Goal: Information Seeking & Learning: Learn about a topic

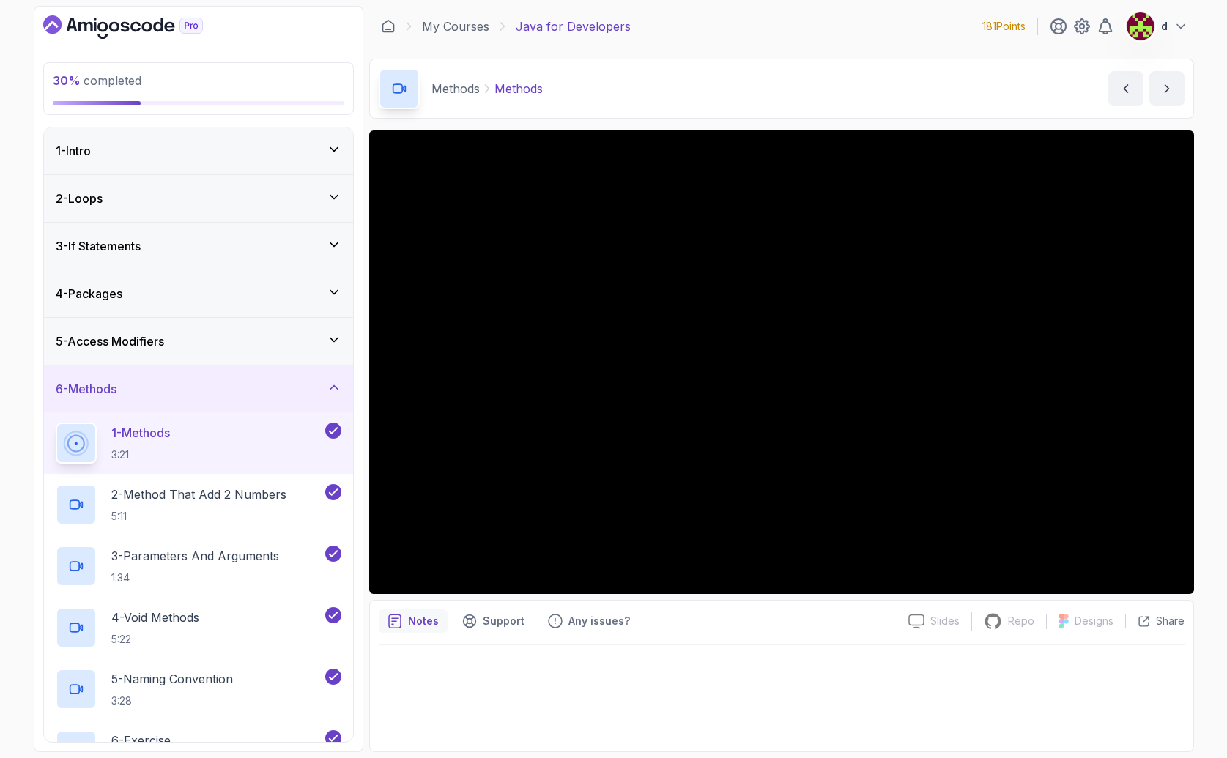
scroll to position [312, 0]
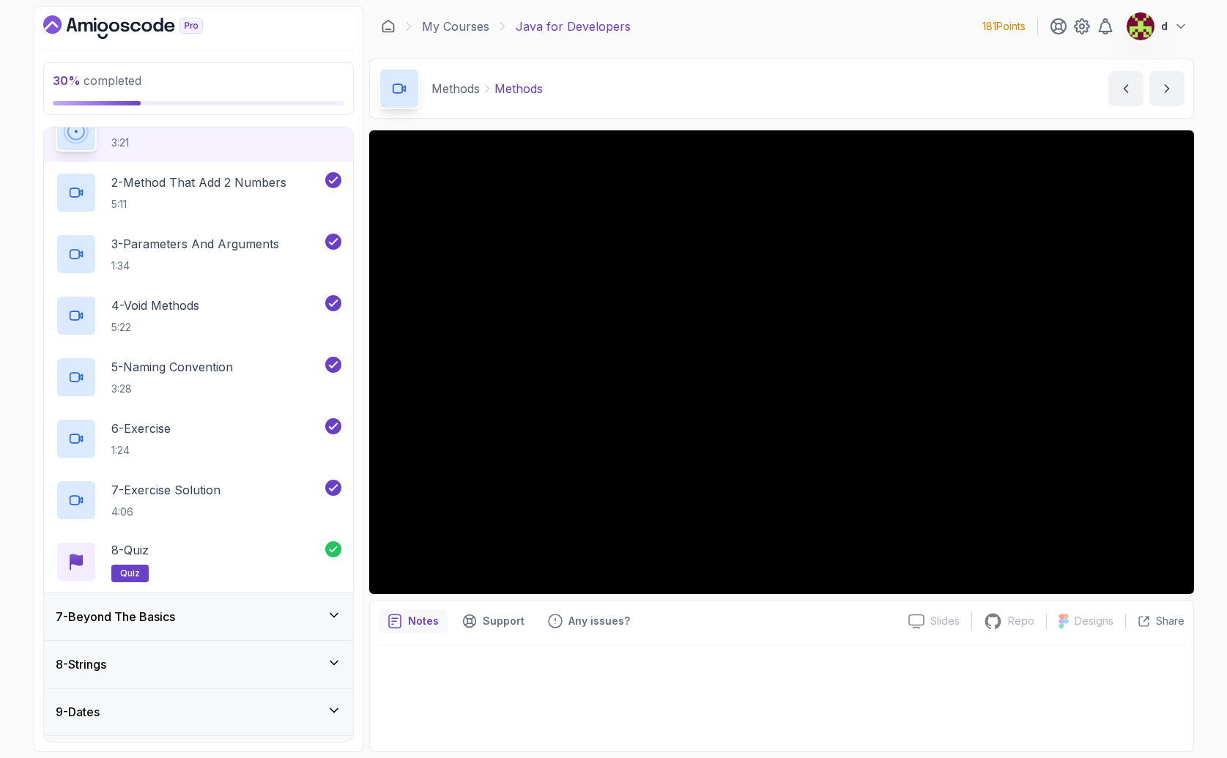
click at [211, 613] on div "7 - Beyond The Basics" at bounding box center [199, 617] width 286 height 18
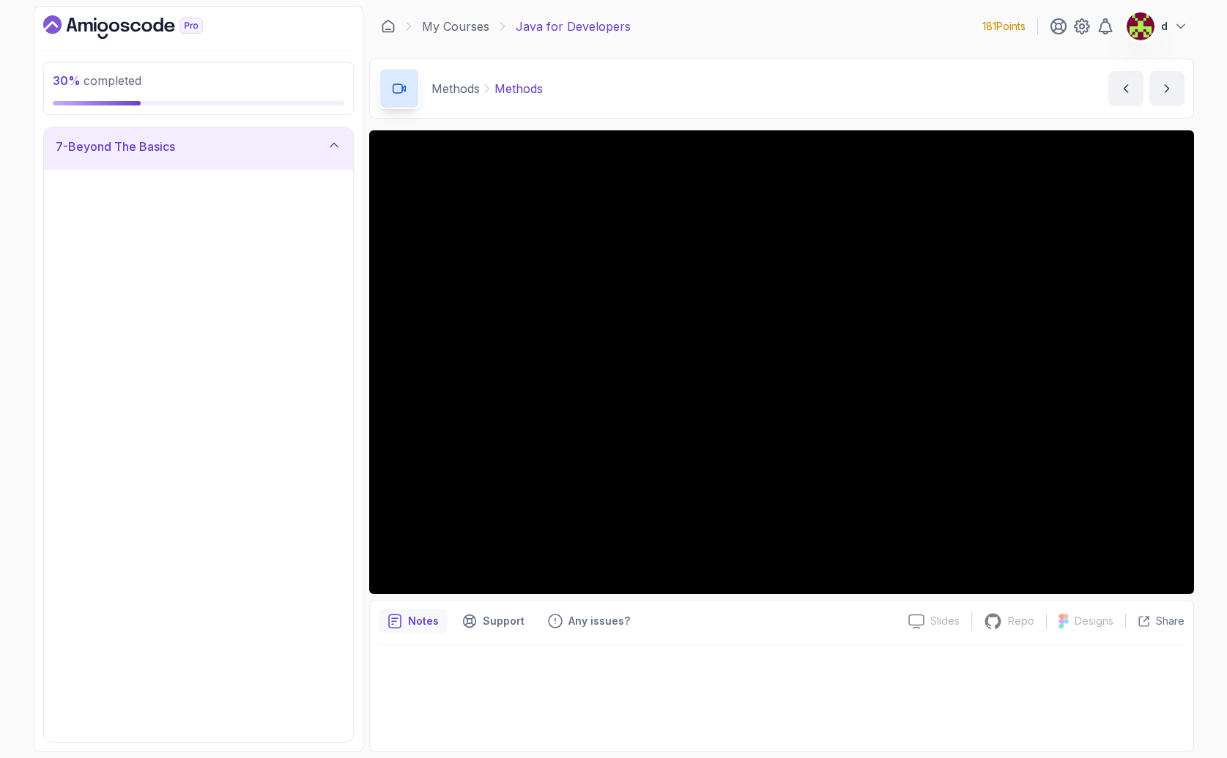
scroll to position [290, 0]
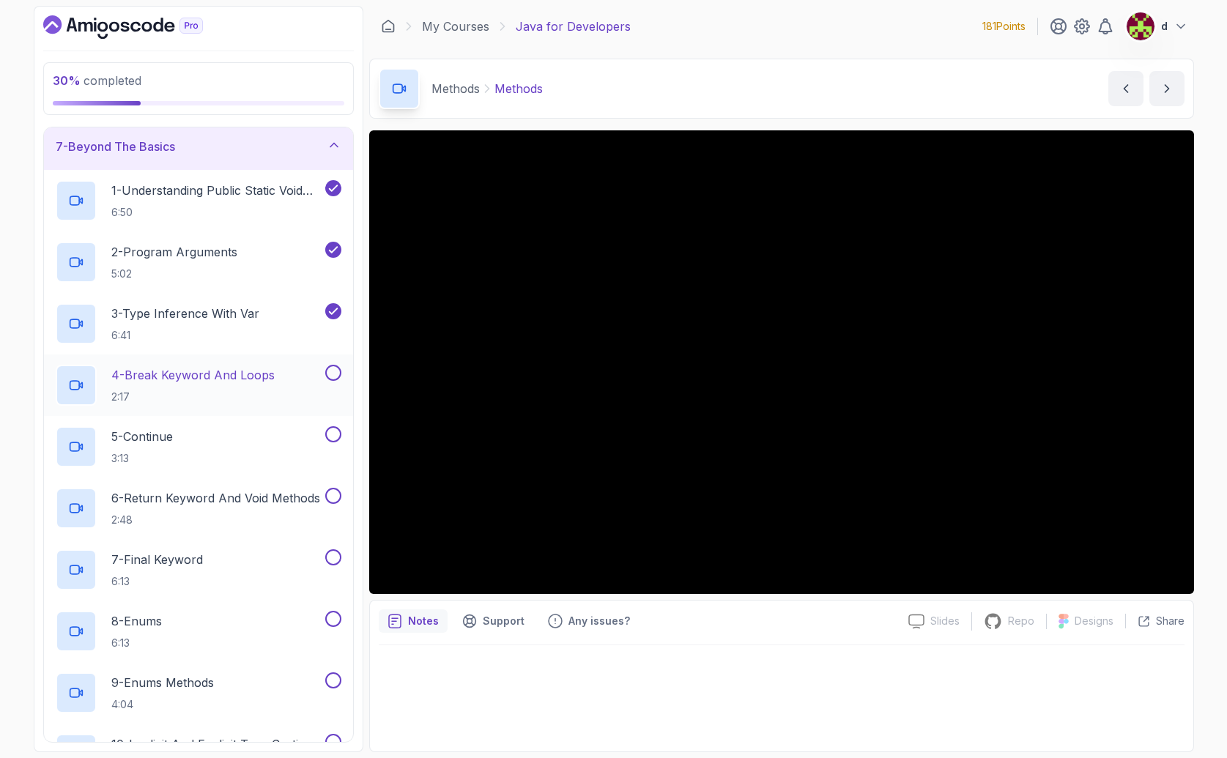
click at [209, 371] on p "4 - Break Keyword And Loops" at bounding box center [192, 375] width 163 height 18
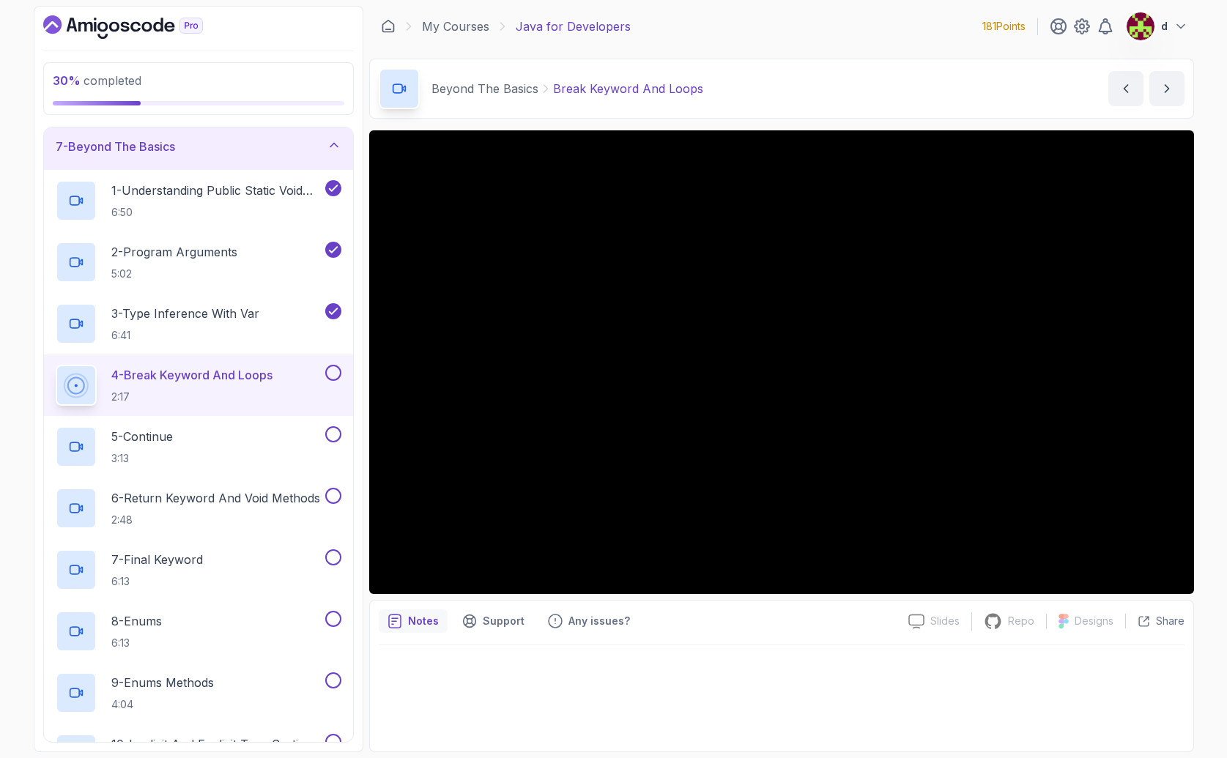
click at [766, 668] on div at bounding box center [782, 693] width 806 height 97
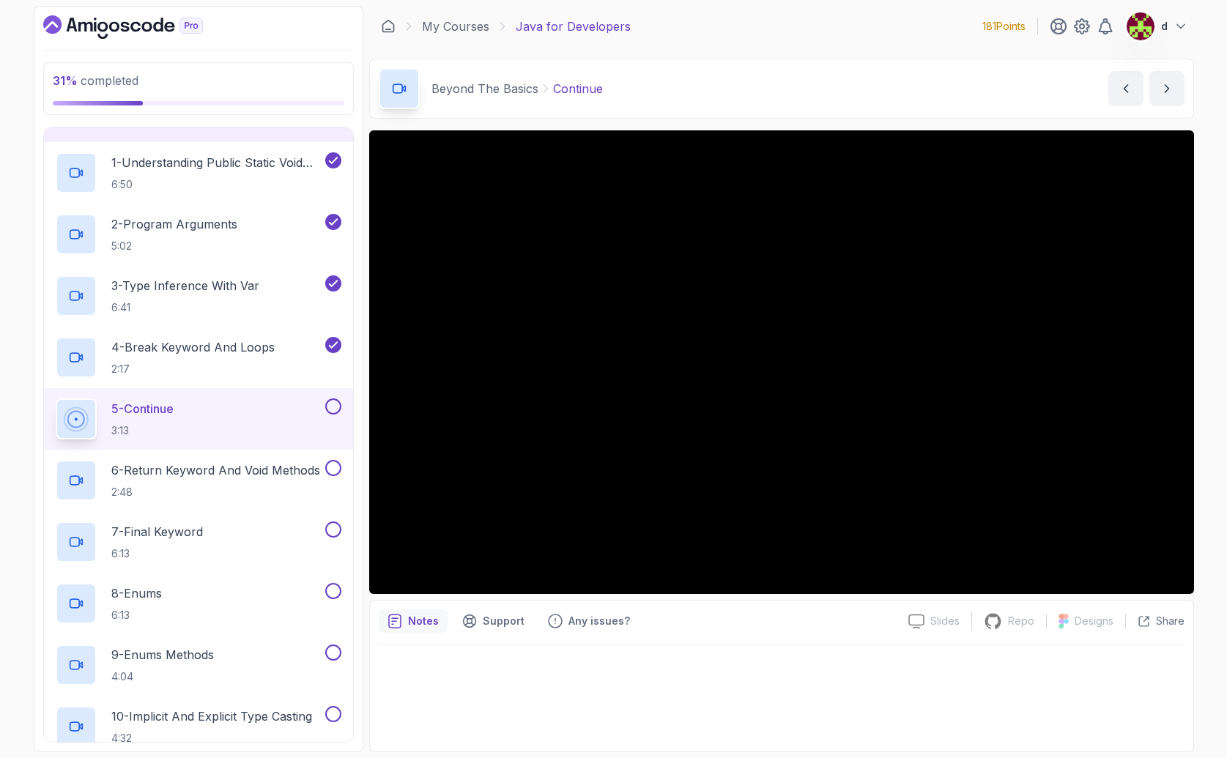
scroll to position [286, 0]
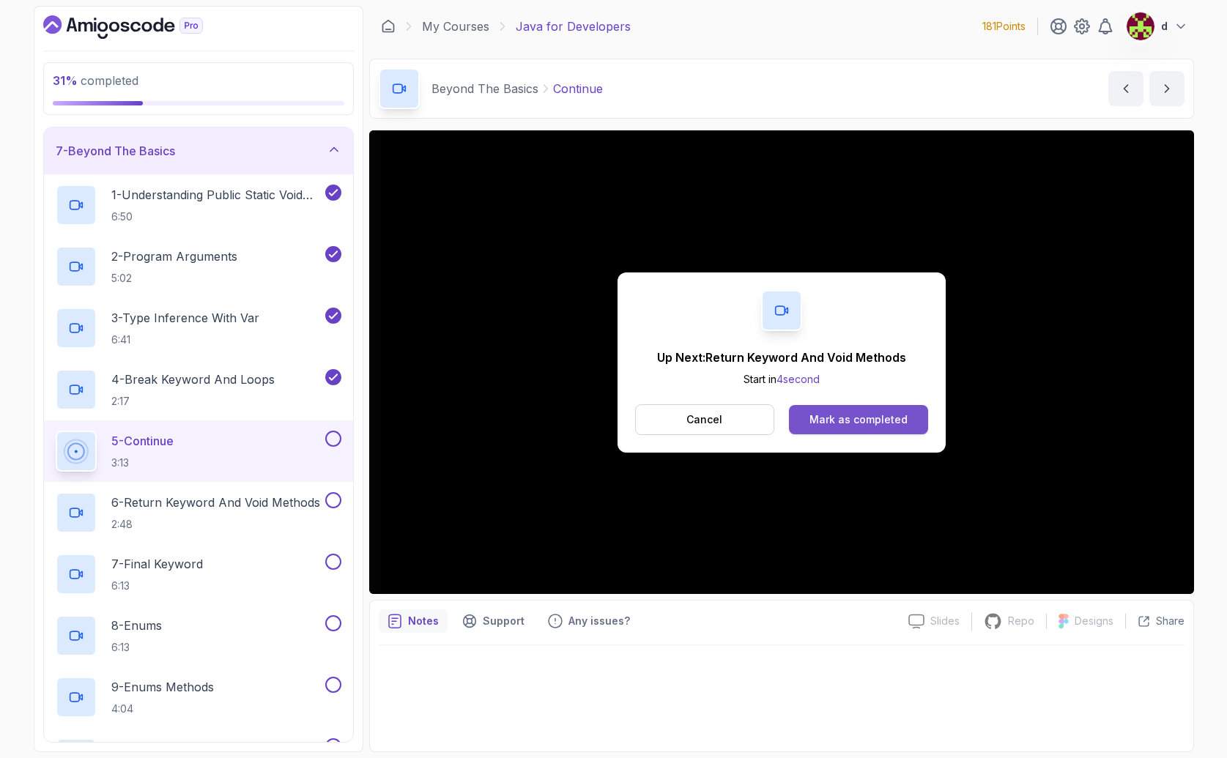
click at [821, 417] on div "Mark as completed" at bounding box center [858, 419] width 98 height 15
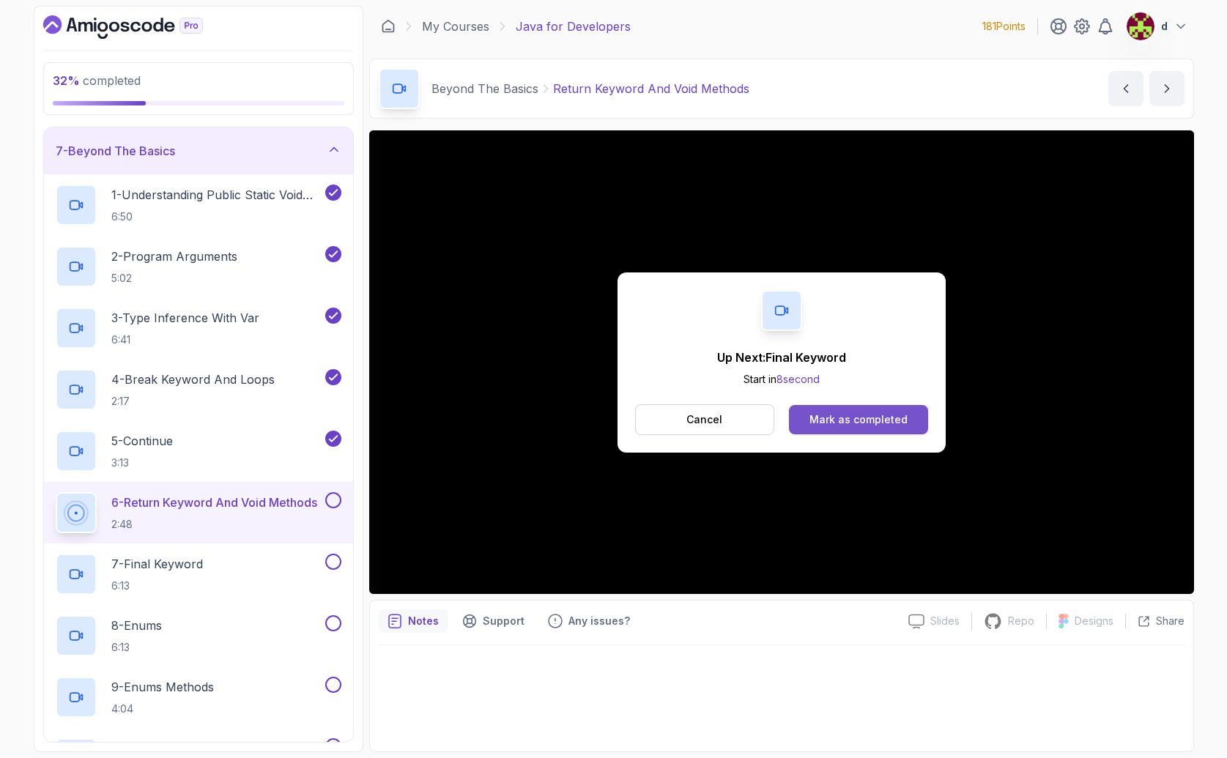
click at [856, 420] on div "Mark as completed" at bounding box center [858, 419] width 98 height 15
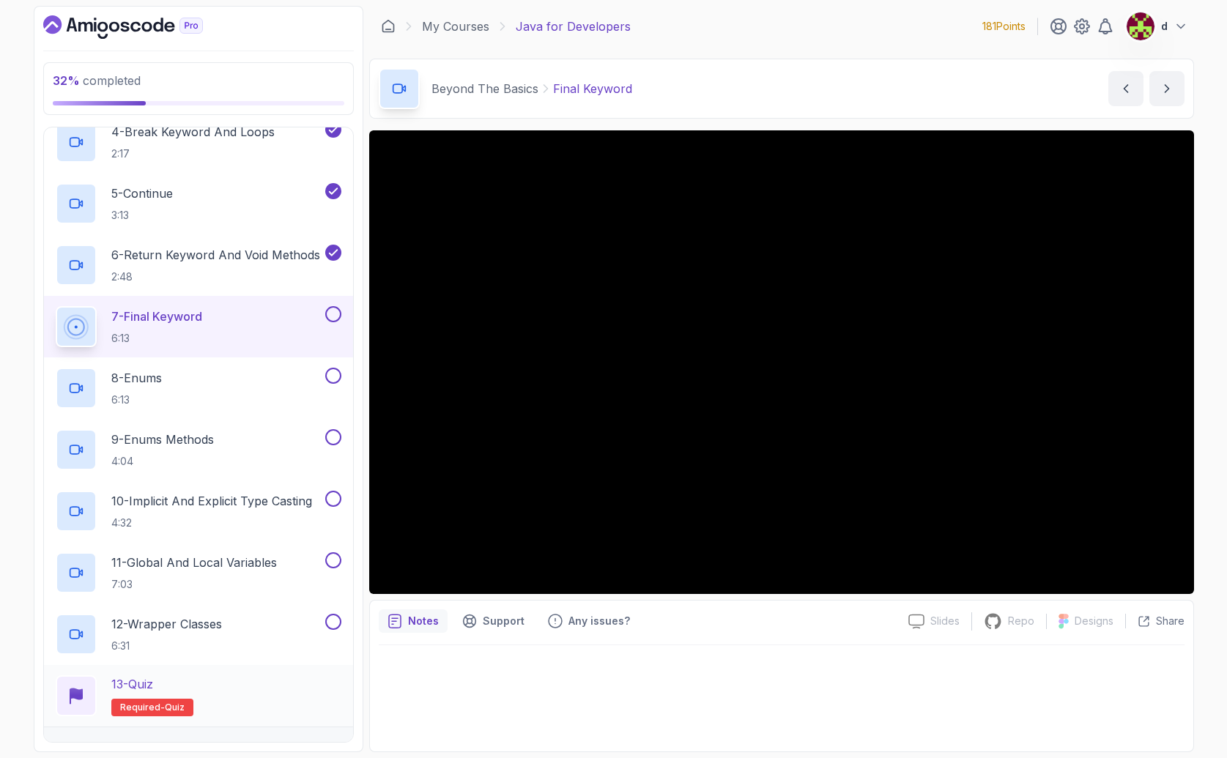
scroll to position [746, 0]
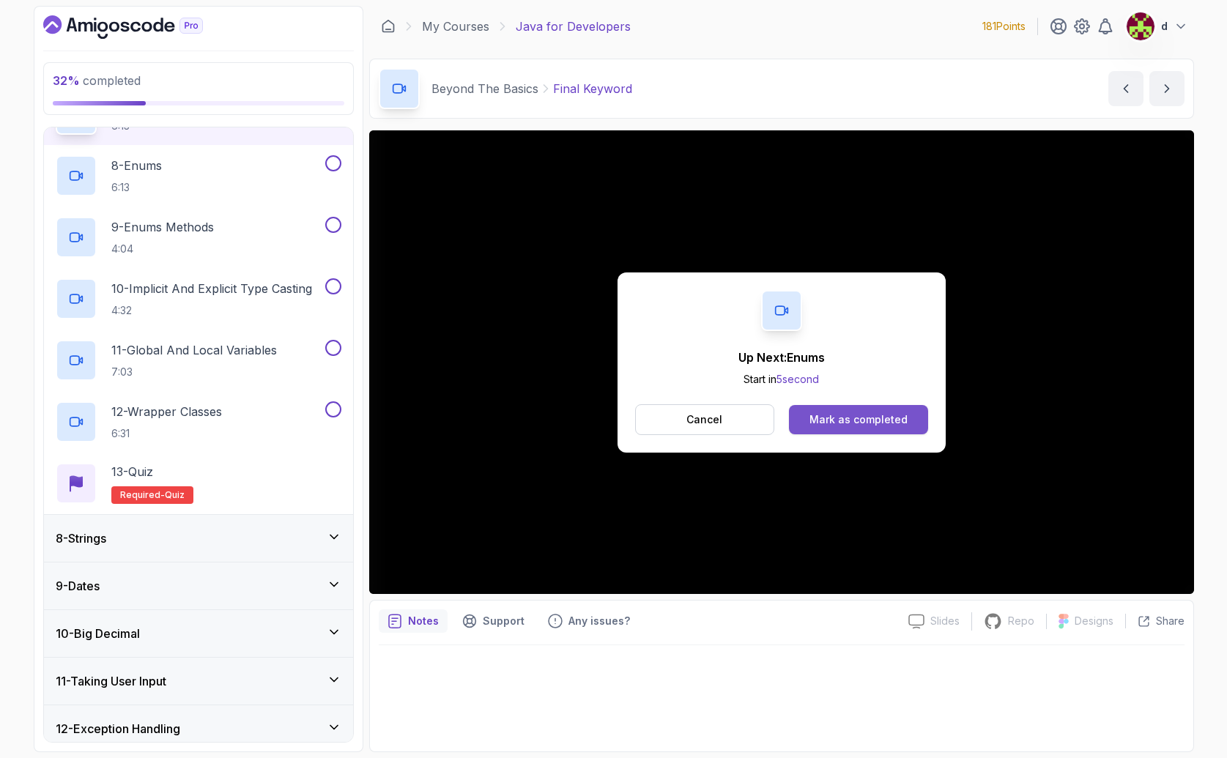
click at [865, 421] on div "Mark as completed" at bounding box center [858, 419] width 98 height 15
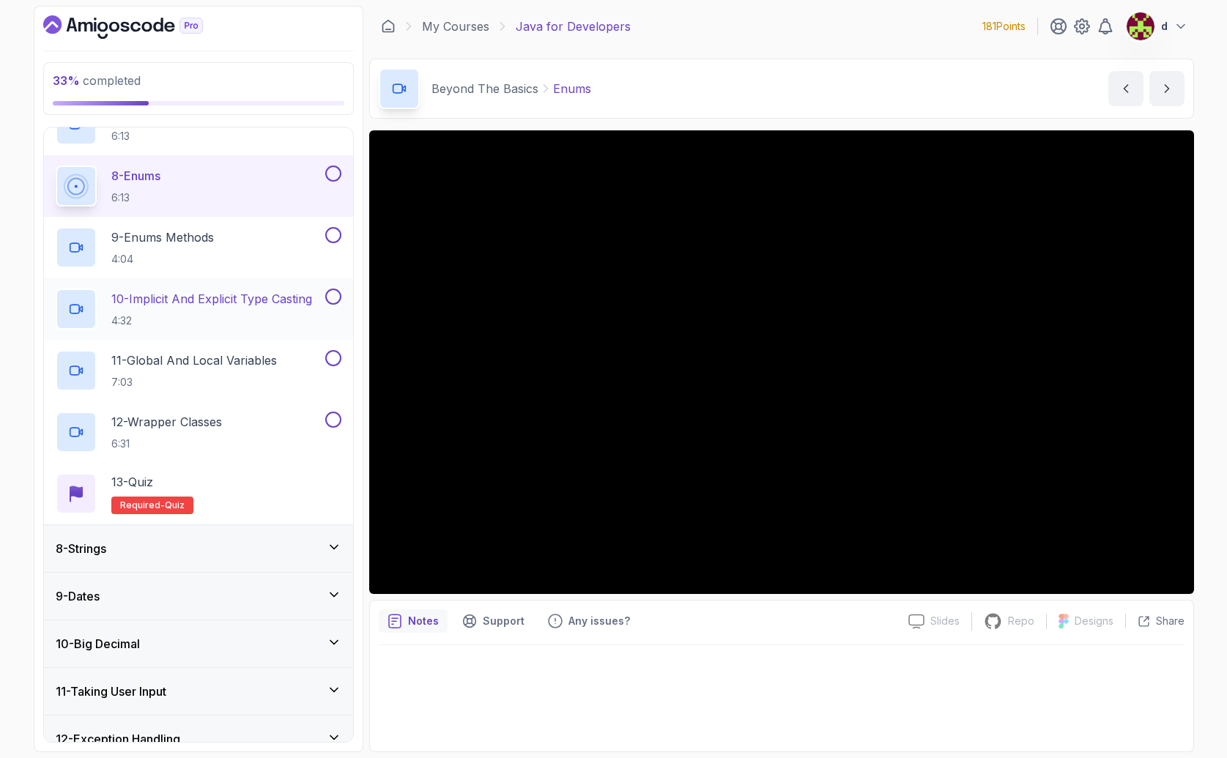
scroll to position [664, 0]
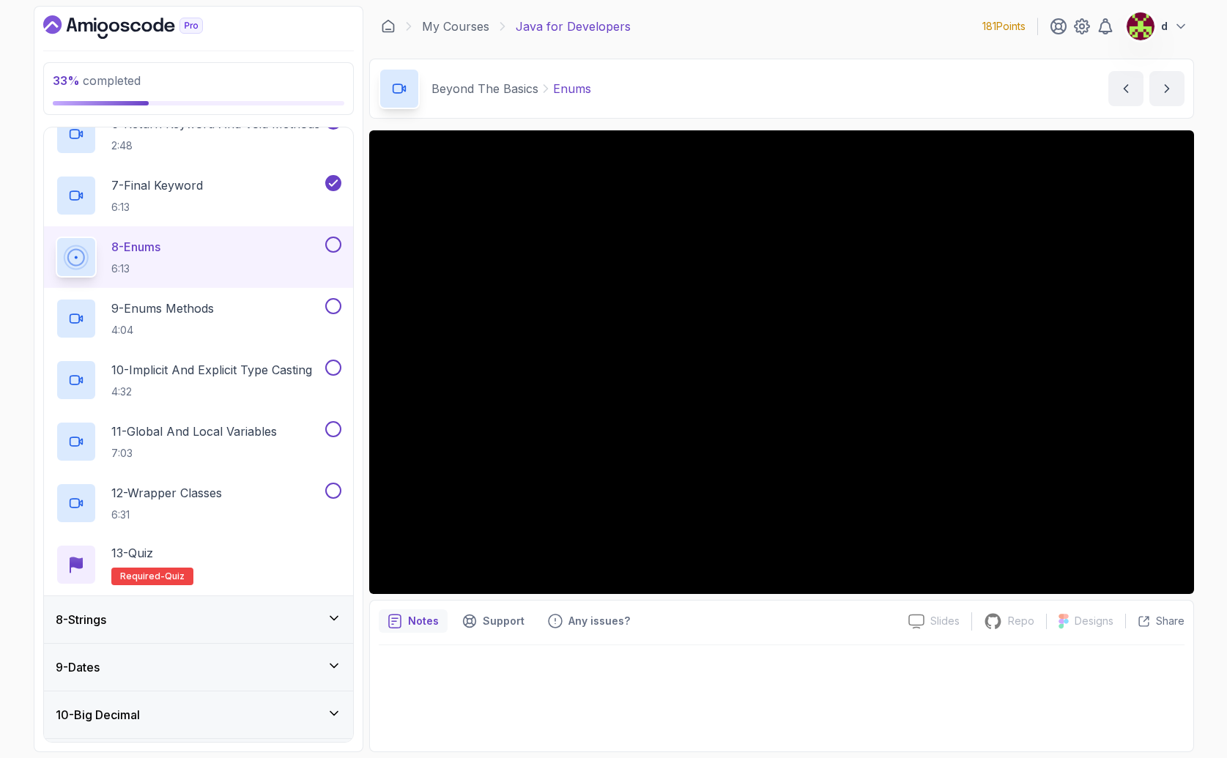
click at [743, 642] on div "Notes Support Any issues? Slides Slides not available Repo Repository not avail…" at bounding box center [781, 676] width 825 height 152
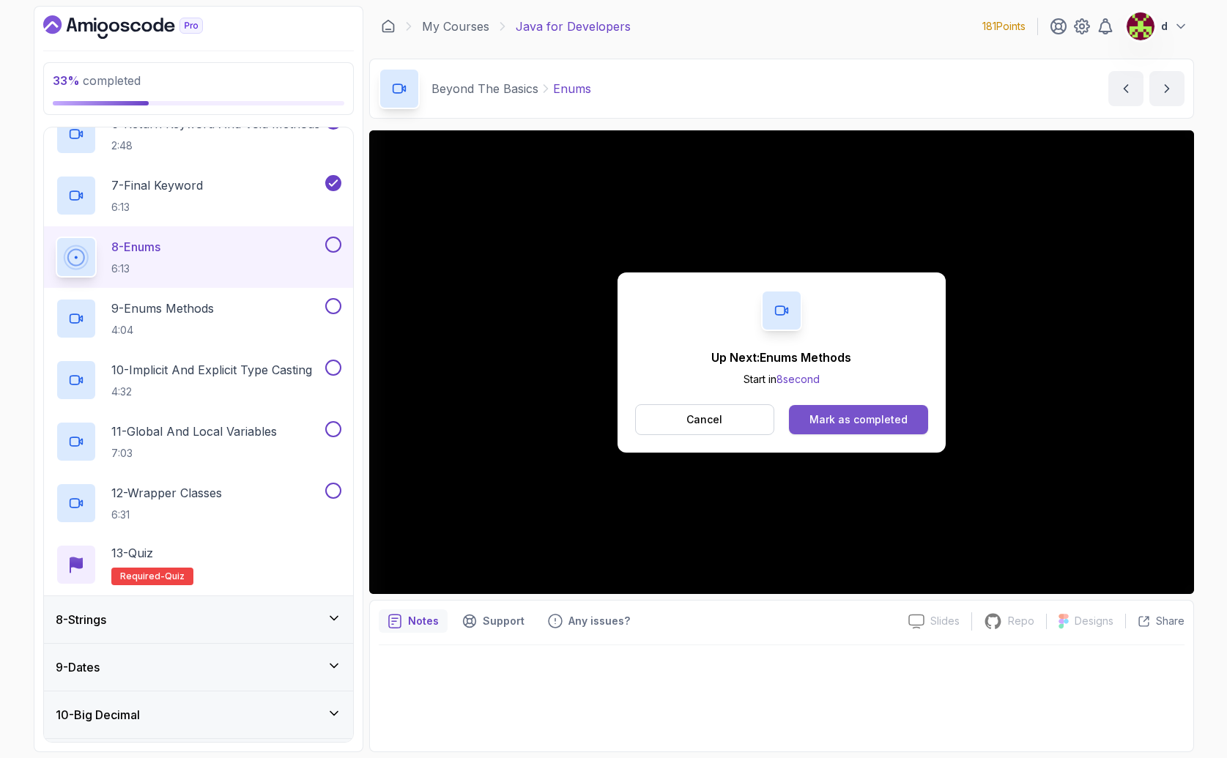
click at [855, 412] on div "Mark as completed" at bounding box center [858, 419] width 98 height 15
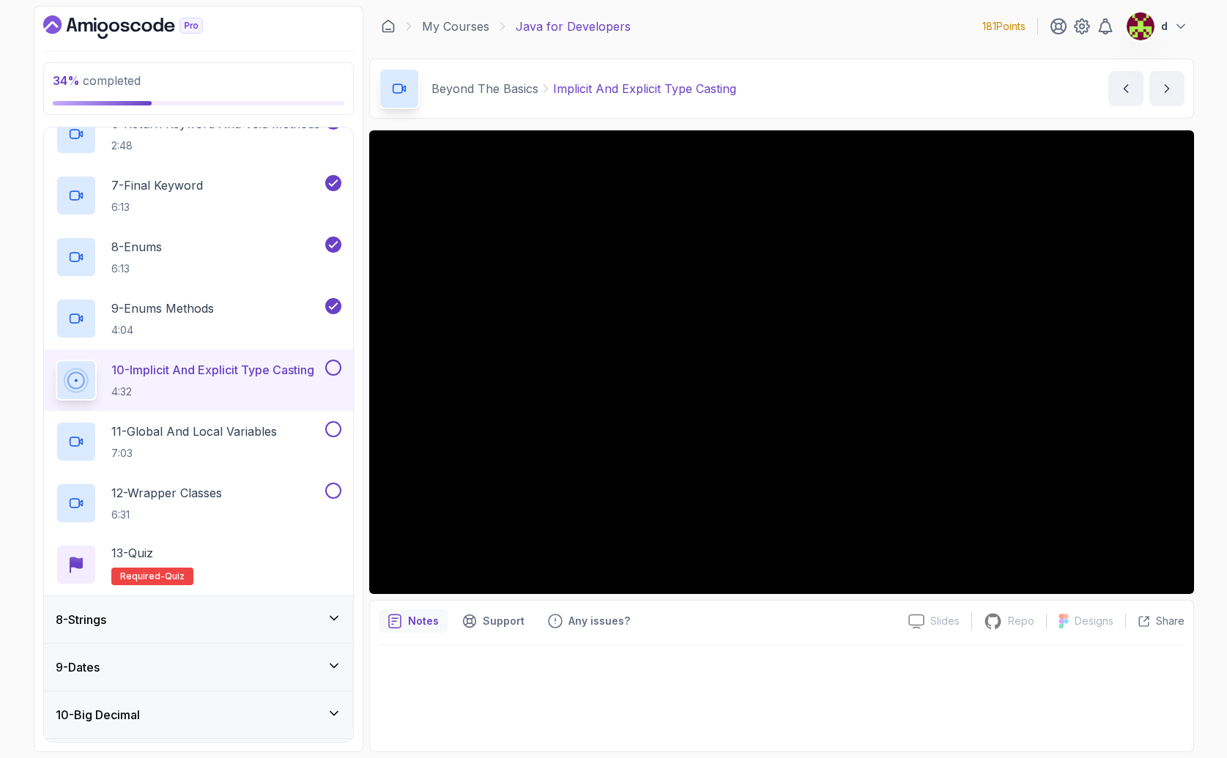
click at [737, 664] on div at bounding box center [782, 693] width 806 height 97
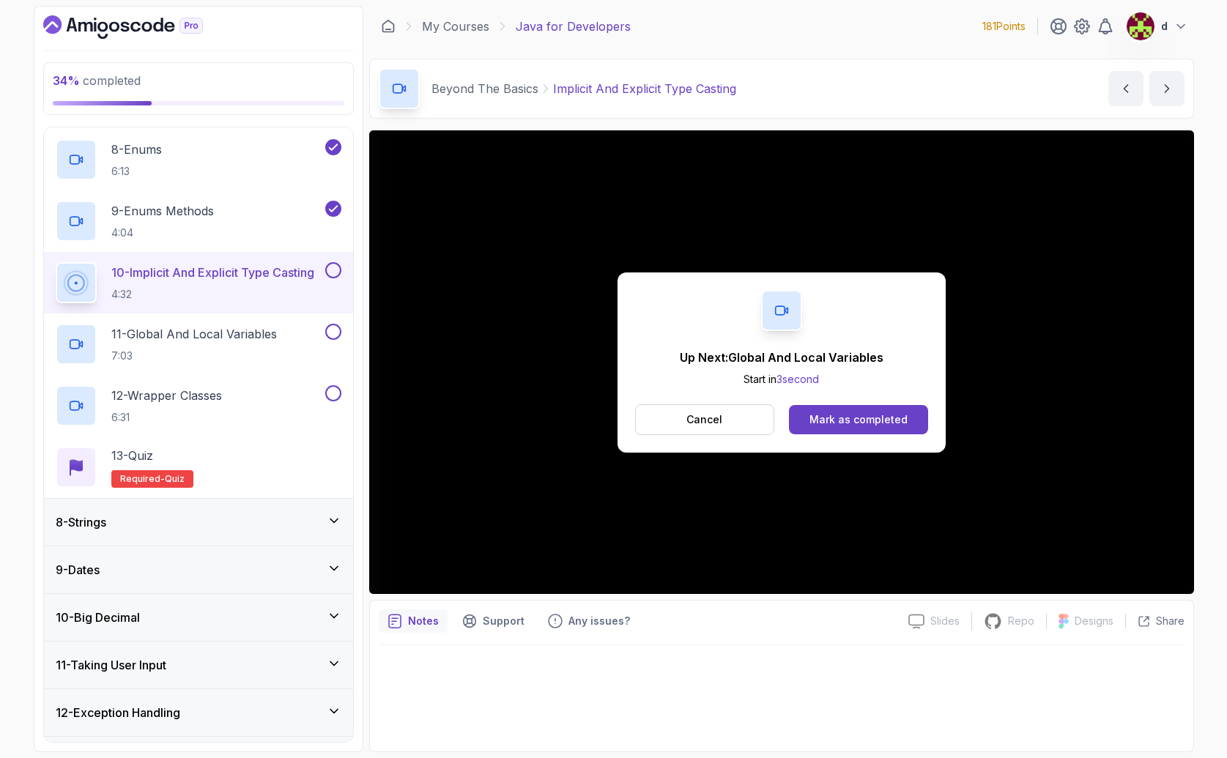
scroll to position [749, 0]
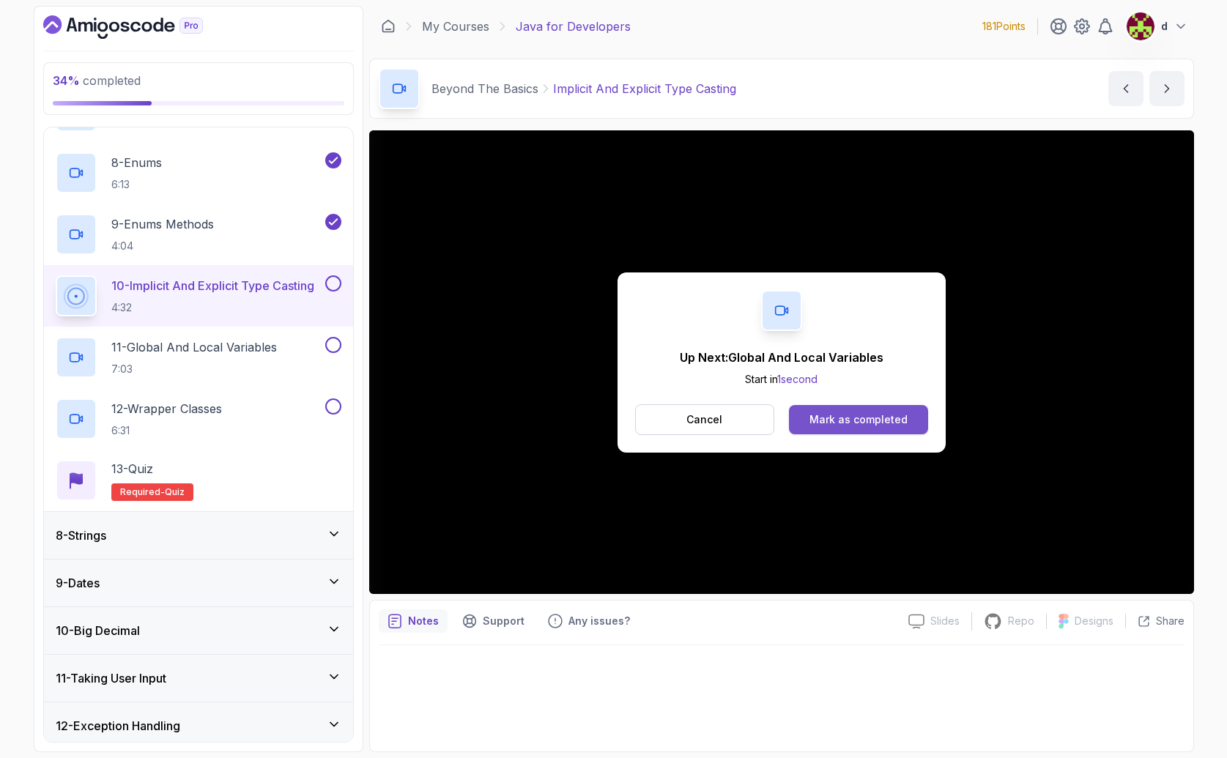
click at [862, 417] on div "Mark as completed" at bounding box center [858, 419] width 98 height 15
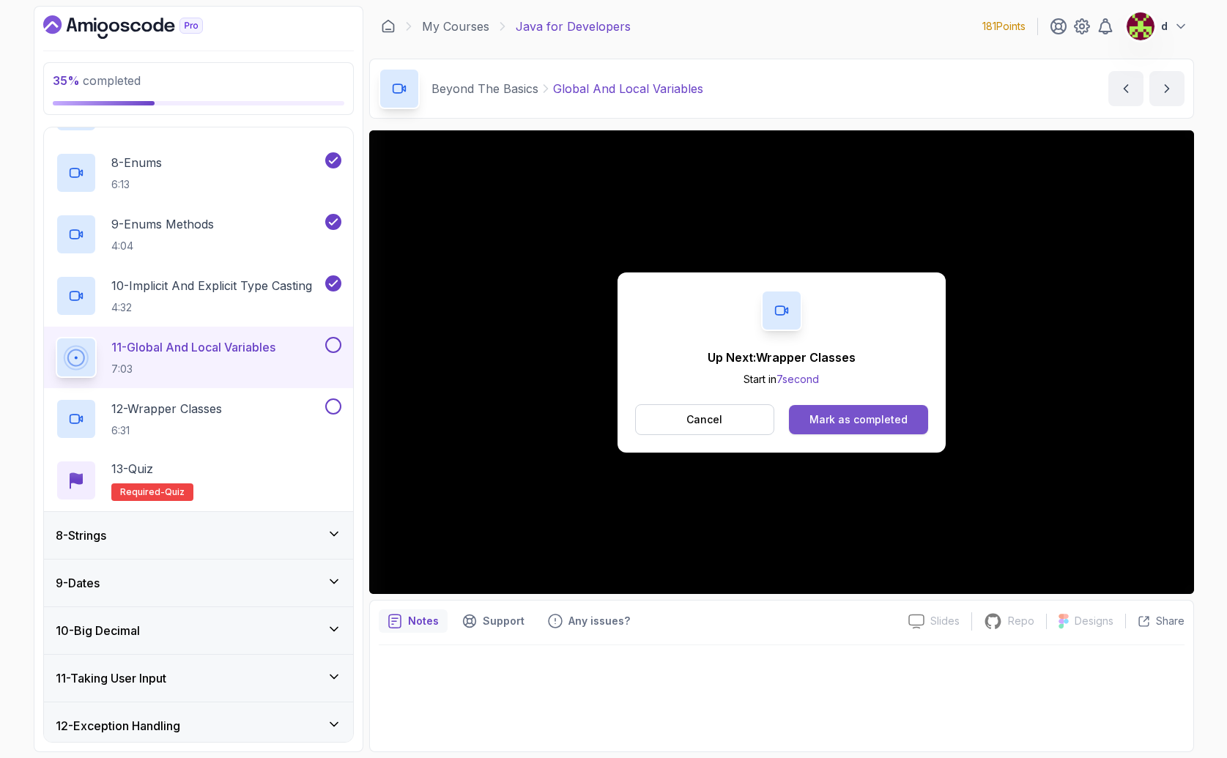
click at [872, 431] on button "Mark as completed" at bounding box center [858, 419] width 138 height 29
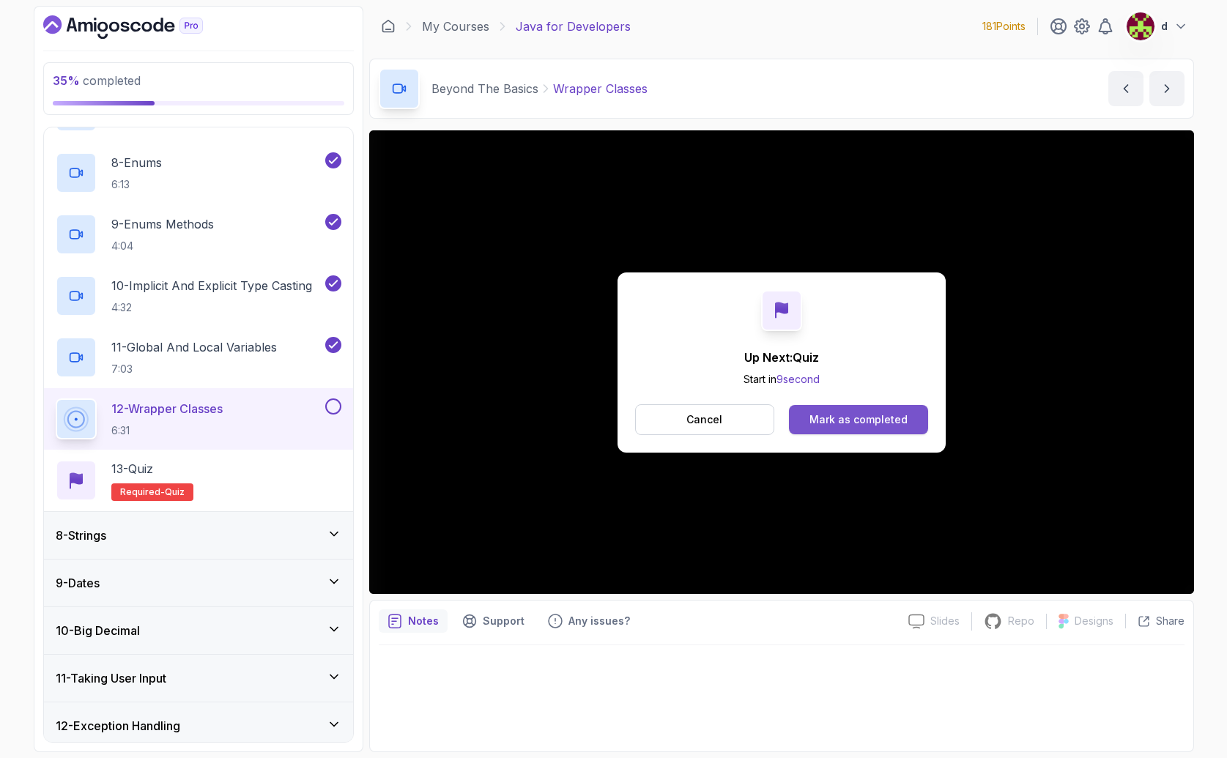
click at [864, 421] on div "Mark as completed" at bounding box center [858, 419] width 98 height 15
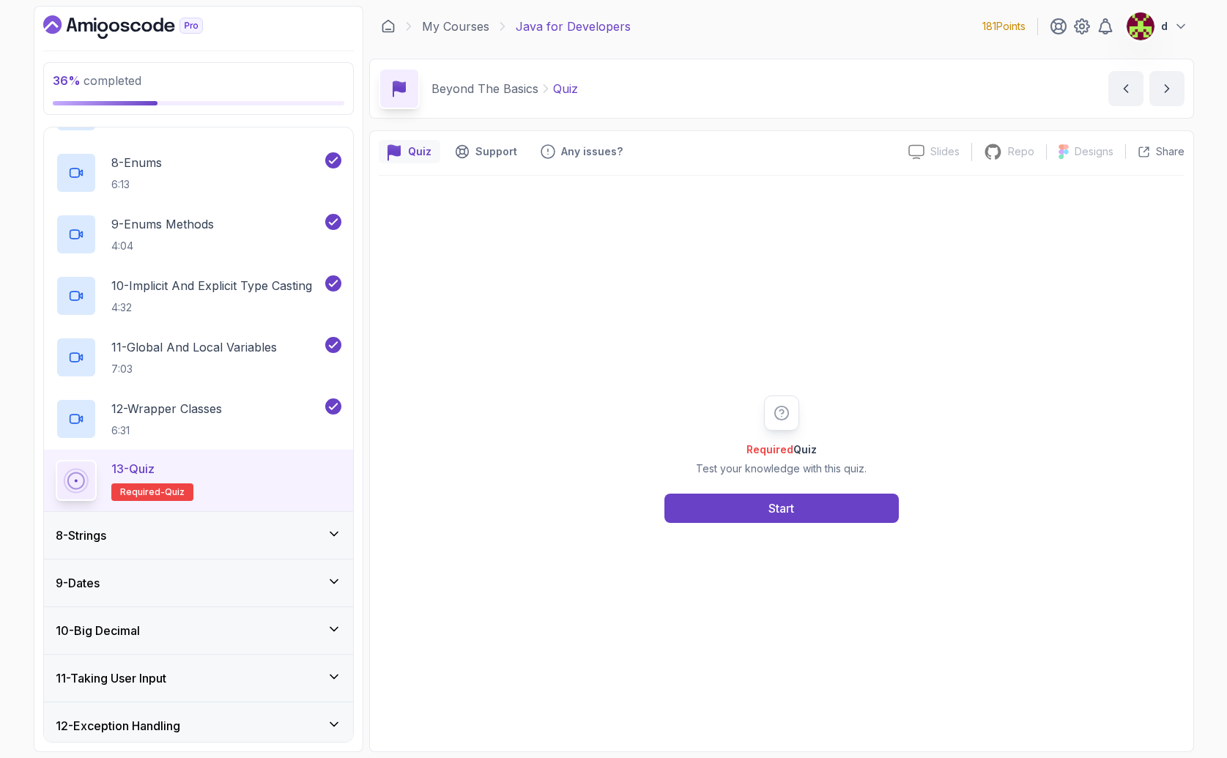
click at [734, 492] on div "Required Quiz Test your knowledge with this quiz. Start" at bounding box center [781, 458] width 281 height 127
click at [716, 506] on button "Start" at bounding box center [781, 508] width 234 height 29
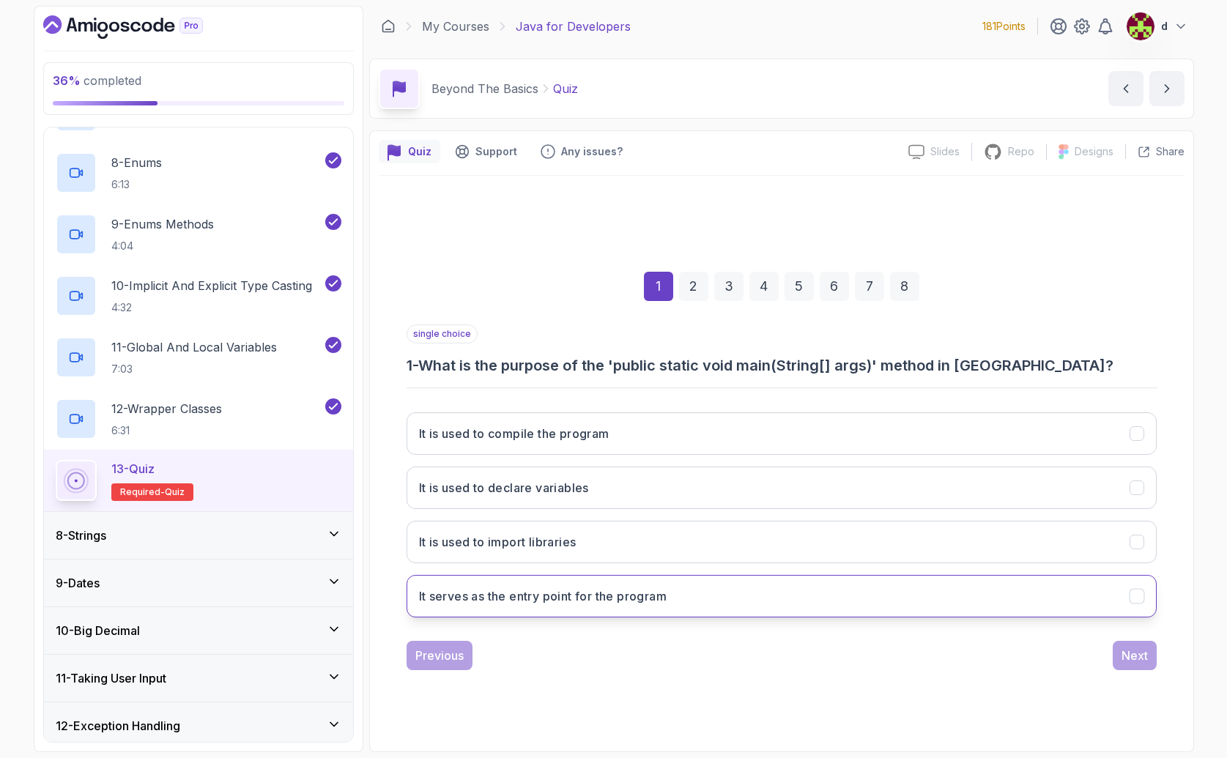
drag, startPoint x: 527, startPoint y: 589, endPoint x: 596, endPoint y: 612, distance: 73.2
click at [527, 589] on h3 "It serves as the entry point for the program" at bounding box center [543, 596] width 248 height 18
click at [1132, 651] on div "Next" at bounding box center [1134, 656] width 26 height 18
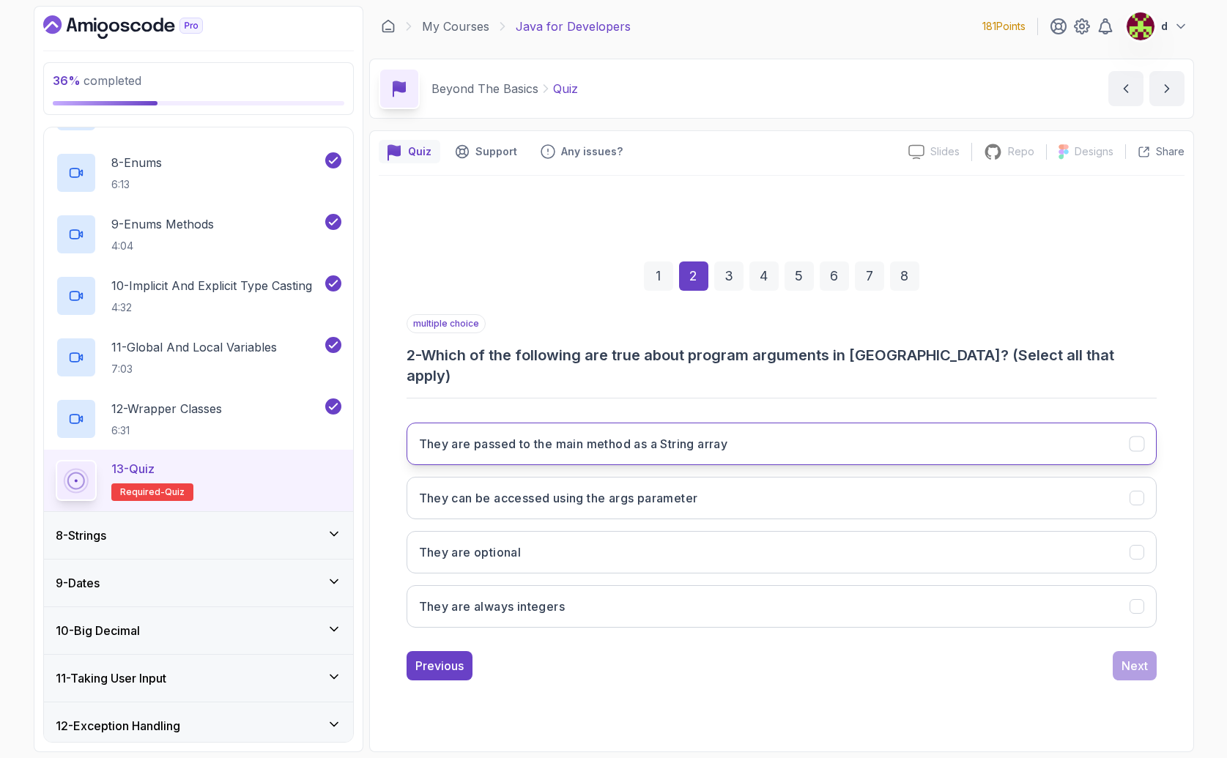
click at [527, 437] on h3 "They are passed to the main method as a String array" at bounding box center [573, 444] width 309 height 18
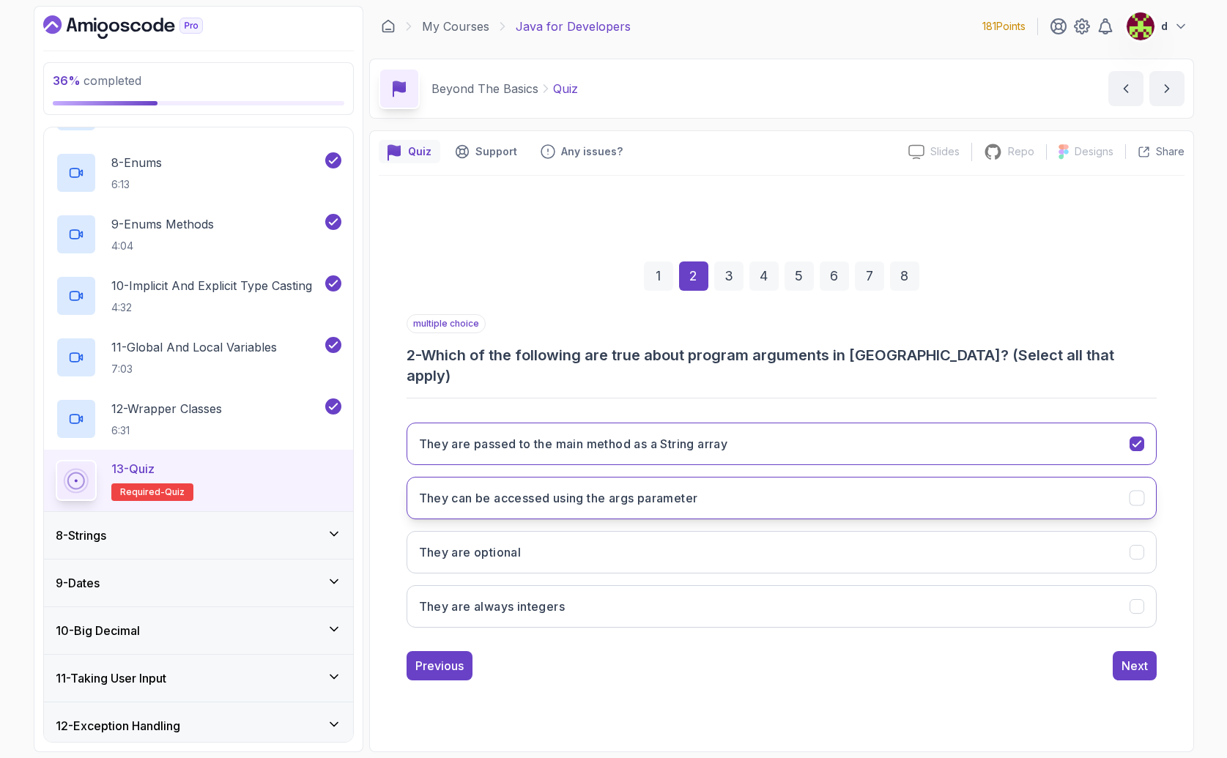
click at [633, 489] on h3 "They can be accessed using the args parameter" at bounding box center [558, 498] width 279 height 18
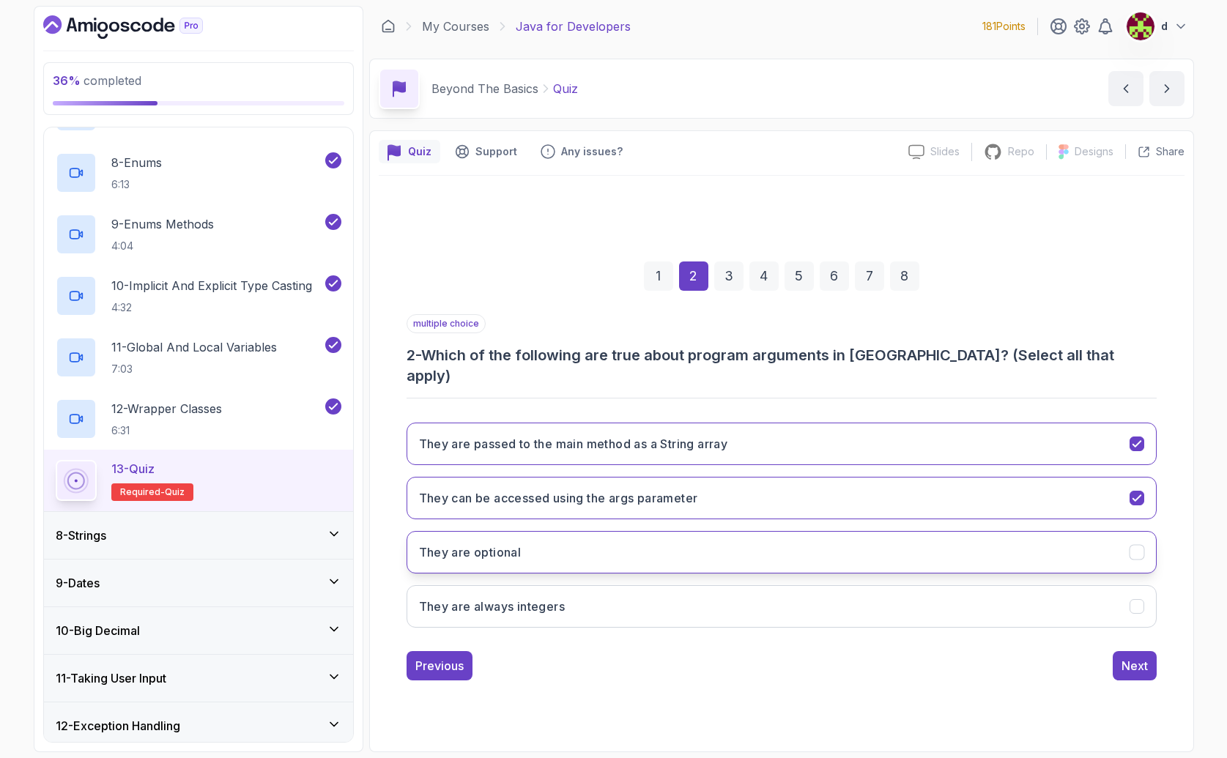
click at [578, 549] on button "They are optional" at bounding box center [781, 552] width 750 height 42
click at [1154, 664] on button "Next" at bounding box center [1135, 665] width 44 height 29
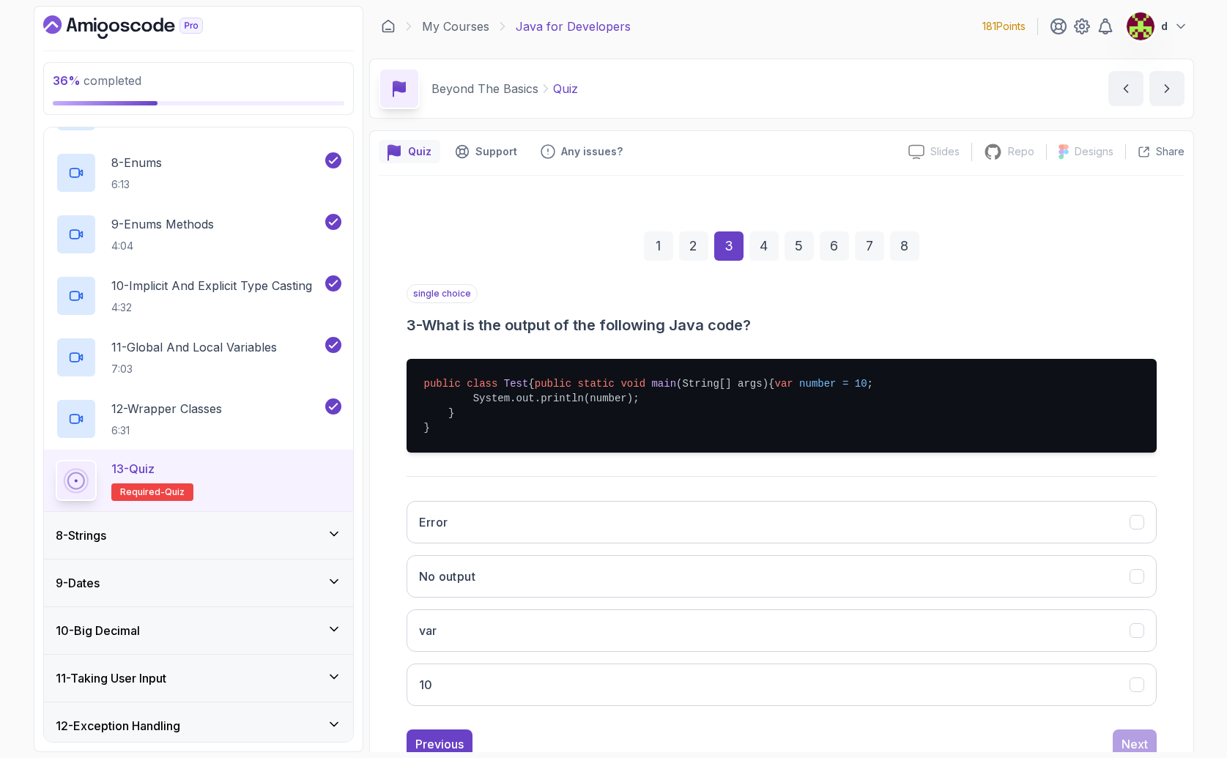
drag, startPoint x: 449, startPoint y: 401, endPoint x: 740, endPoint y: 399, distance: 291.5
click at [740, 399] on pre "public class Test { public static void main (String[] args) { var number = 10 ;…" at bounding box center [781, 406] width 750 height 94
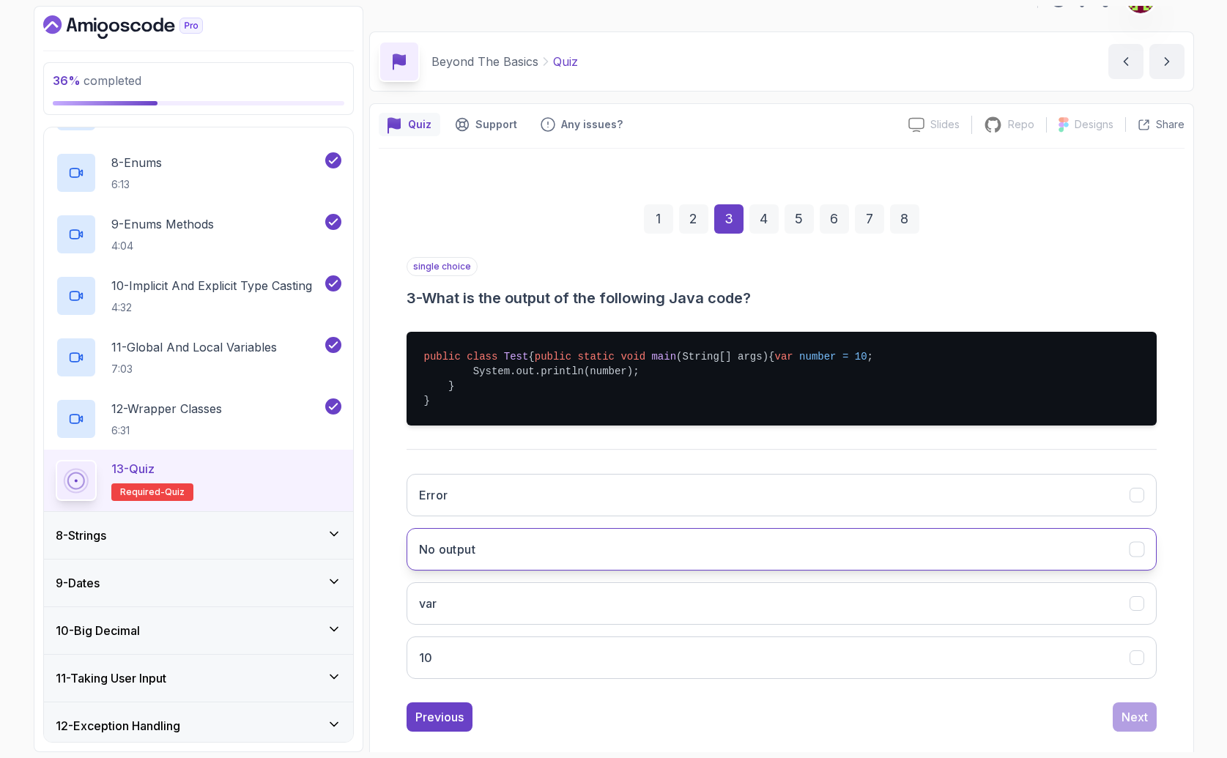
scroll to position [31, 0]
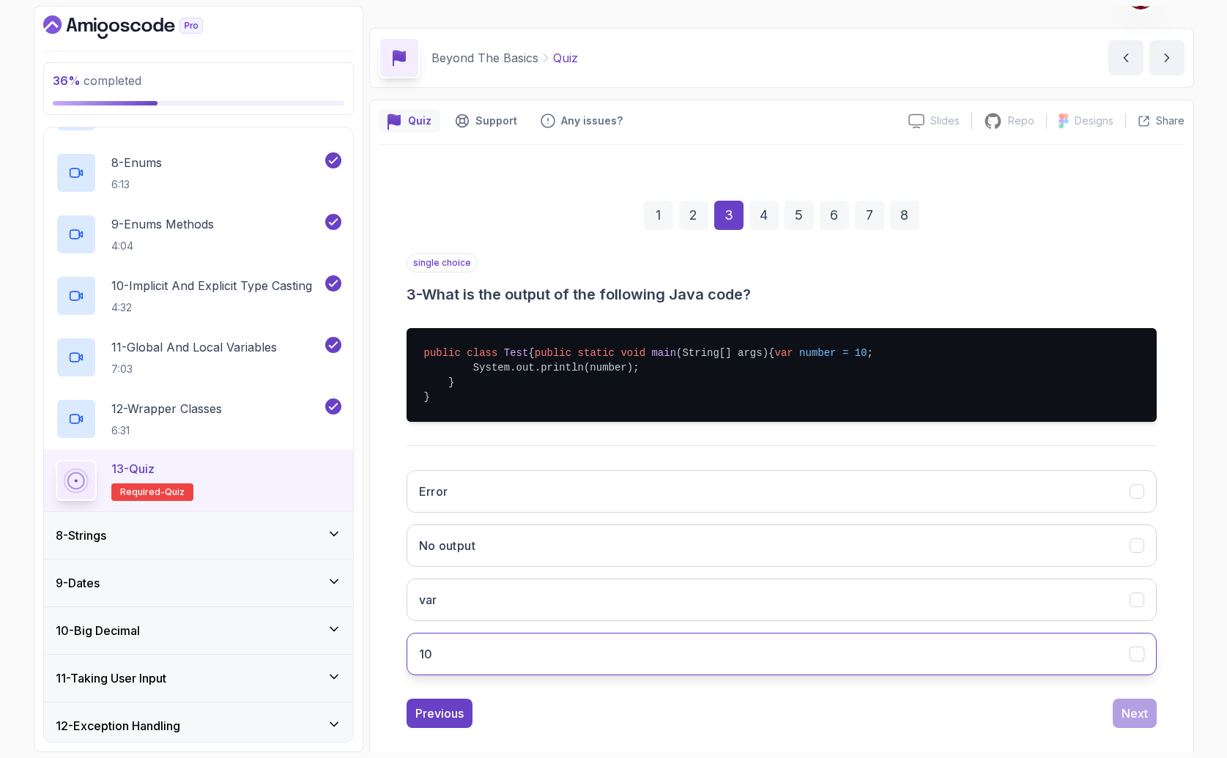
click at [505, 675] on button "10" at bounding box center [781, 654] width 750 height 42
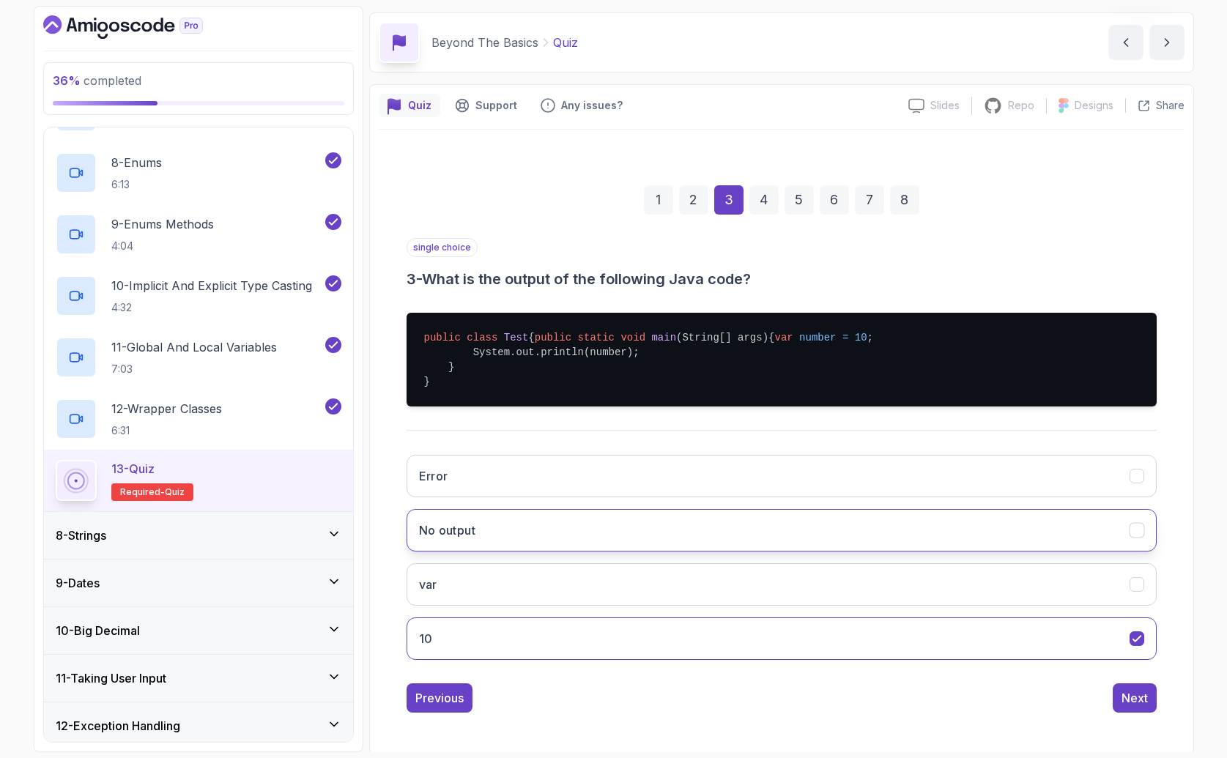
scroll to position [78, 0]
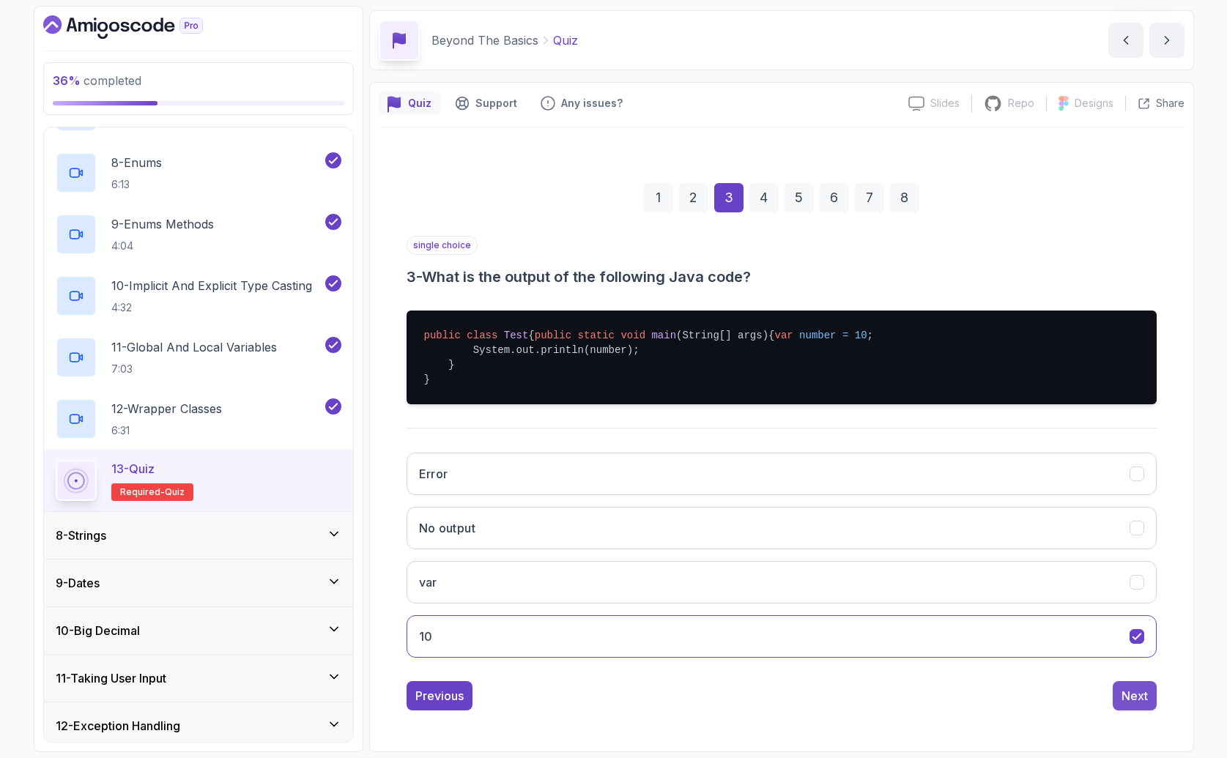
click at [1146, 700] on div "Next" at bounding box center [1134, 696] width 26 height 18
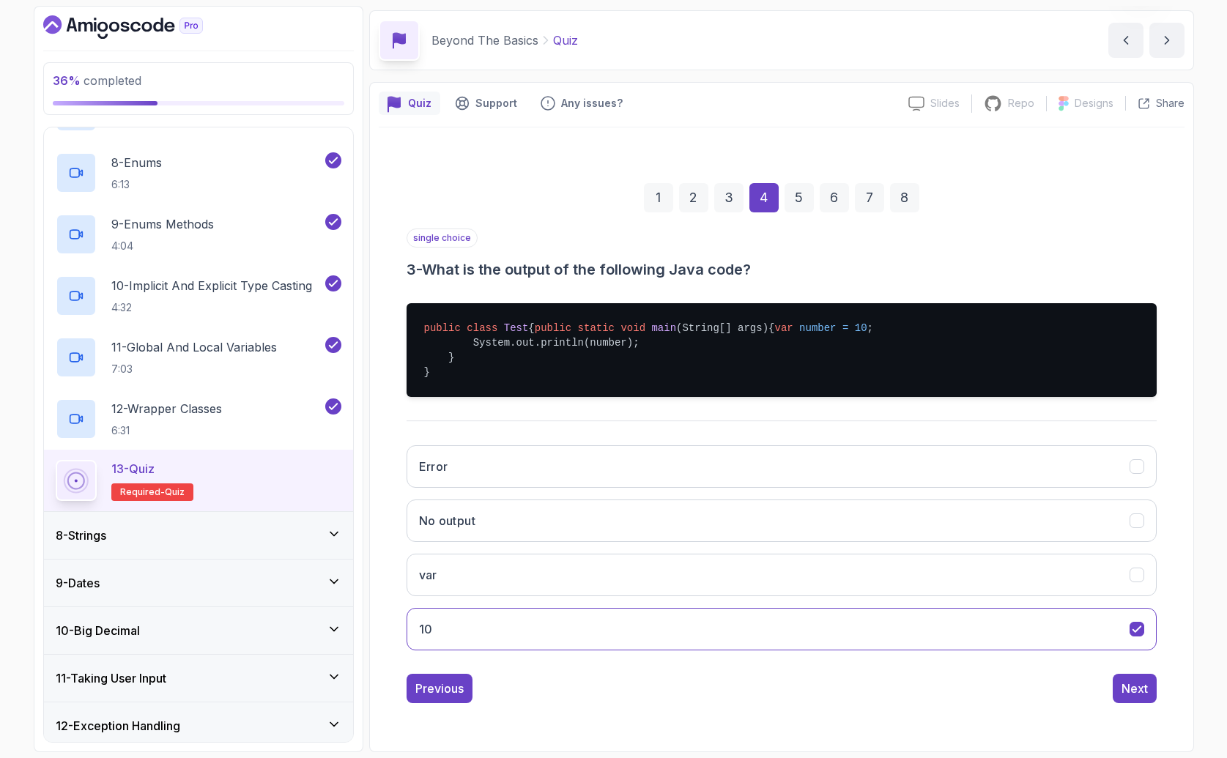
scroll to position [0, 0]
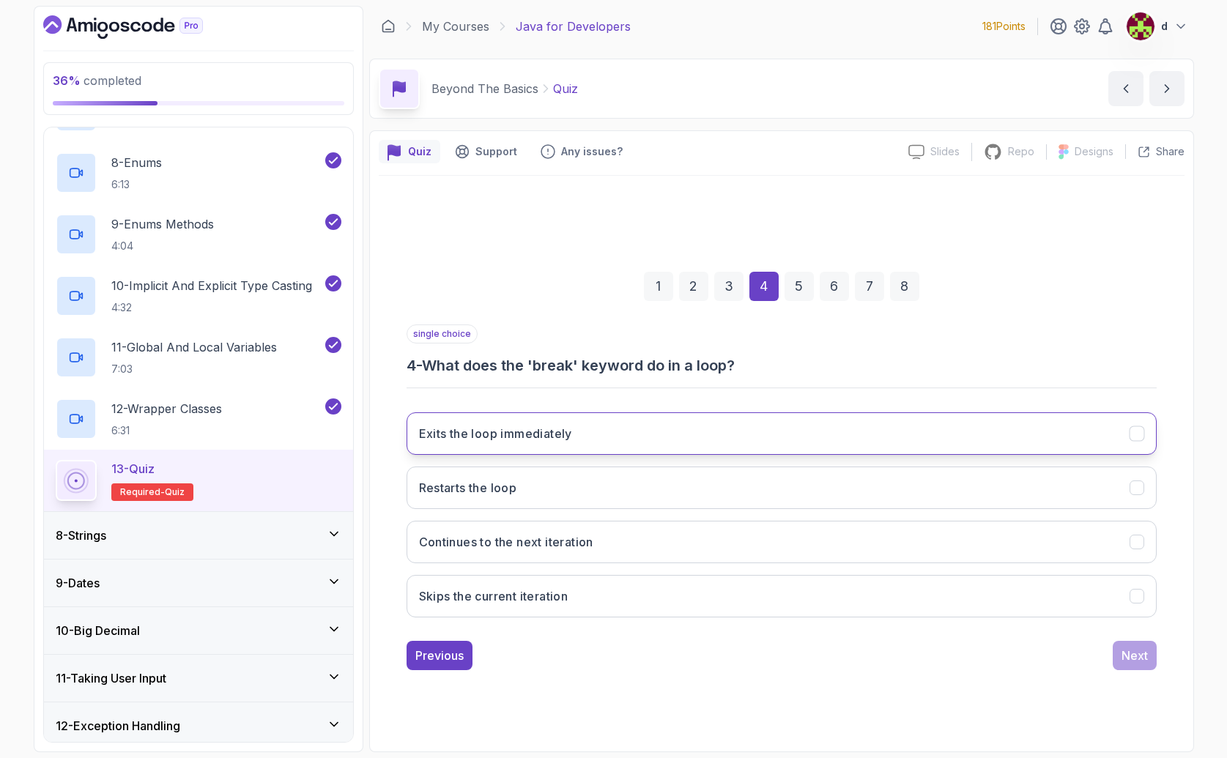
click at [510, 442] on button "Exits the loop immediately" at bounding box center [781, 433] width 750 height 42
click at [1137, 655] on div "Next" at bounding box center [1134, 656] width 26 height 18
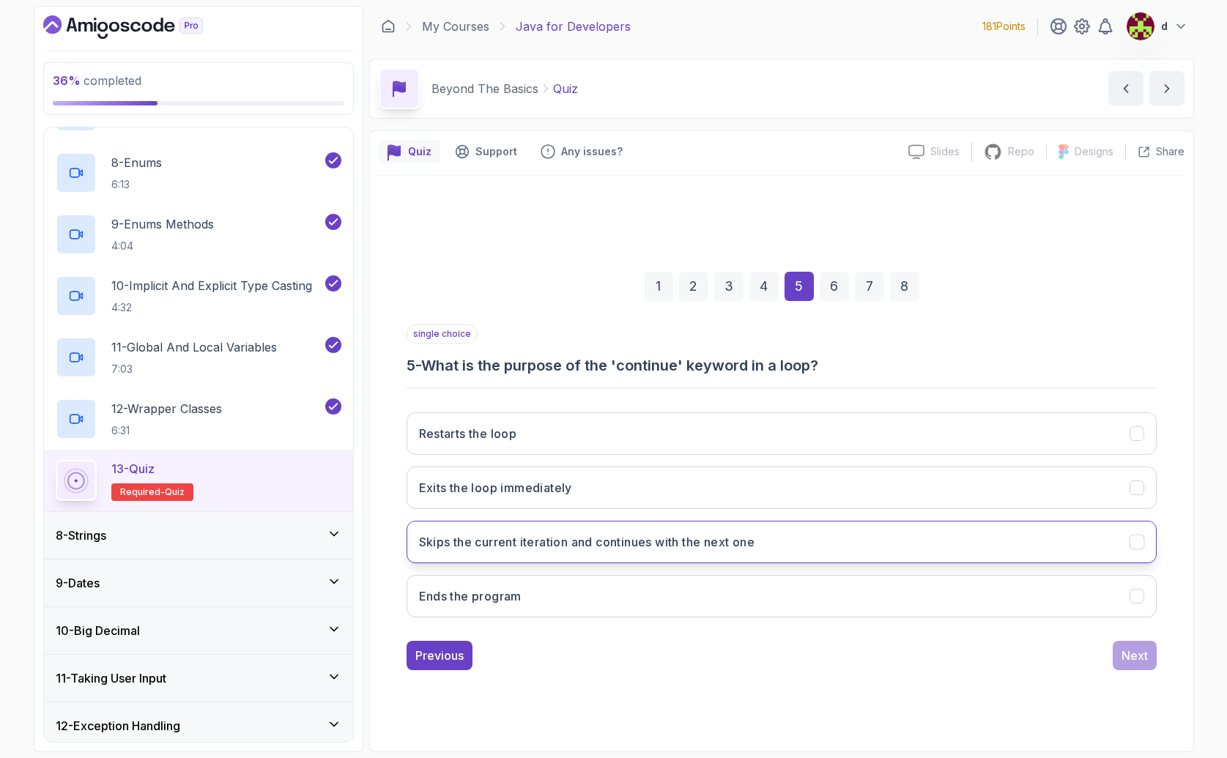
click at [575, 548] on h3 "Skips the current iteration and continues with the next one" at bounding box center [587, 542] width 336 height 18
click at [1114, 656] on button "Next" at bounding box center [1135, 655] width 44 height 29
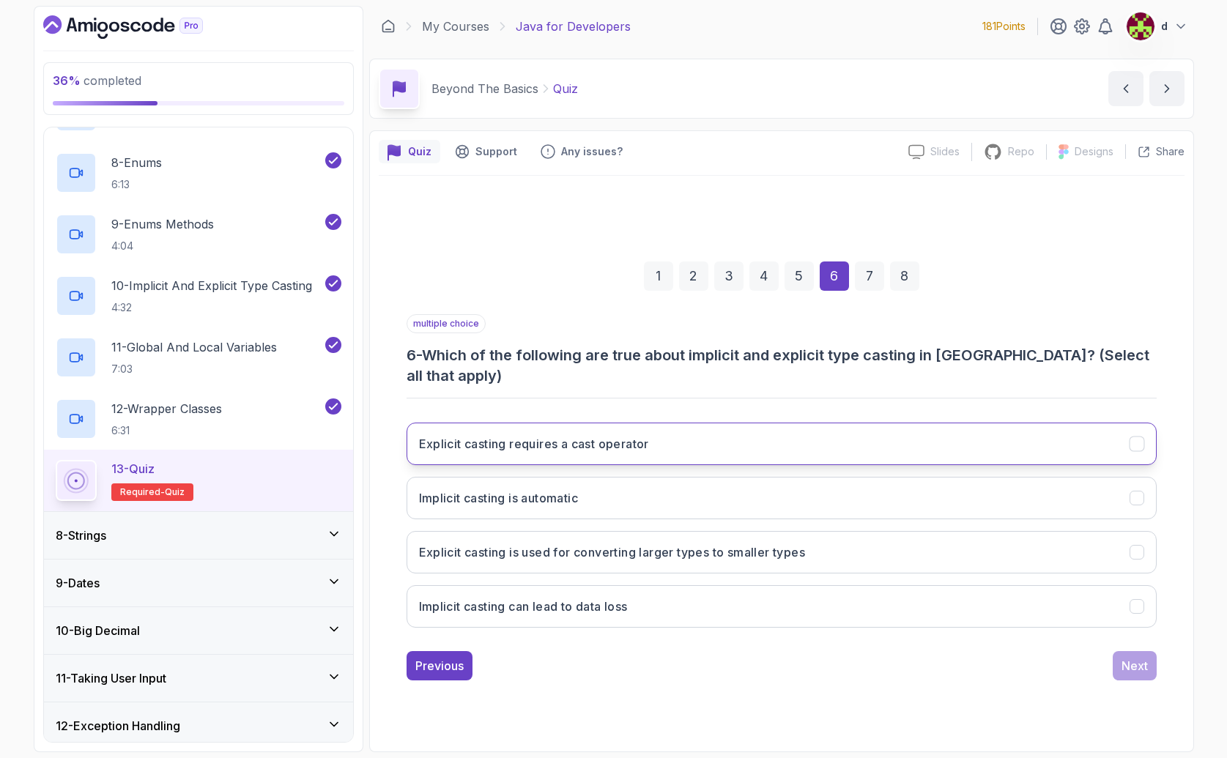
click at [609, 435] on h3 "Explicit casting requires a cast operator" at bounding box center [534, 444] width 230 height 18
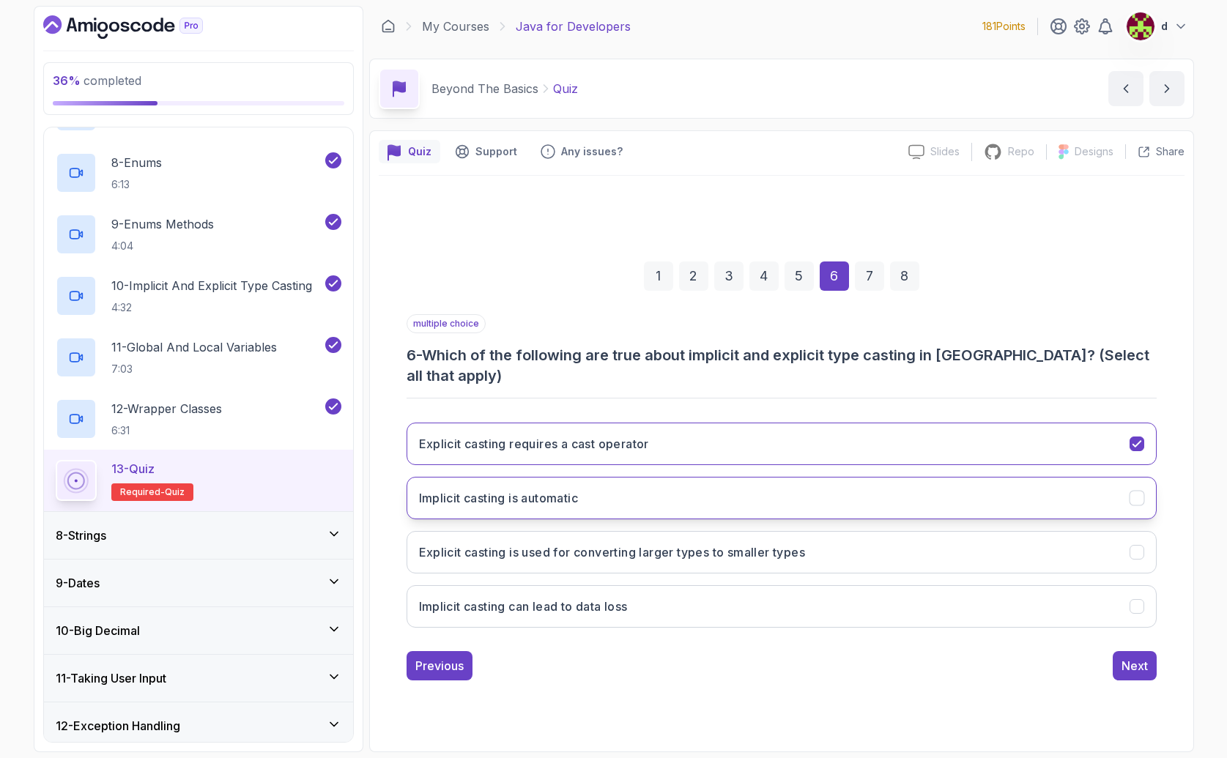
click at [532, 494] on h3 "Implicit casting is automatic" at bounding box center [499, 498] width 160 height 18
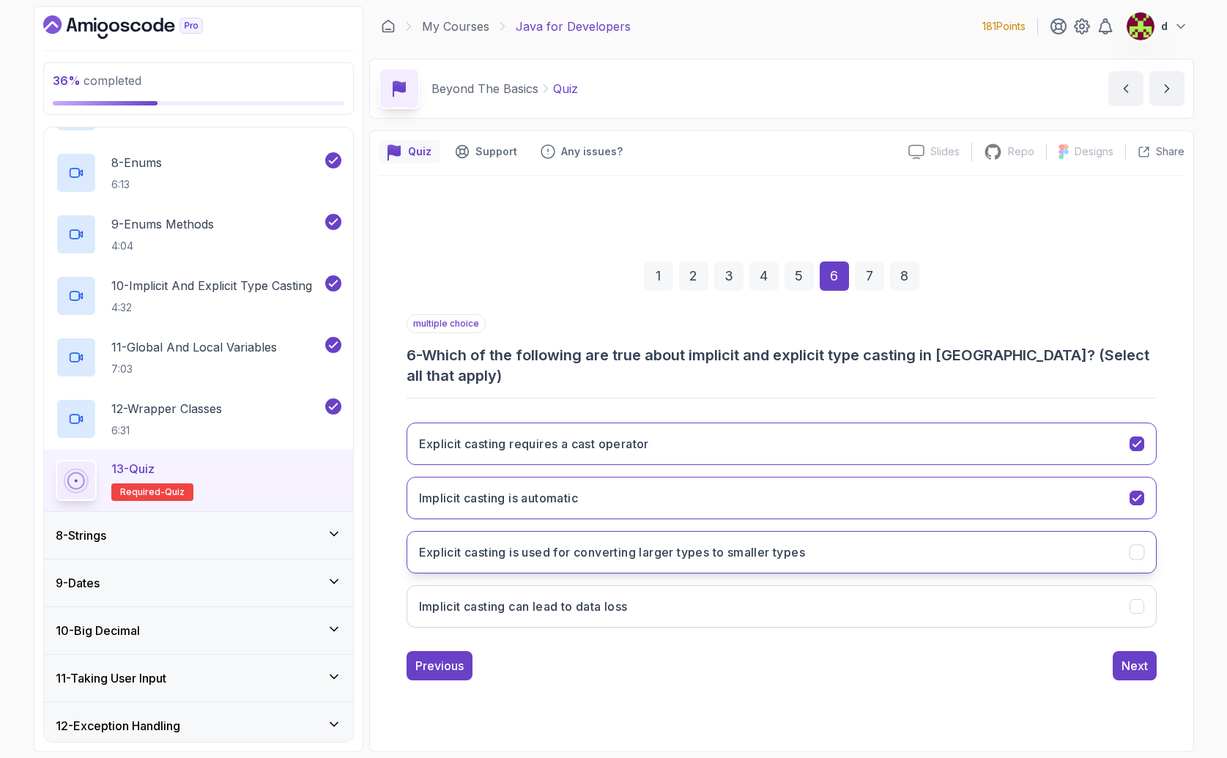
click at [541, 549] on h3 "Explicit casting is used for converting larger types to smaller types" at bounding box center [612, 552] width 387 height 18
click at [1137, 662] on div "Next" at bounding box center [1134, 666] width 26 height 18
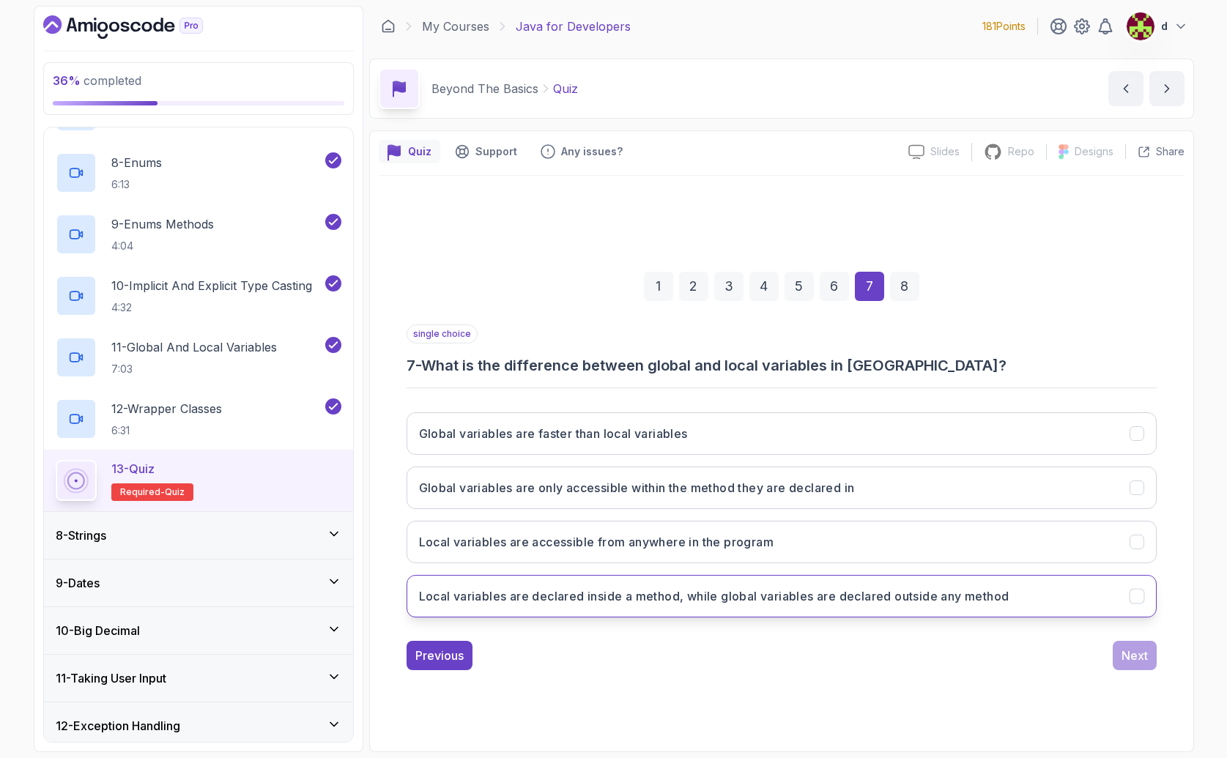
click at [582, 606] on button "Local variables are declared inside a method, while global variables are declar…" at bounding box center [781, 596] width 750 height 42
click at [1140, 653] on div "Next" at bounding box center [1134, 656] width 26 height 18
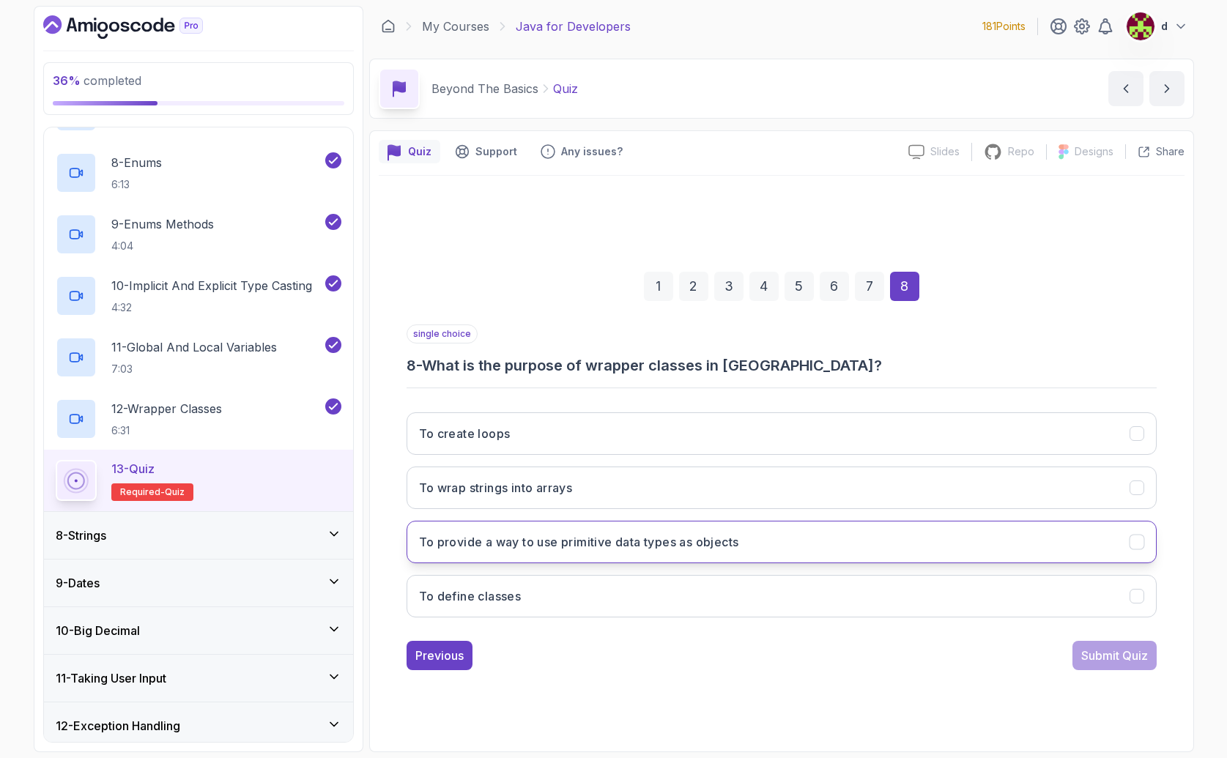
click at [572, 552] on button "To provide a way to use primitive data types as objects" at bounding box center [781, 542] width 750 height 42
click at [1122, 652] on div "Submit Quiz" at bounding box center [1114, 656] width 67 height 18
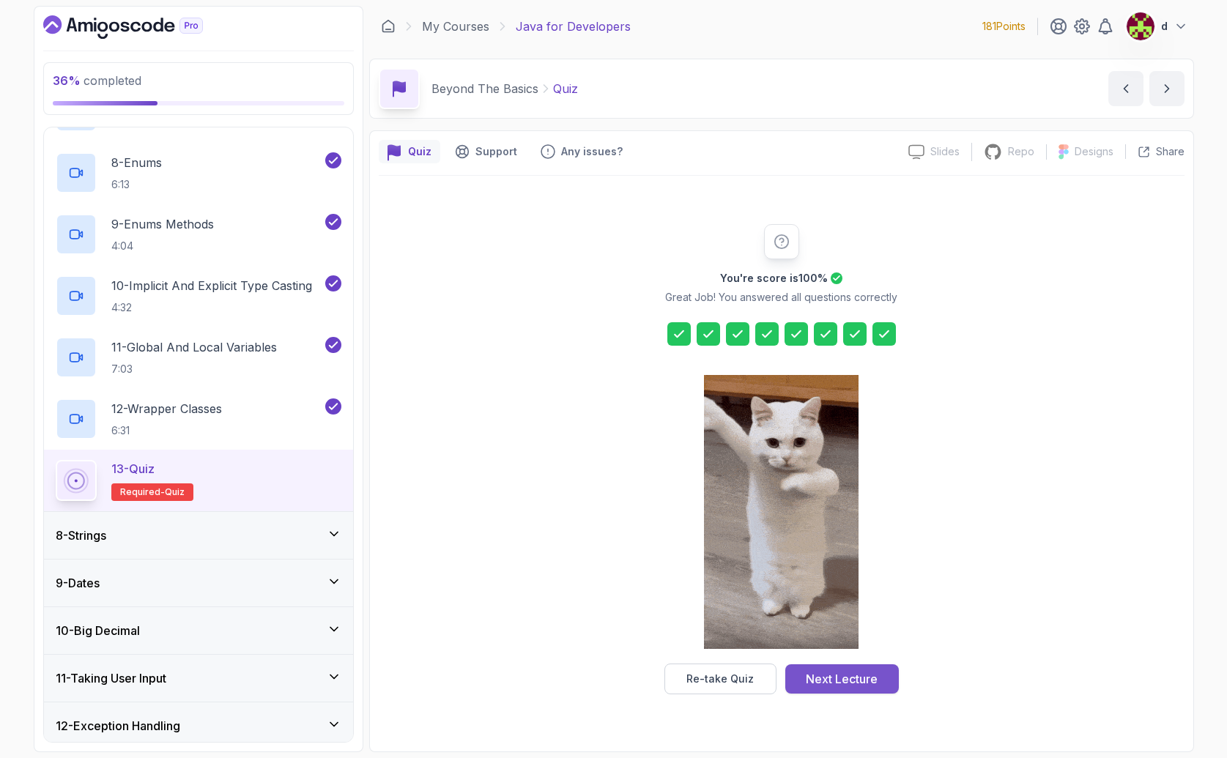
click at [850, 684] on div "Next Lecture" at bounding box center [842, 679] width 72 height 18
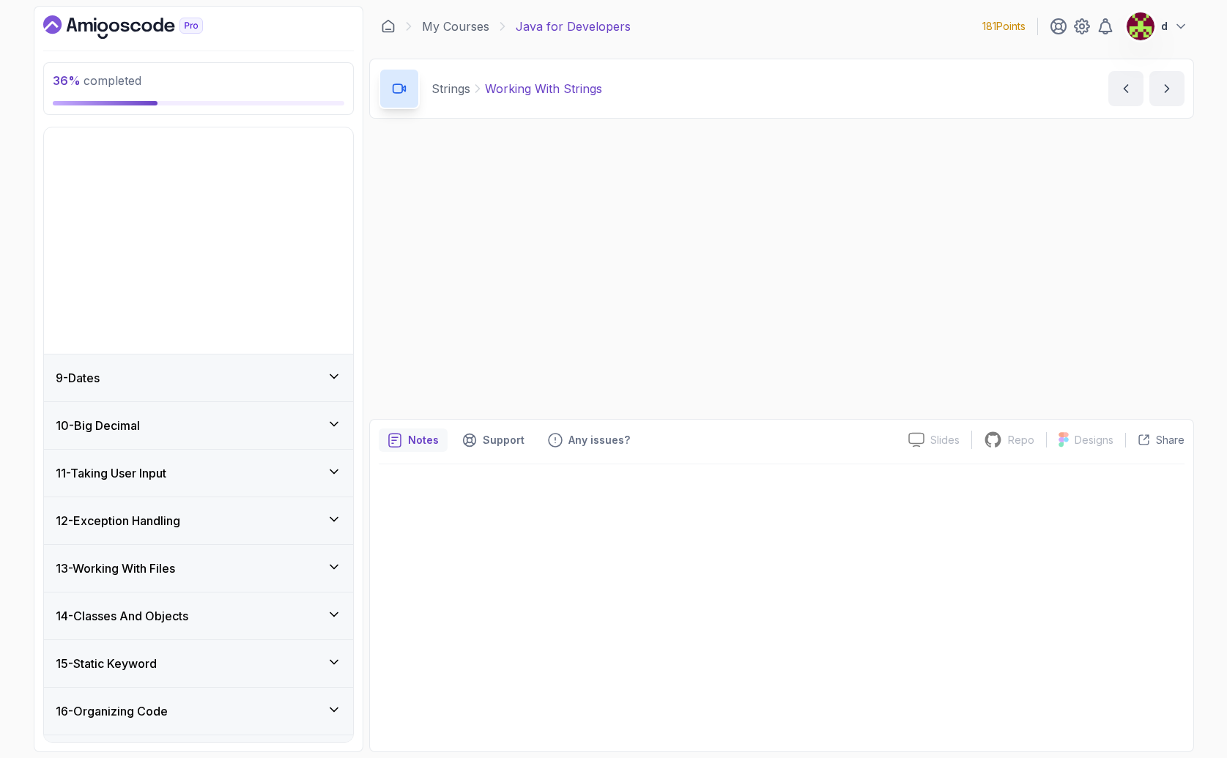
scroll to position [290, 0]
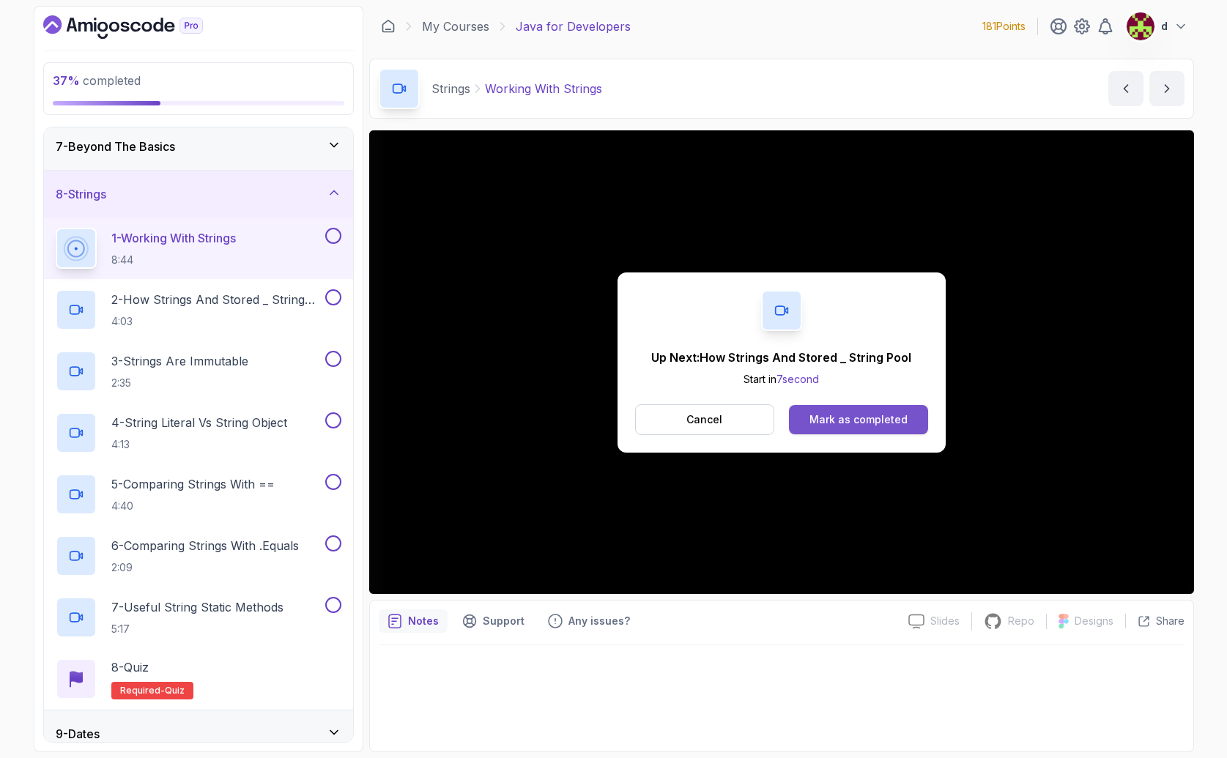
click at [888, 417] on div "Mark as completed" at bounding box center [858, 419] width 98 height 15
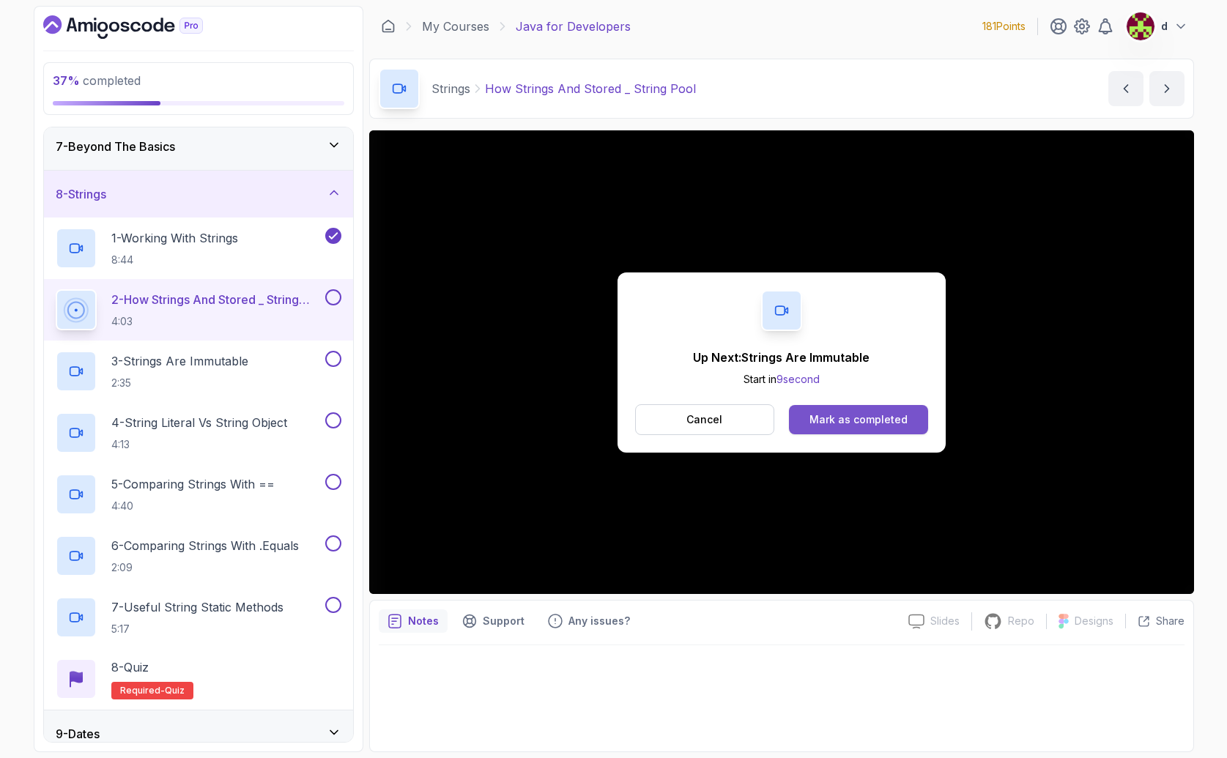
click at [844, 420] on div "Mark as completed" at bounding box center [858, 419] width 98 height 15
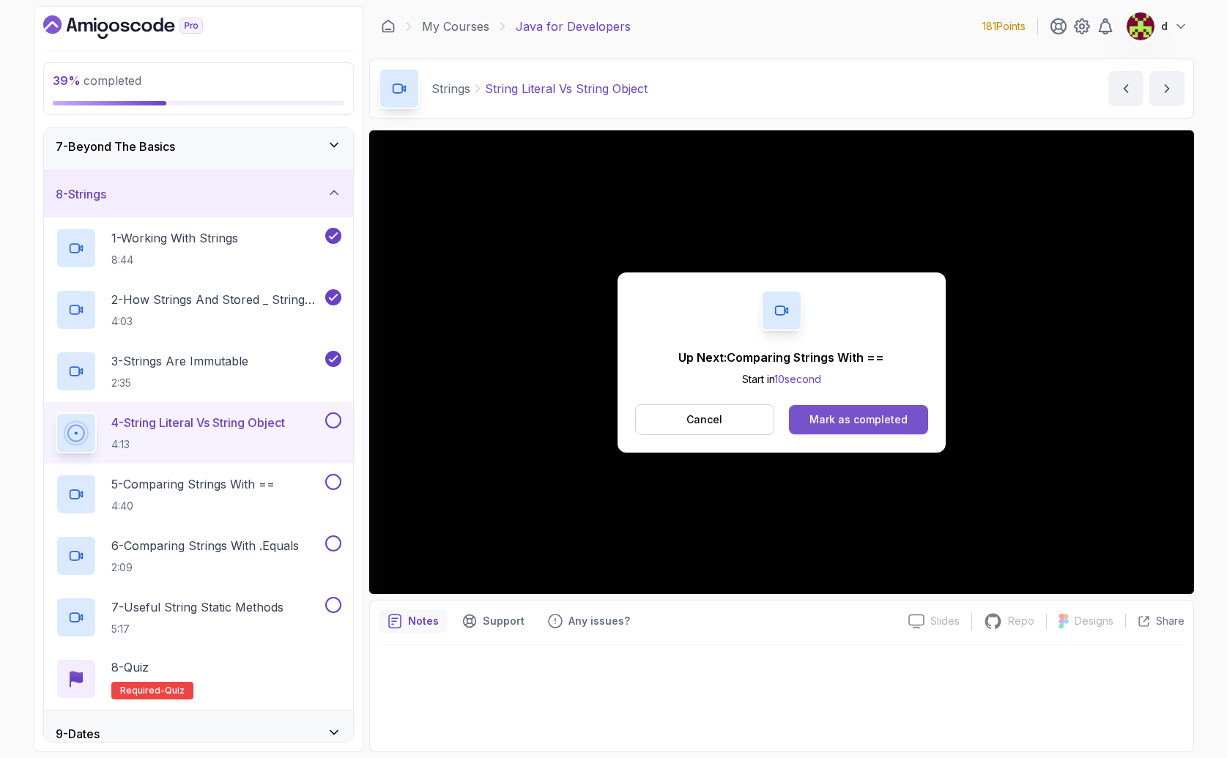
click at [849, 424] on div "Mark as completed" at bounding box center [858, 419] width 98 height 15
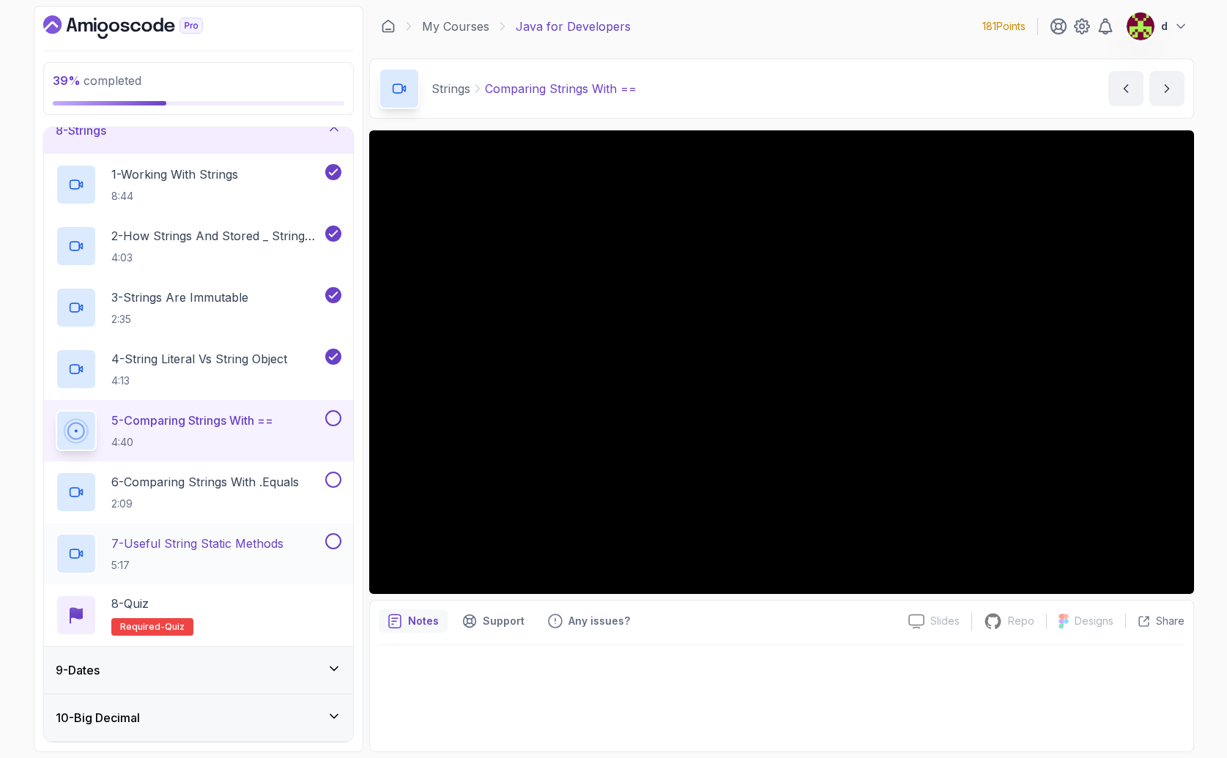
scroll to position [374, 0]
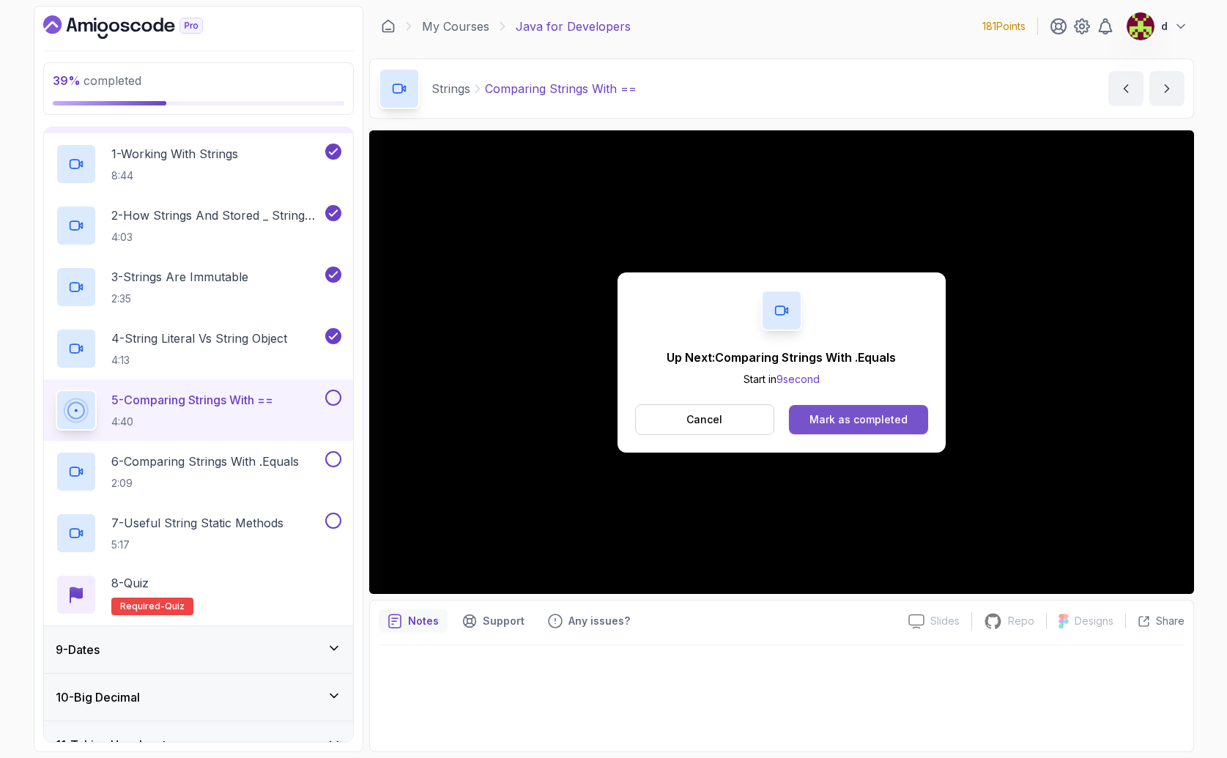
click at [845, 418] on div "Mark as completed" at bounding box center [858, 419] width 98 height 15
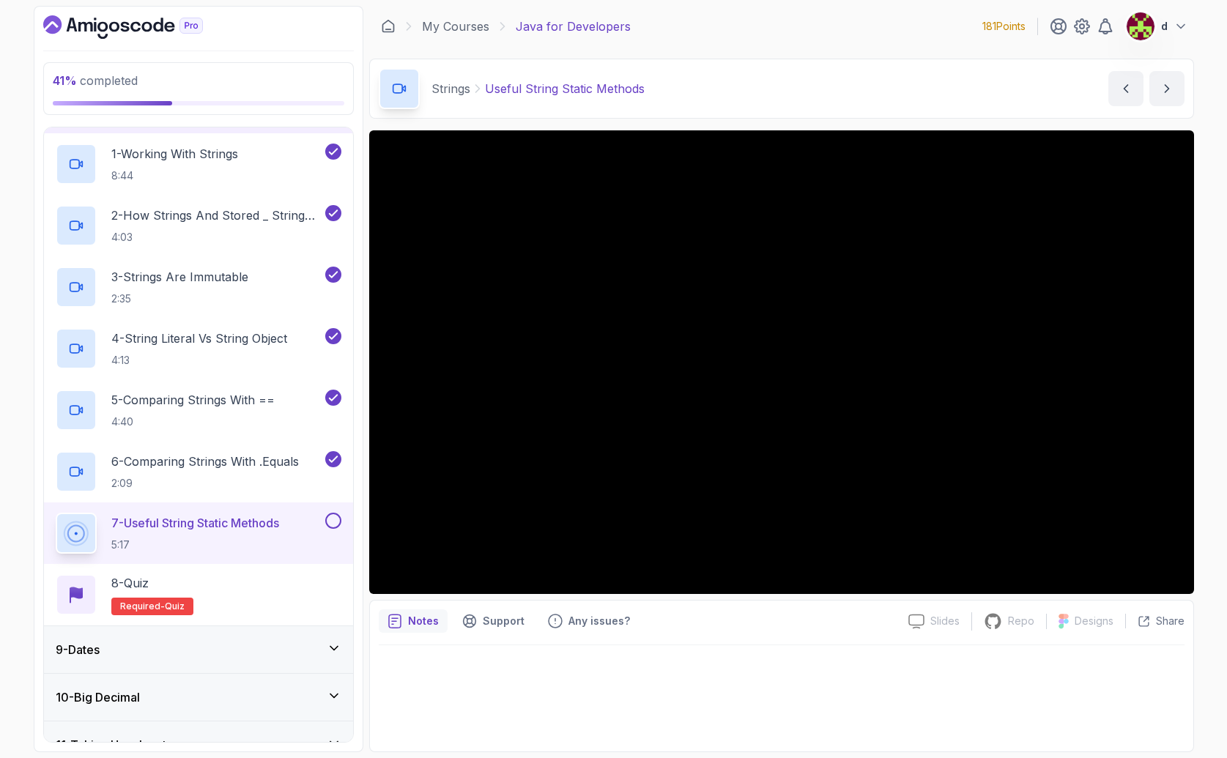
click at [749, 642] on div "Notes Support Any issues? Slides Slides not available Repo Repository not avail…" at bounding box center [781, 676] width 825 height 152
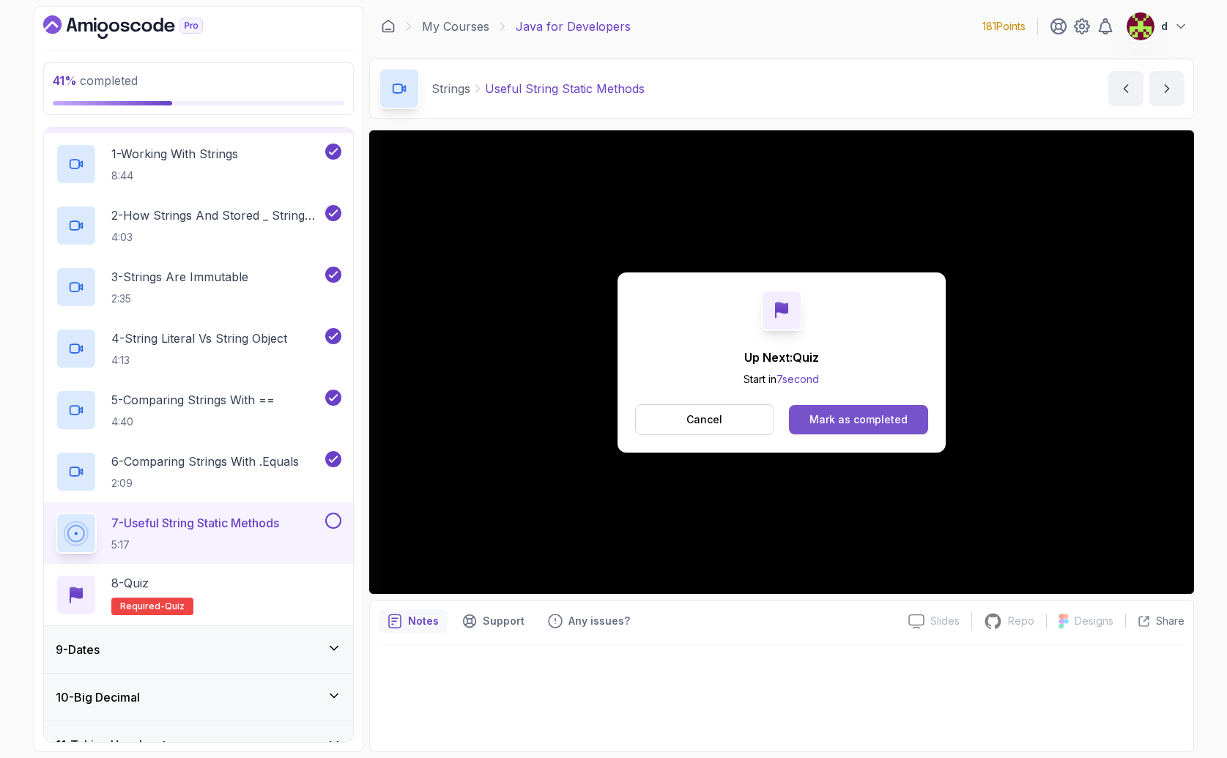
click at [867, 427] on button "Mark as completed" at bounding box center [858, 419] width 138 height 29
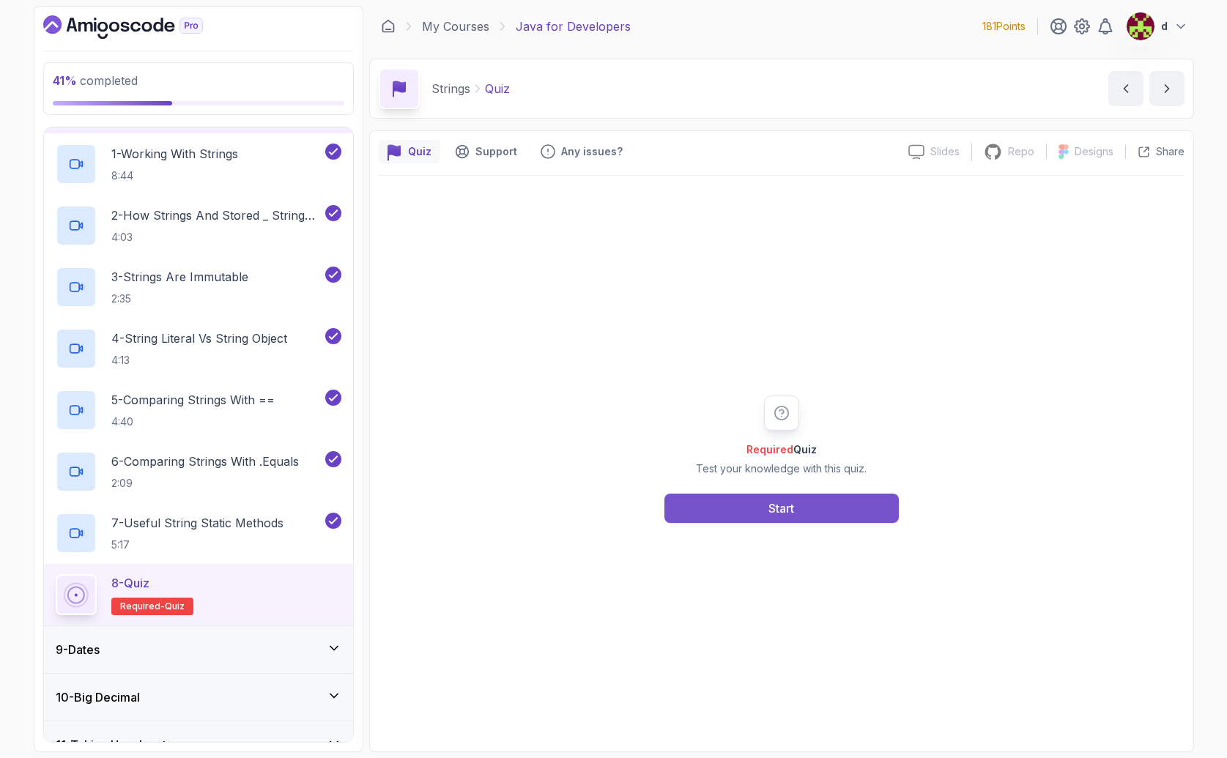
click at [815, 515] on button "Start" at bounding box center [781, 508] width 234 height 29
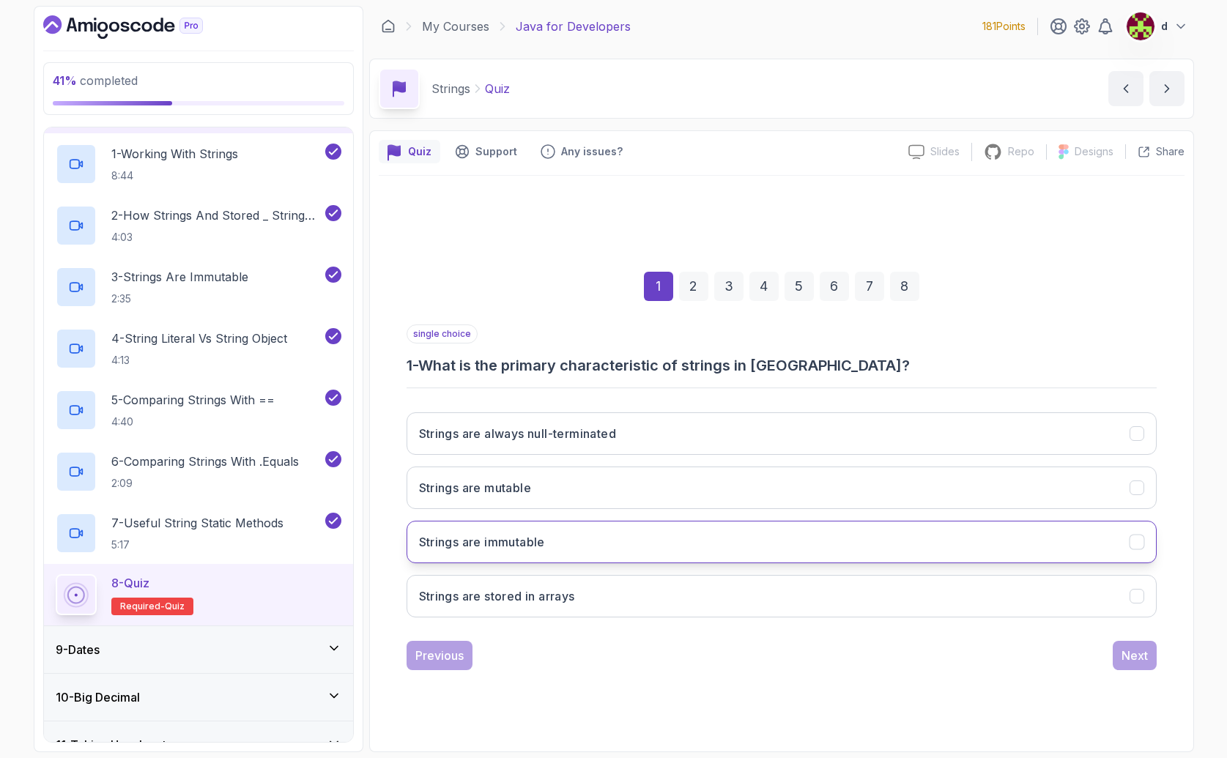
click at [538, 546] on h3 "Strings are immutable" at bounding box center [482, 542] width 126 height 18
click at [1121, 660] on div "Next" at bounding box center [1134, 656] width 26 height 18
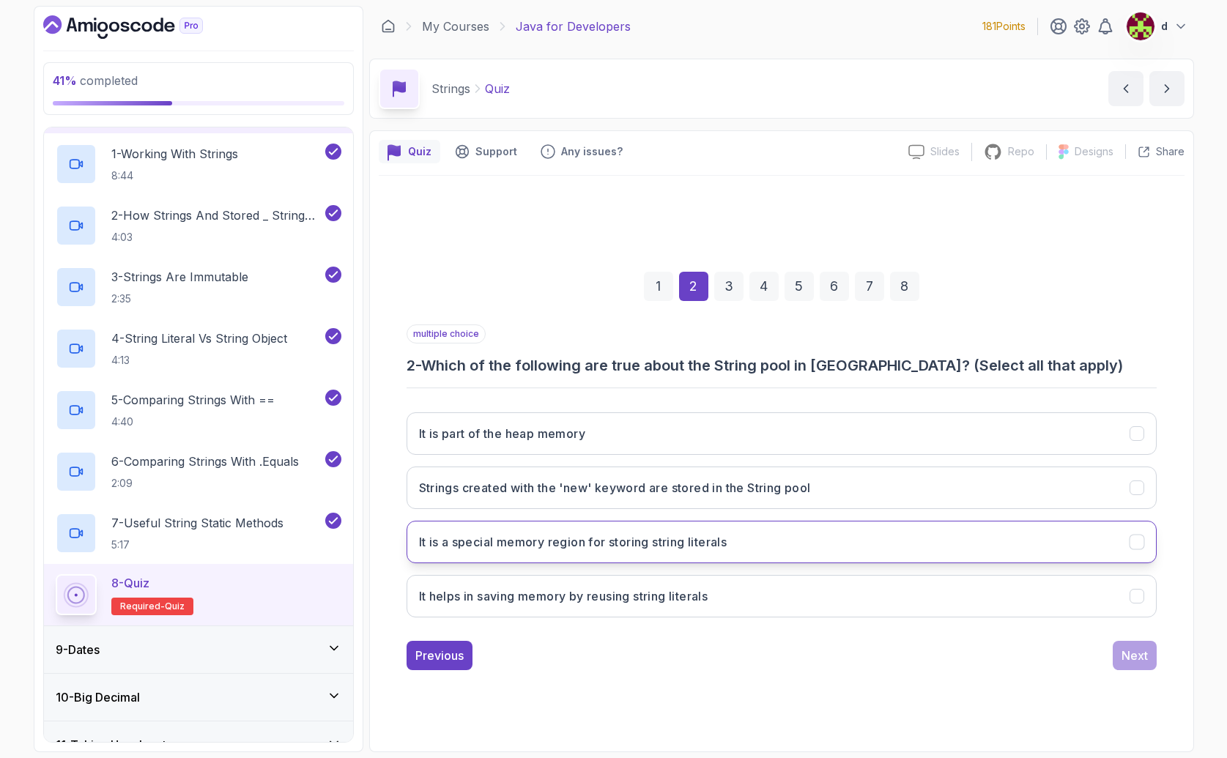
click at [733, 549] on button "It is a special memory region for storing string literals" at bounding box center [781, 542] width 750 height 42
click at [822, 612] on button "It helps in saving memory by reusing string literals" at bounding box center [781, 596] width 750 height 42
click at [1136, 656] on div "Next" at bounding box center [1134, 656] width 26 height 18
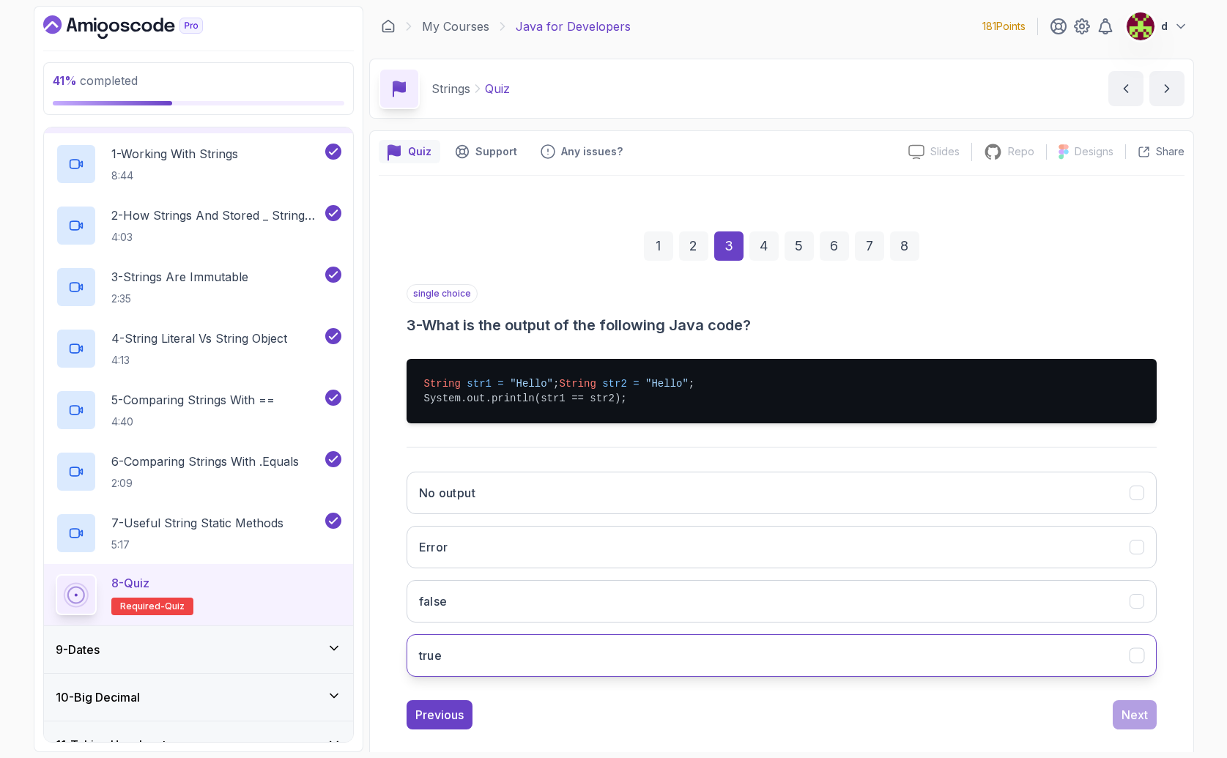
click at [737, 677] on button "true" at bounding box center [781, 655] width 750 height 42
click at [1137, 724] on div "Next" at bounding box center [1134, 715] width 26 height 18
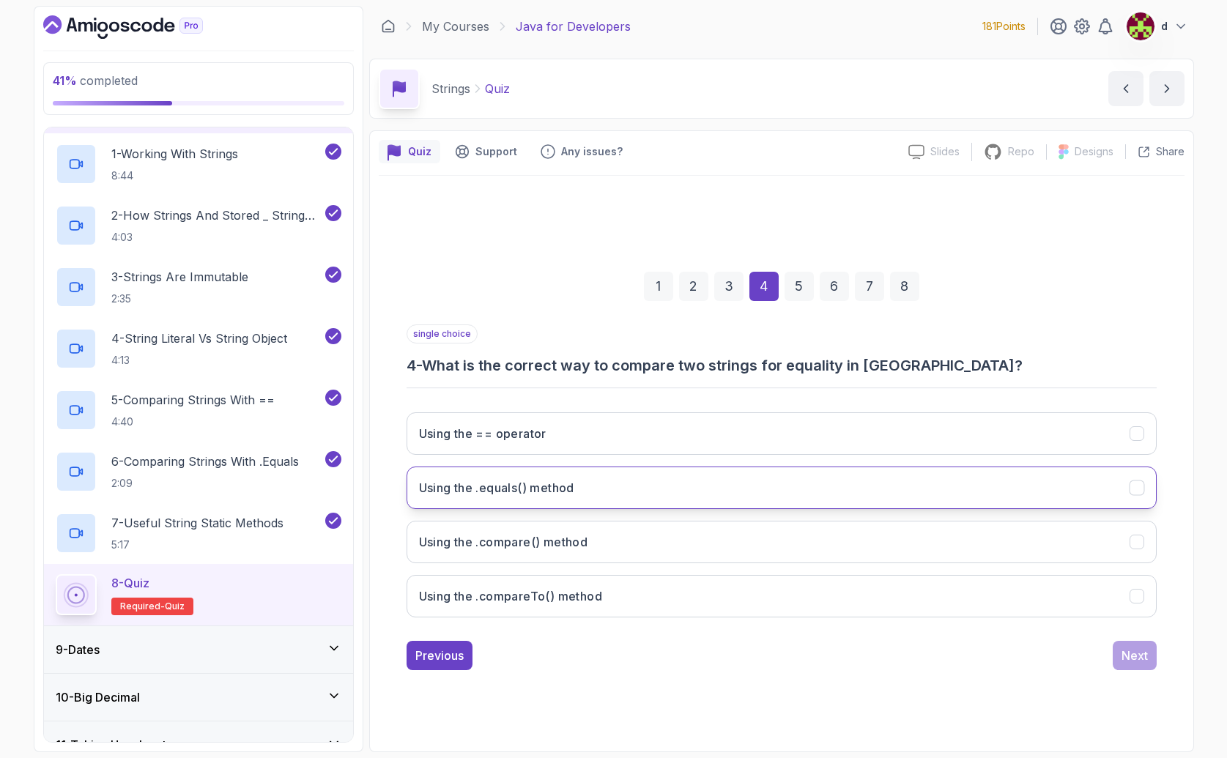
drag, startPoint x: 628, startPoint y: 488, endPoint x: 636, endPoint y: 492, distance: 9.8
click at [628, 488] on button "Using the .equals() method" at bounding box center [781, 488] width 750 height 42
click at [1136, 653] on div "Next" at bounding box center [1134, 656] width 26 height 18
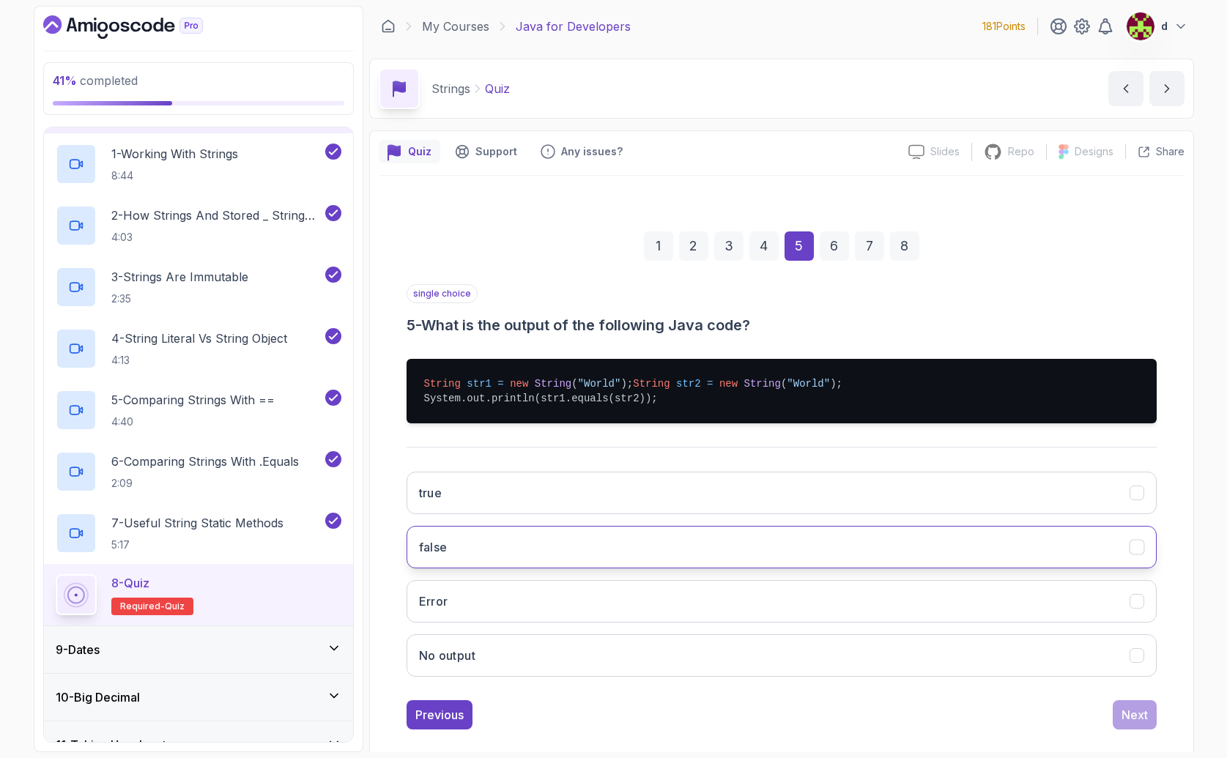
click at [554, 568] on button "false" at bounding box center [781, 547] width 750 height 42
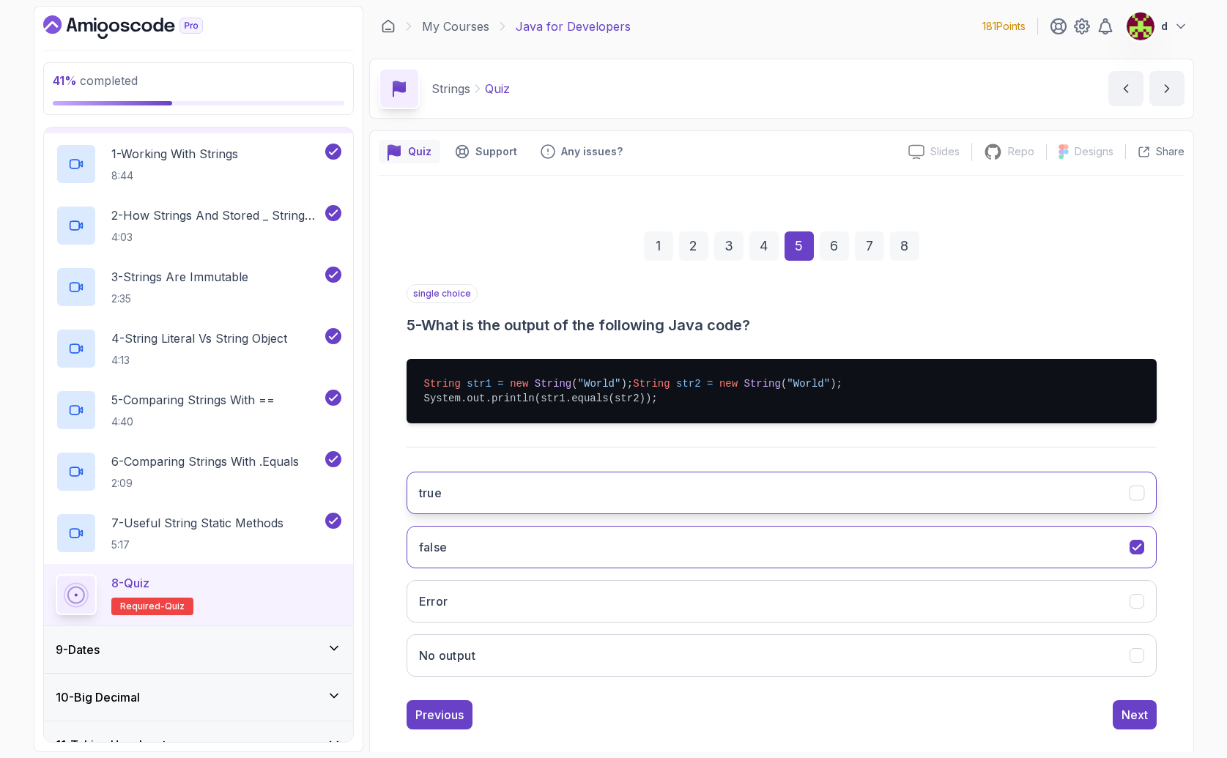
click at [621, 512] on button "true" at bounding box center [781, 493] width 750 height 42
click at [1138, 724] on div "Next" at bounding box center [1134, 715] width 26 height 18
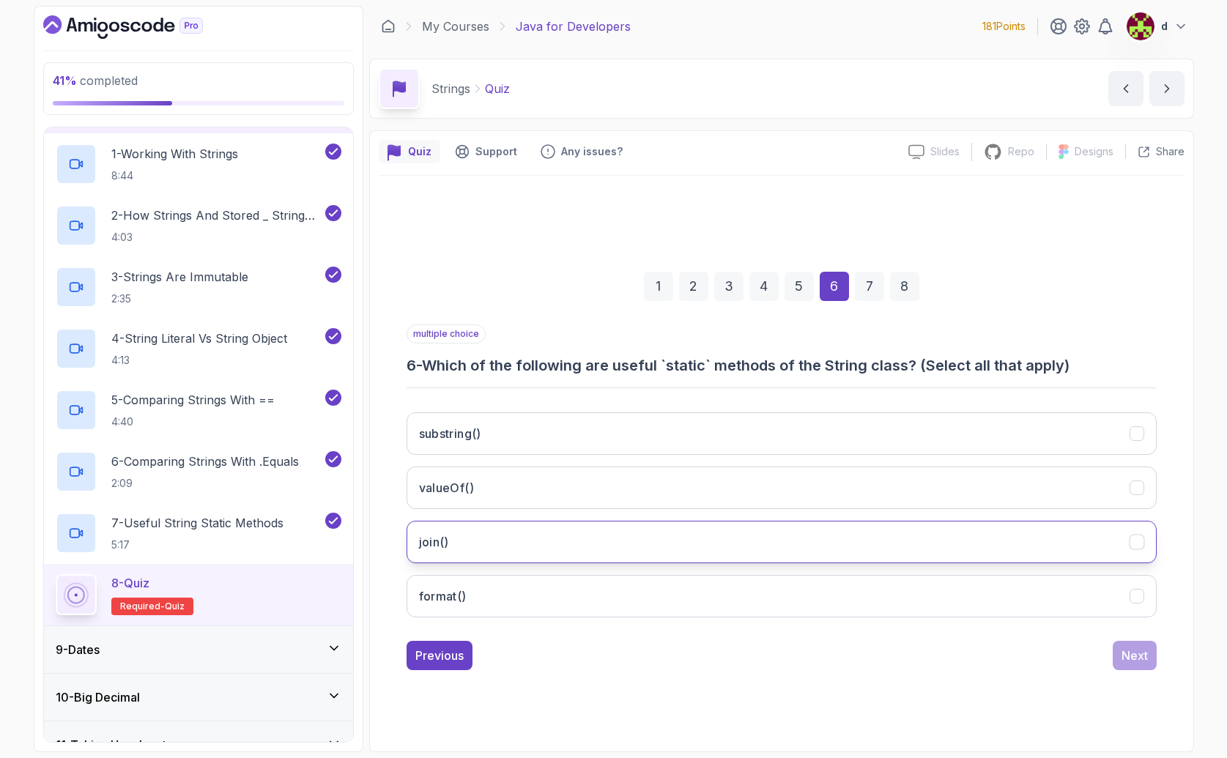
click at [511, 554] on button "join()" at bounding box center [781, 542] width 750 height 42
click at [464, 484] on h3 "valueOf()" at bounding box center [447, 488] width 56 height 18
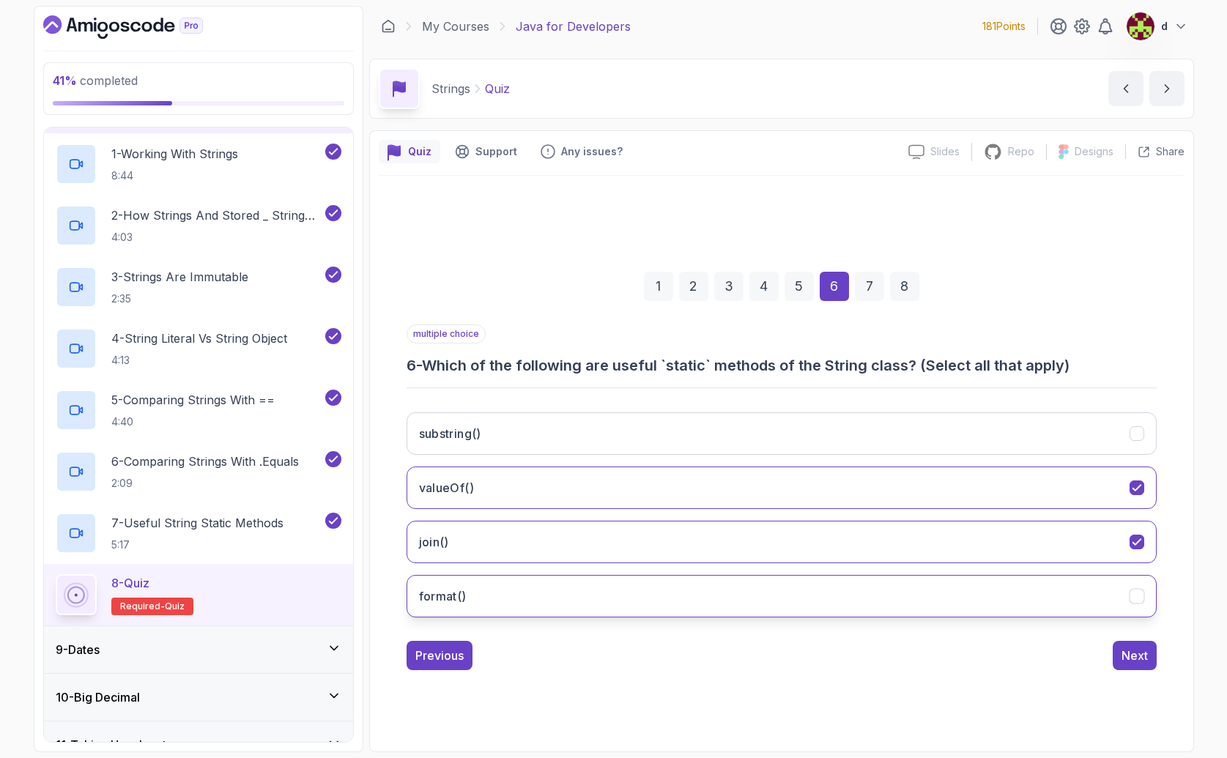
click at [461, 602] on h3 "format()" at bounding box center [443, 596] width 48 height 18
click at [1149, 656] on button "Next" at bounding box center [1135, 655] width 44 height 29
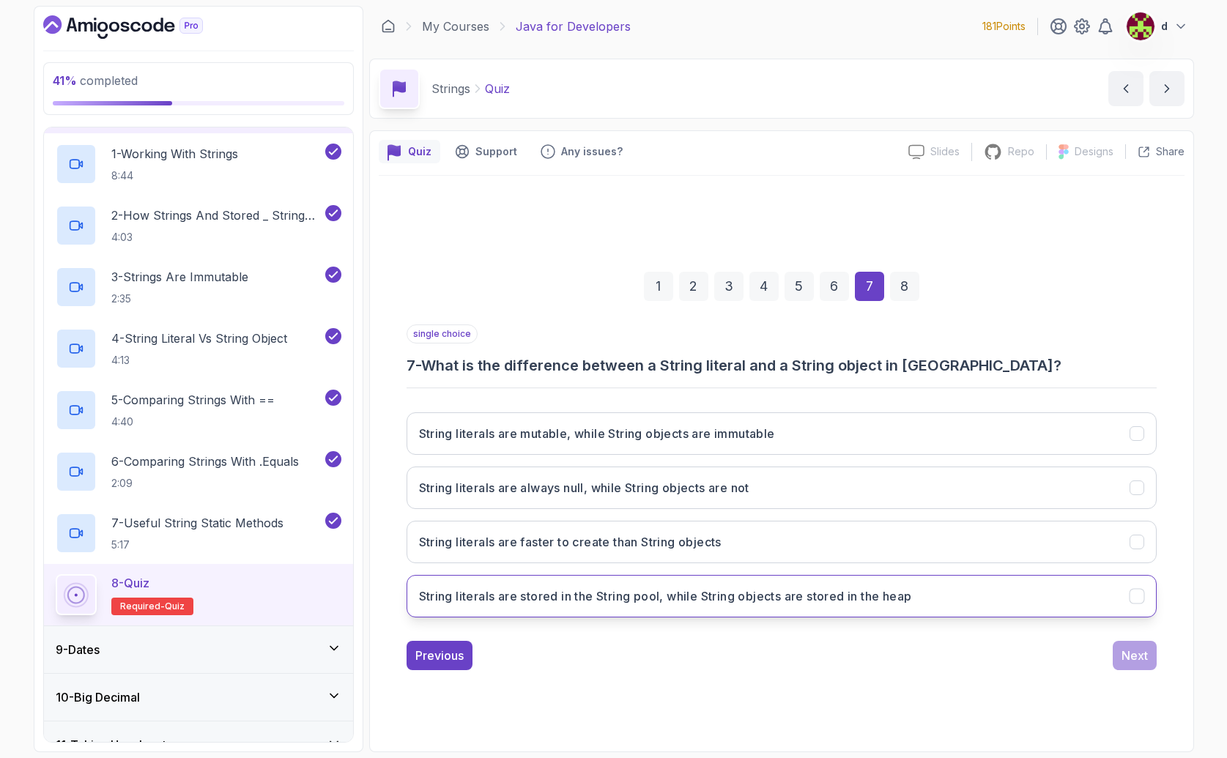
click at [720, 608] on button "String literals are stored in the String pool, while String objects are stored …" at bounding box center [781, 596] width 750 height 42
click at [1118, 647] on button "Next" at bounding box center [1135, 655] width 44 height 29
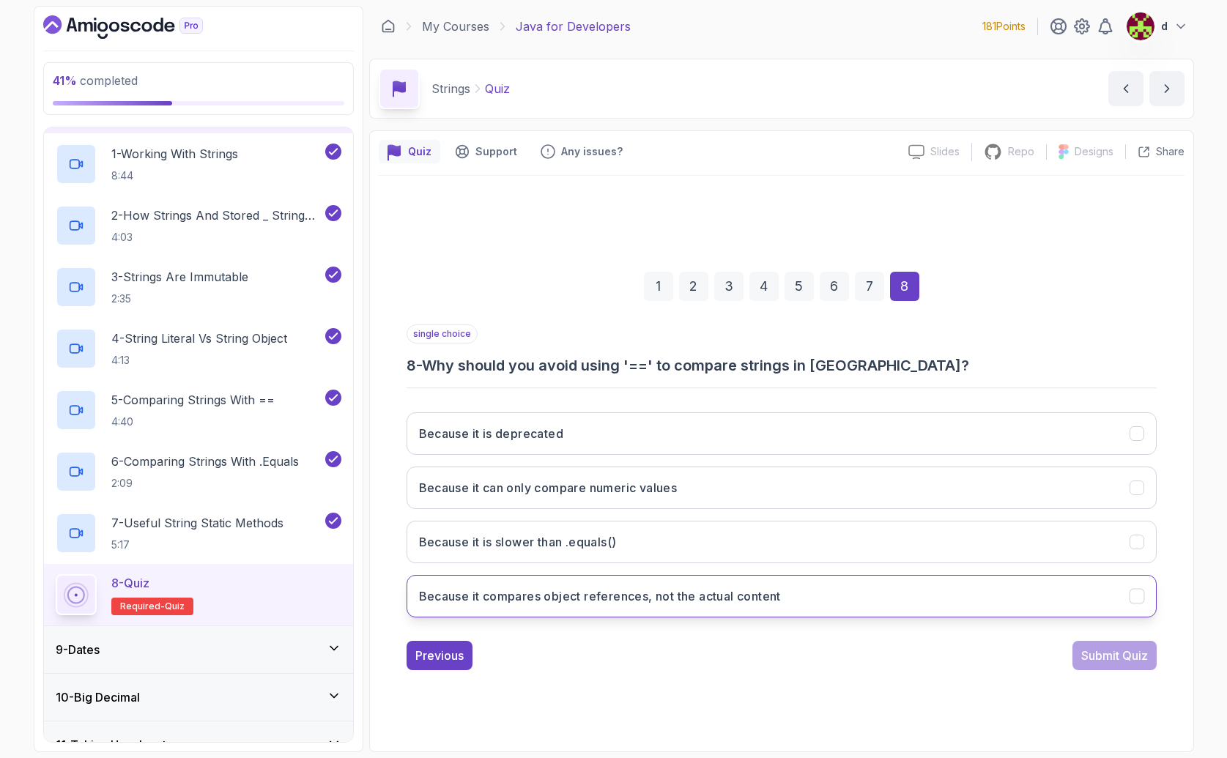
click at [642, 608] on button "Because it compares object references, not the actual content" at bounding box center [781, 596] width 750 height 42
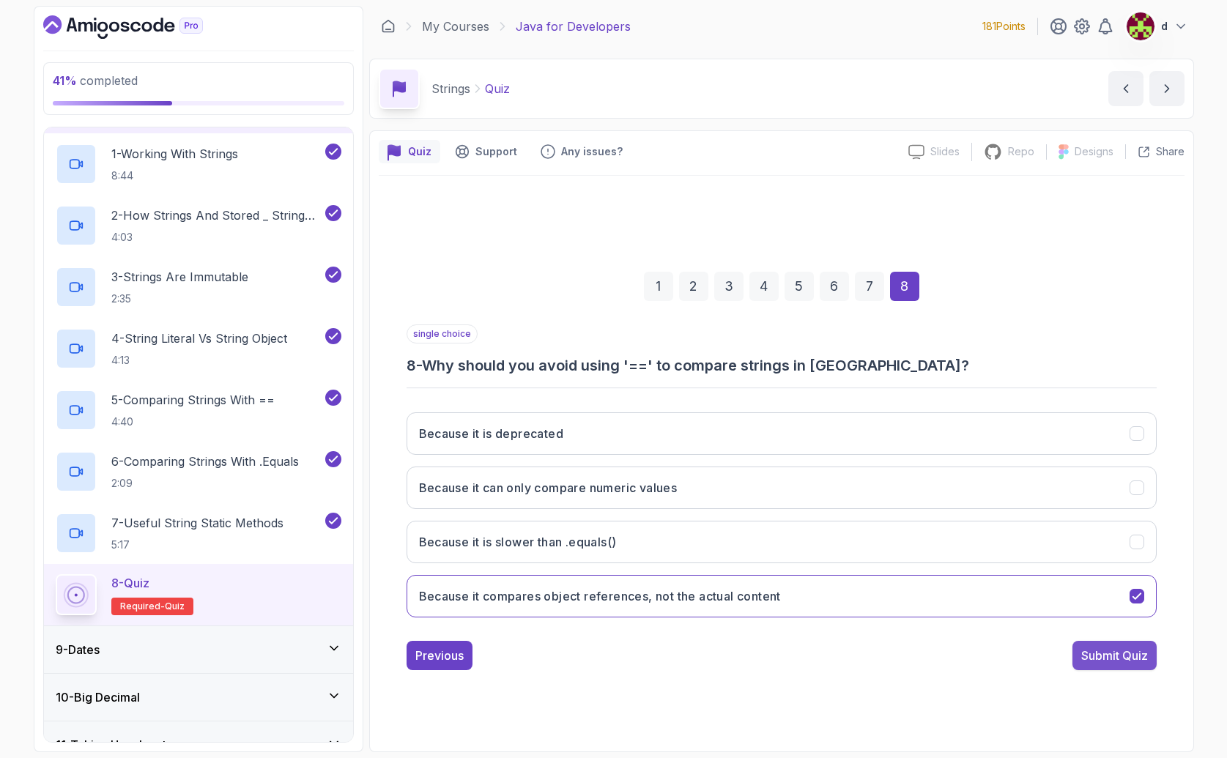
click at [1127, 652] on div "Submit Quiz" at bounding box center [1114, 656] width 67 height 18
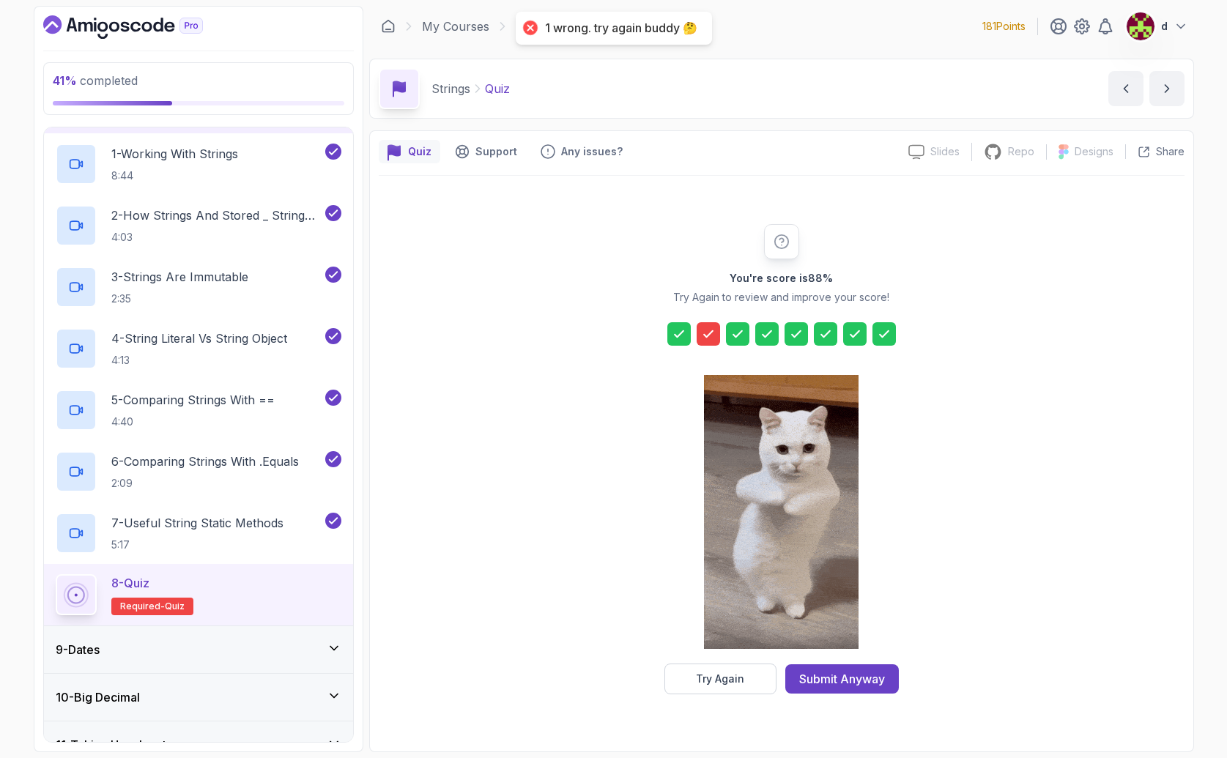
click at [702, 339] on icon at bounding box center [708, 334] width 15 height 15
click at [744, 682] on button "Try Again" at bounding box center [720, 679] width 112 height 31
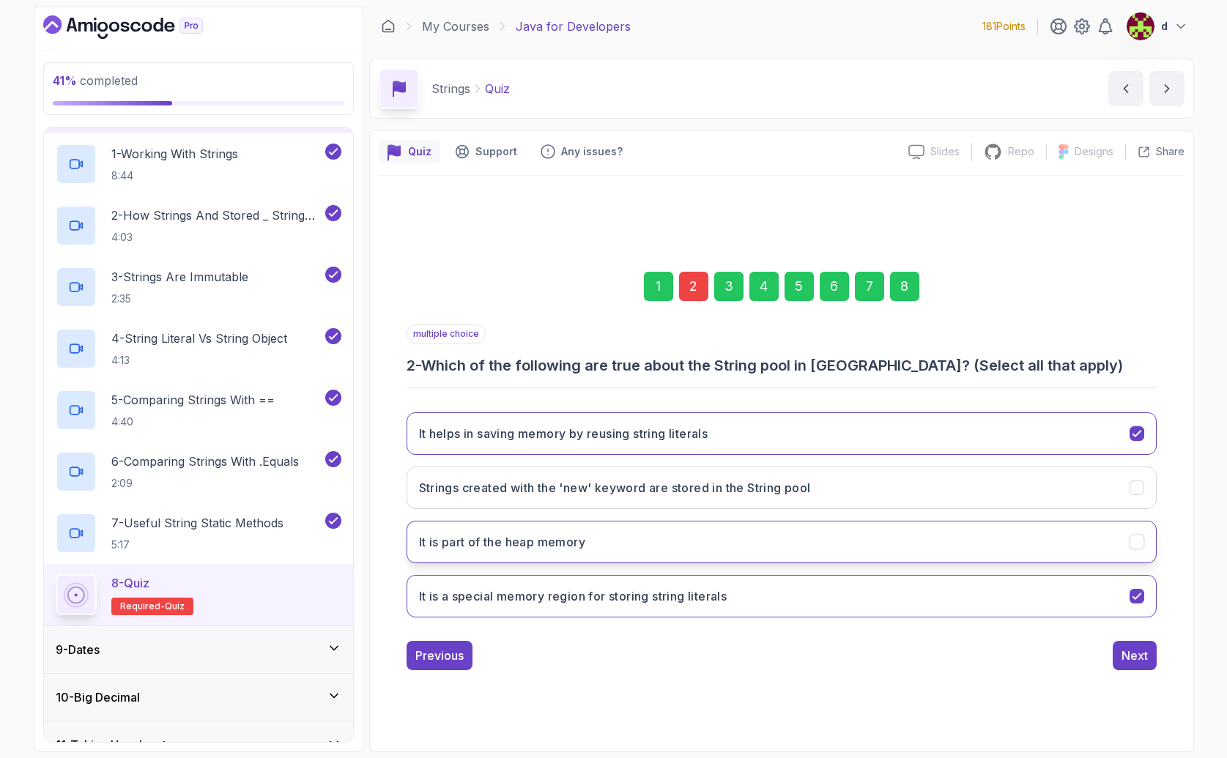
click at [644, 534] on button "It is part of the heap memory" at bounding box center [781, 542] width 750 height 42
click at [1137, 654] on div "Next" at bounding box center [1134, 656] width 26 height 18
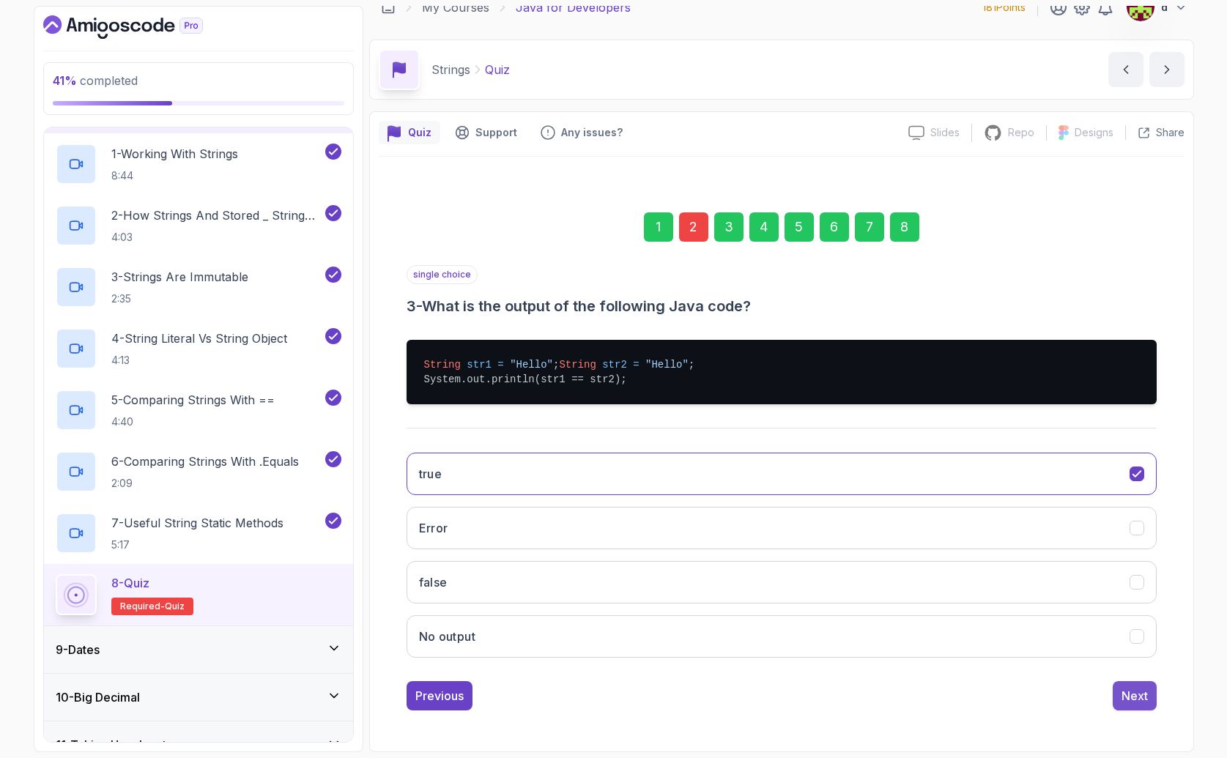
scroll to position [34, 0]
click at [1136, 694] on div "Next" at bounding box center [1134, 696] width 26 height 18
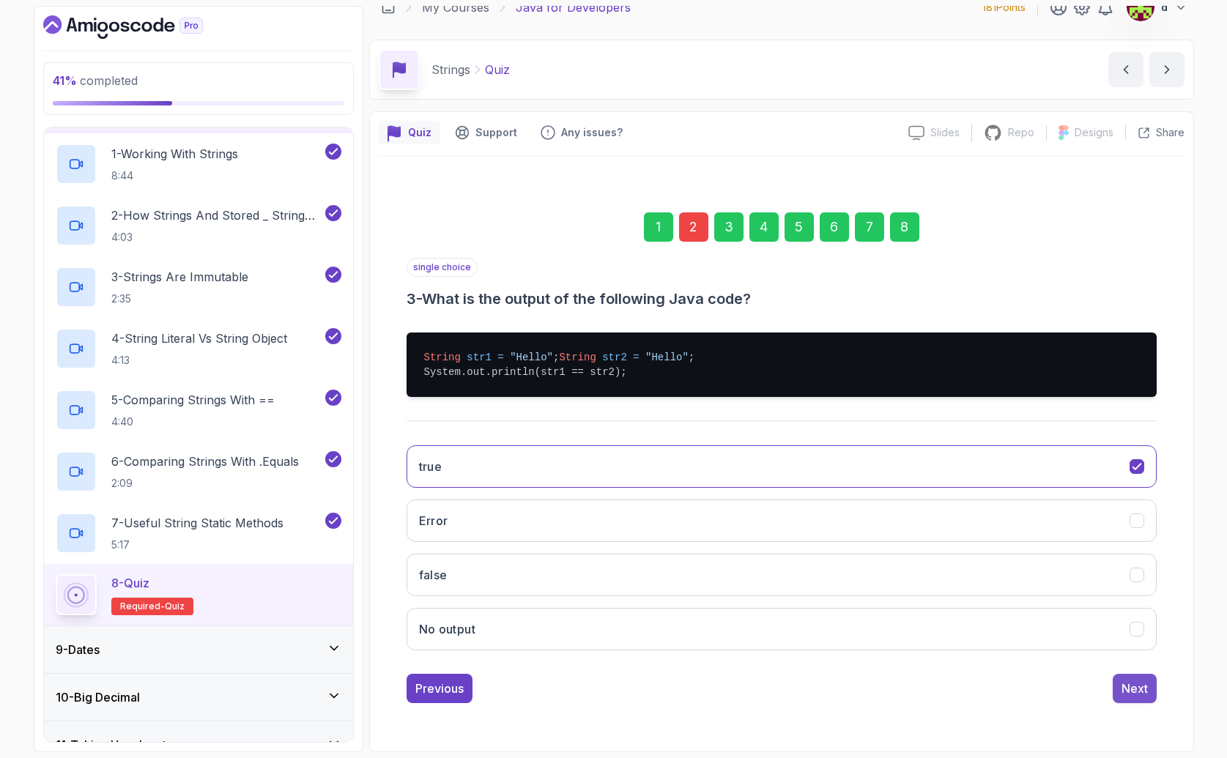
scroll to position [0, 0]
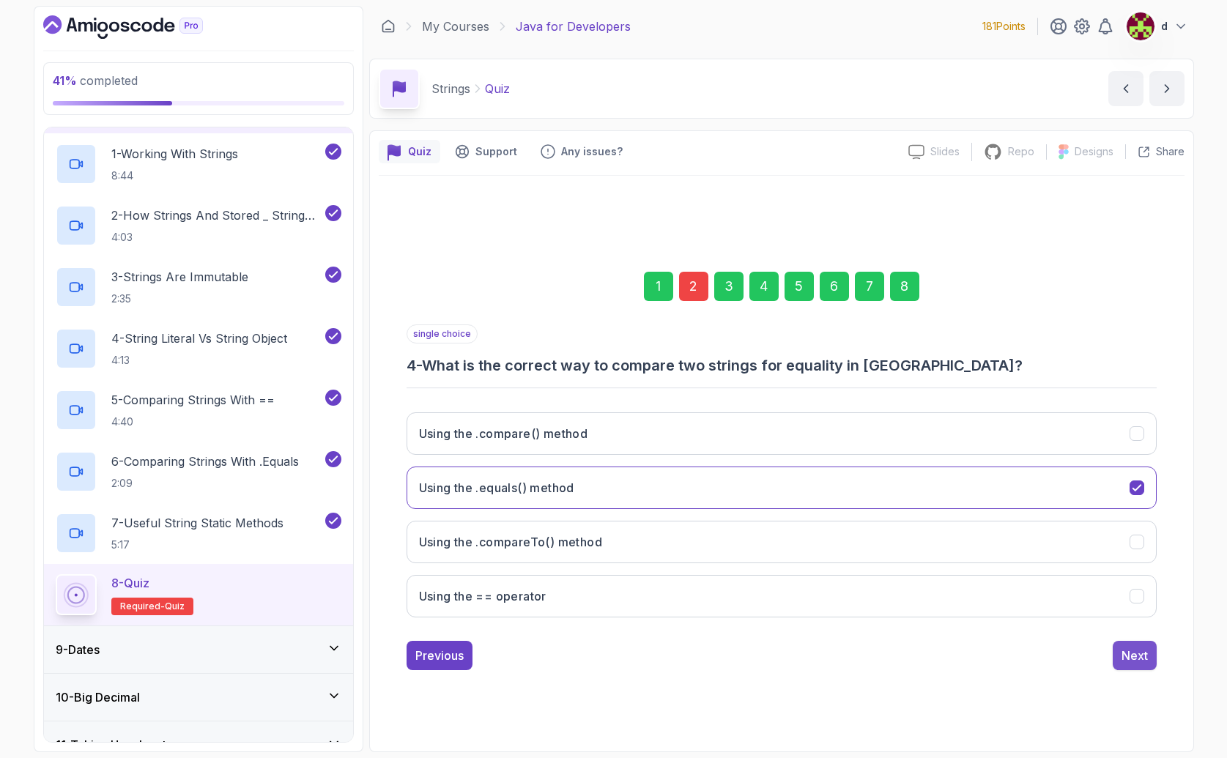
click at [1142, 650] on div "Next" at bounding box center [1134, 656] width 26 height 18
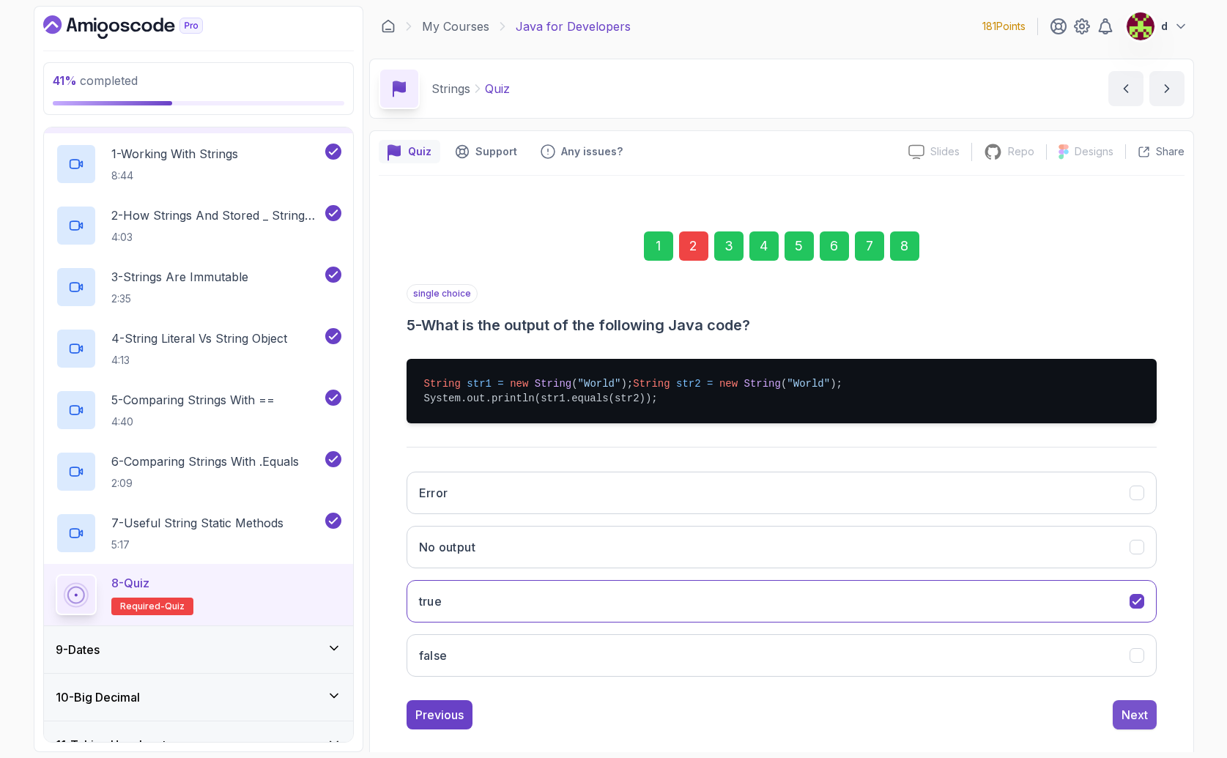
click at [1132, 724] on div "Next" at bounding box center [1134, 715] width 26 height 18
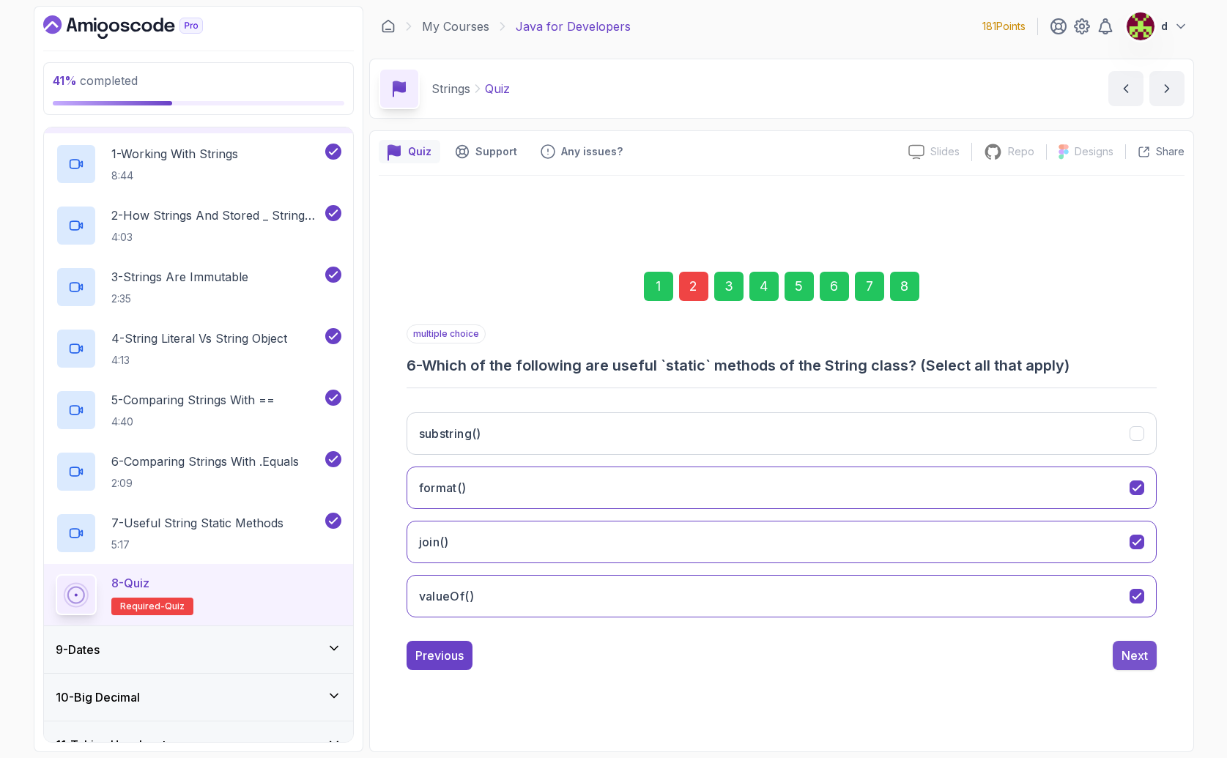
click at [1130, 660] on div "Next" at bounding box center [1134, 656] width 26 height 18
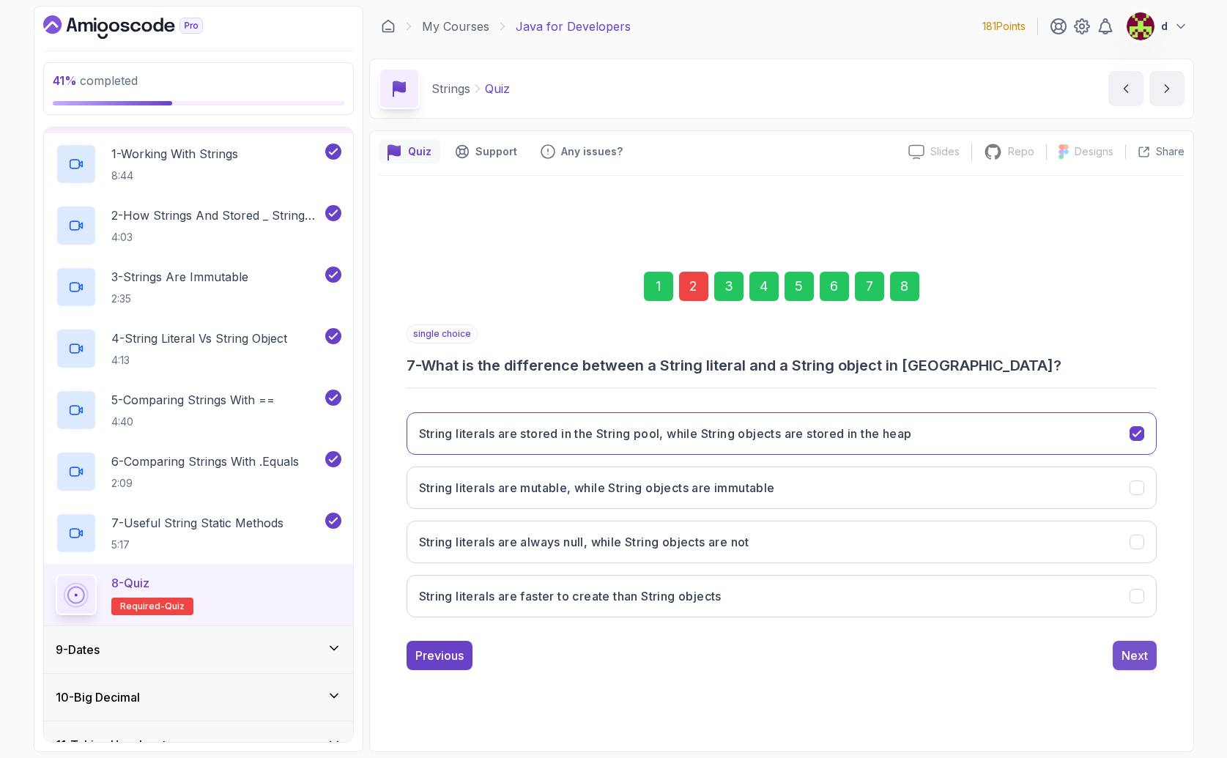
click at [1137, 657] on div "Next" at bounding box center [1134, 656] width 26 height 18
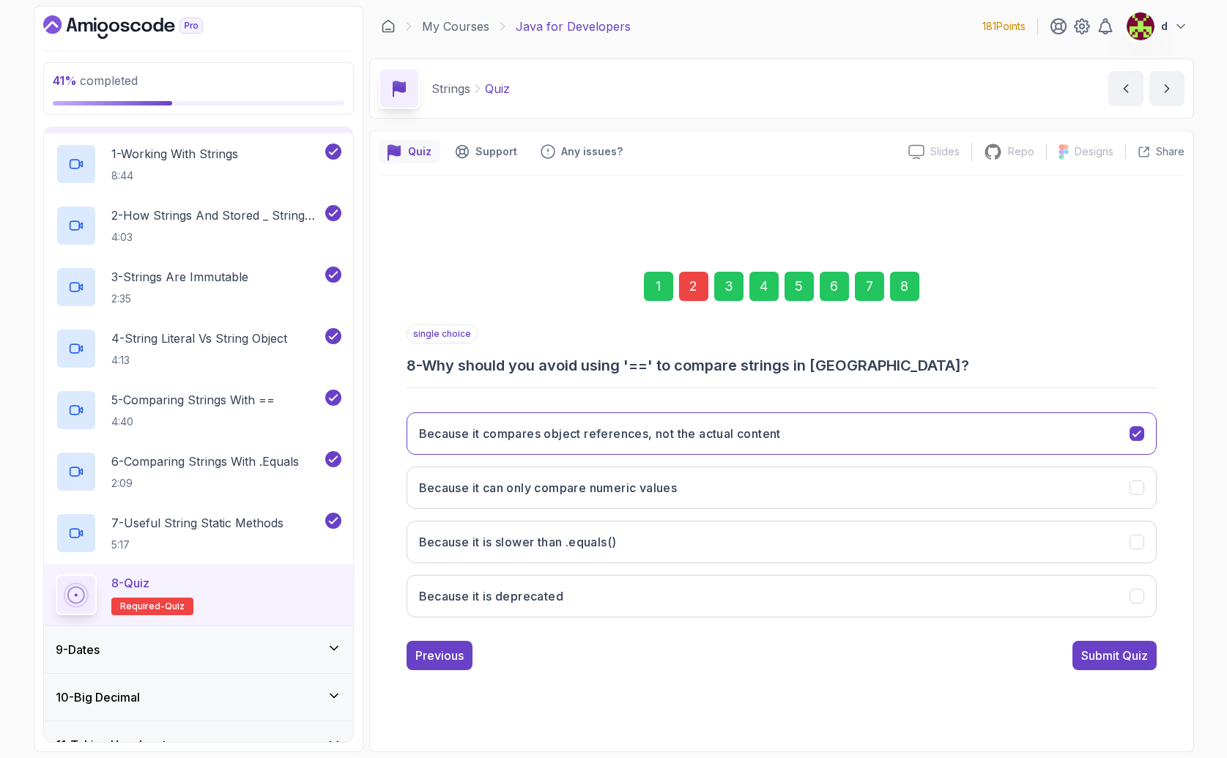
click at [1137, 657] on div "Submit Quiz" at bounding box center [1114, 656] width 67 height 18
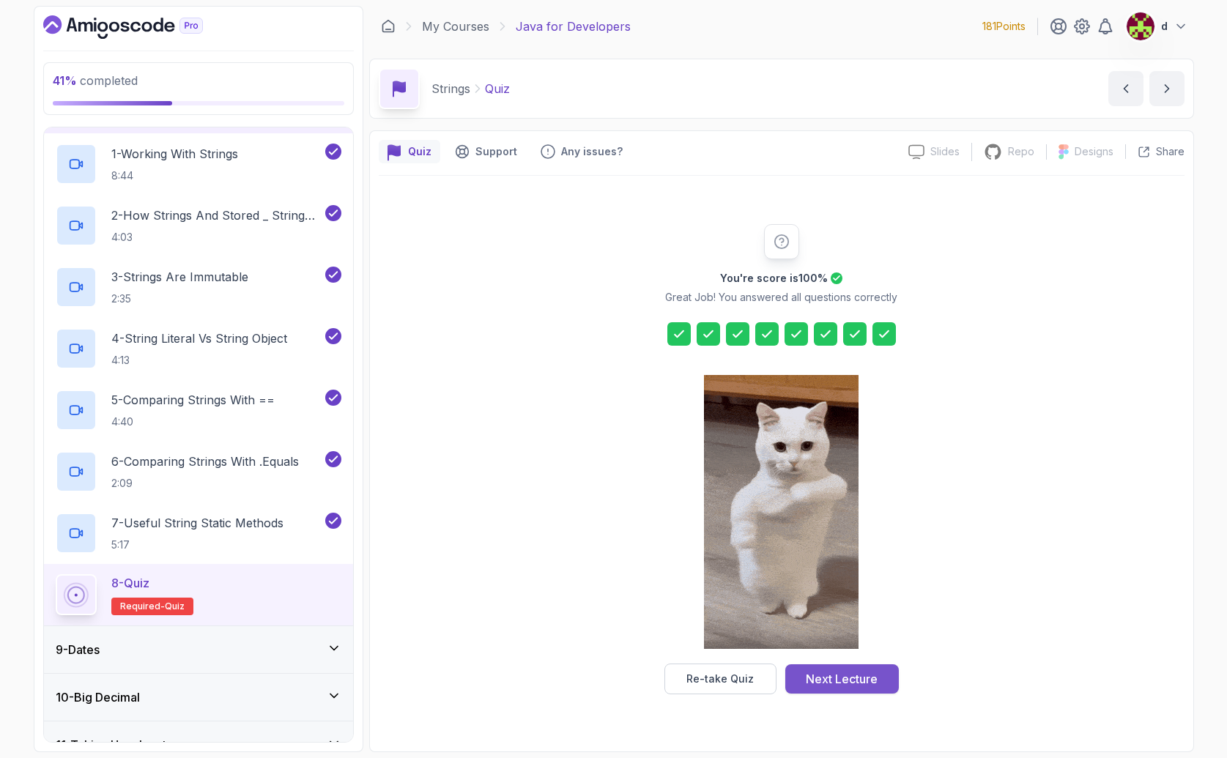
click at [865, 680] on div "Next Lecture" at bounding box center [842, 679] width 72 height 18
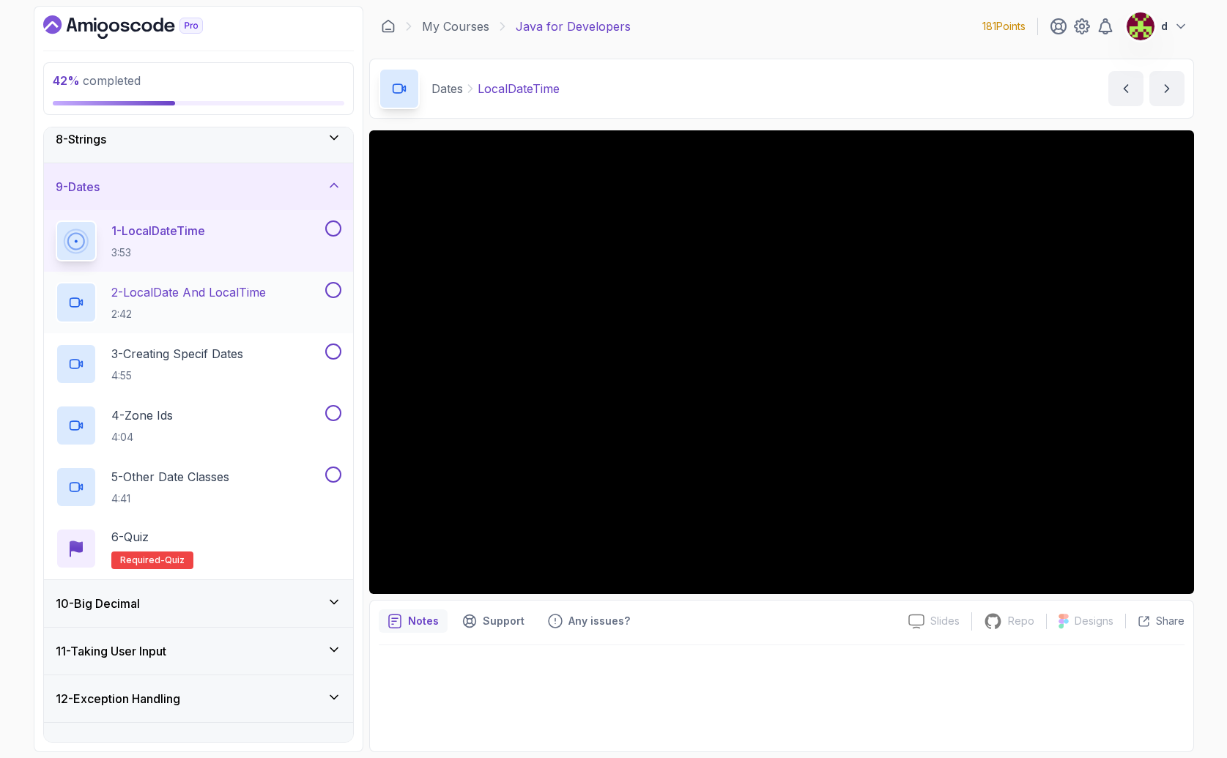
scroll to position [285, 0]
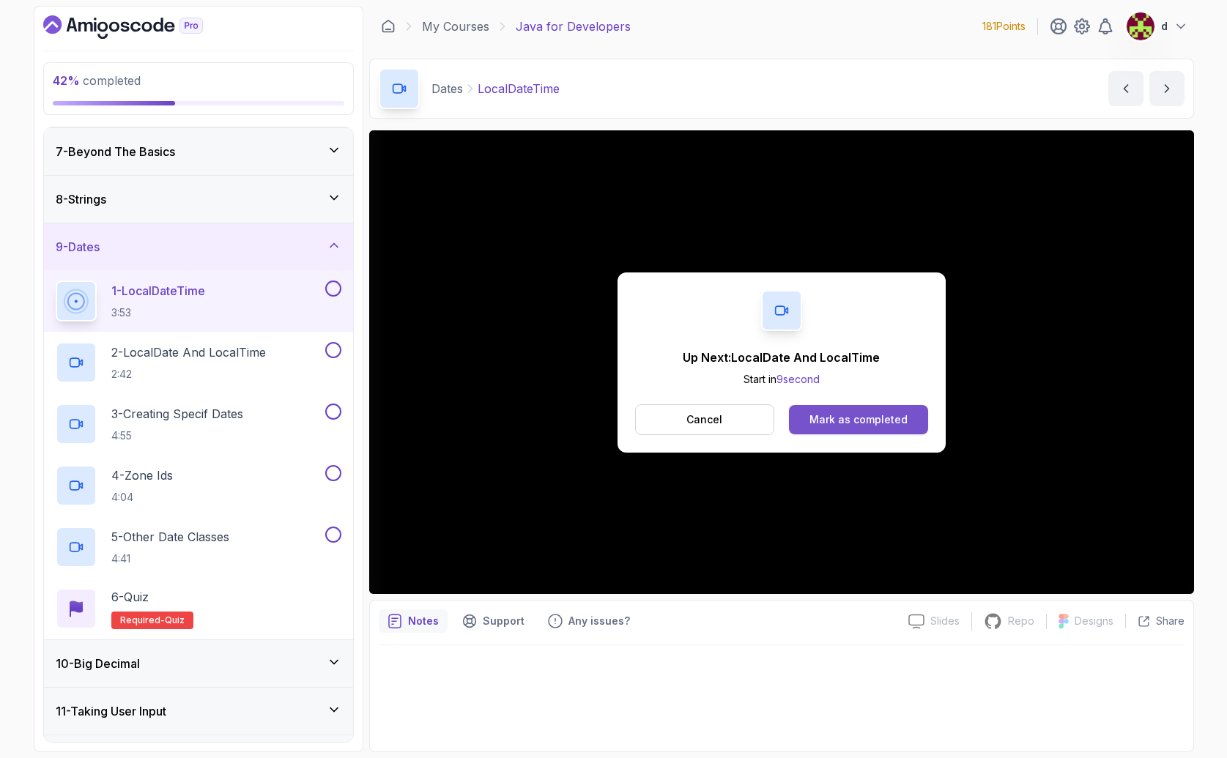
click at [839, 409] on button "Mark as completed" at bounding box center [858, 419] width 138 height 29
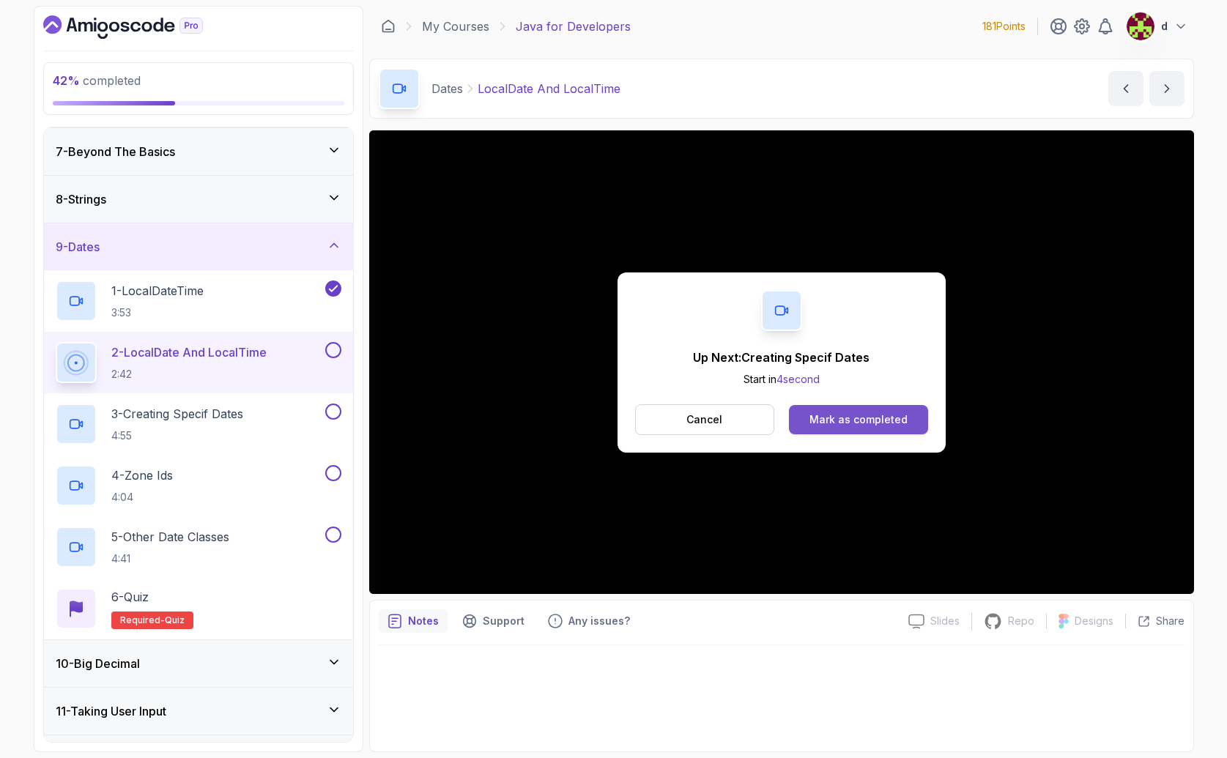
click at [864, 425] on div "Mark as completed" at bounding box center [858, 419] width 98 height 15
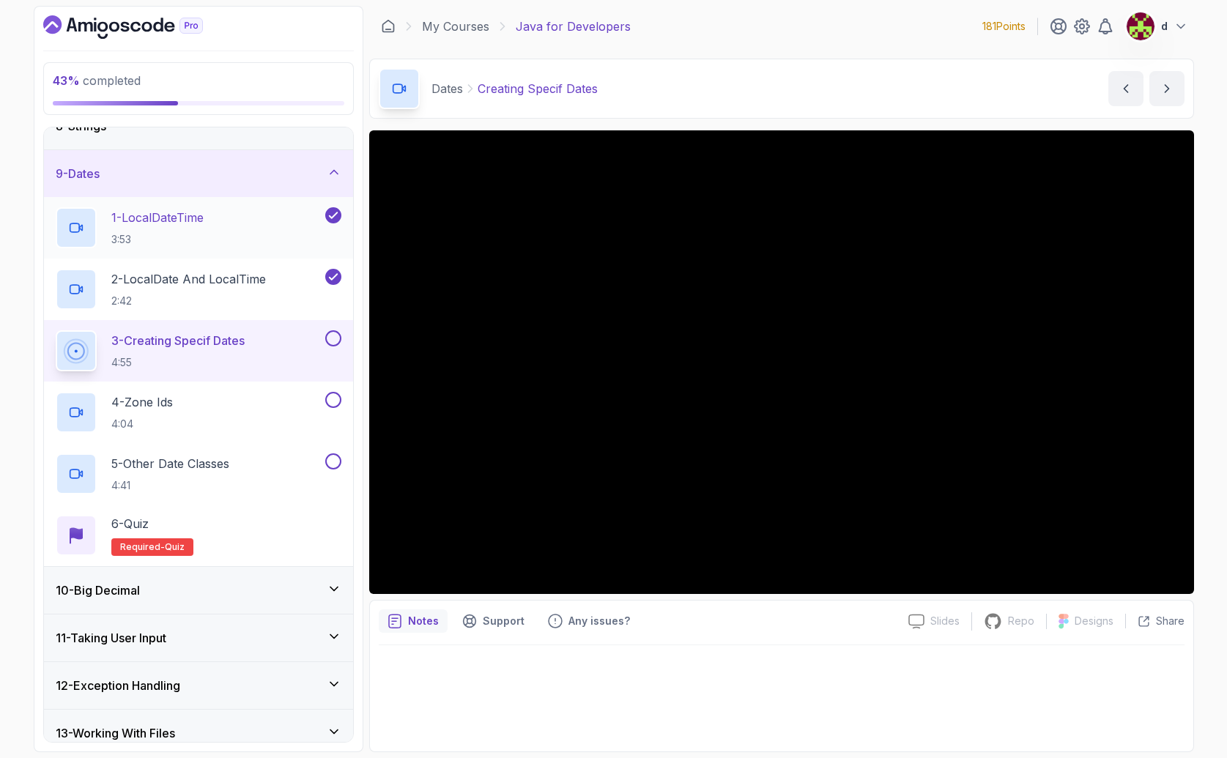
scroll to position [343, 0]
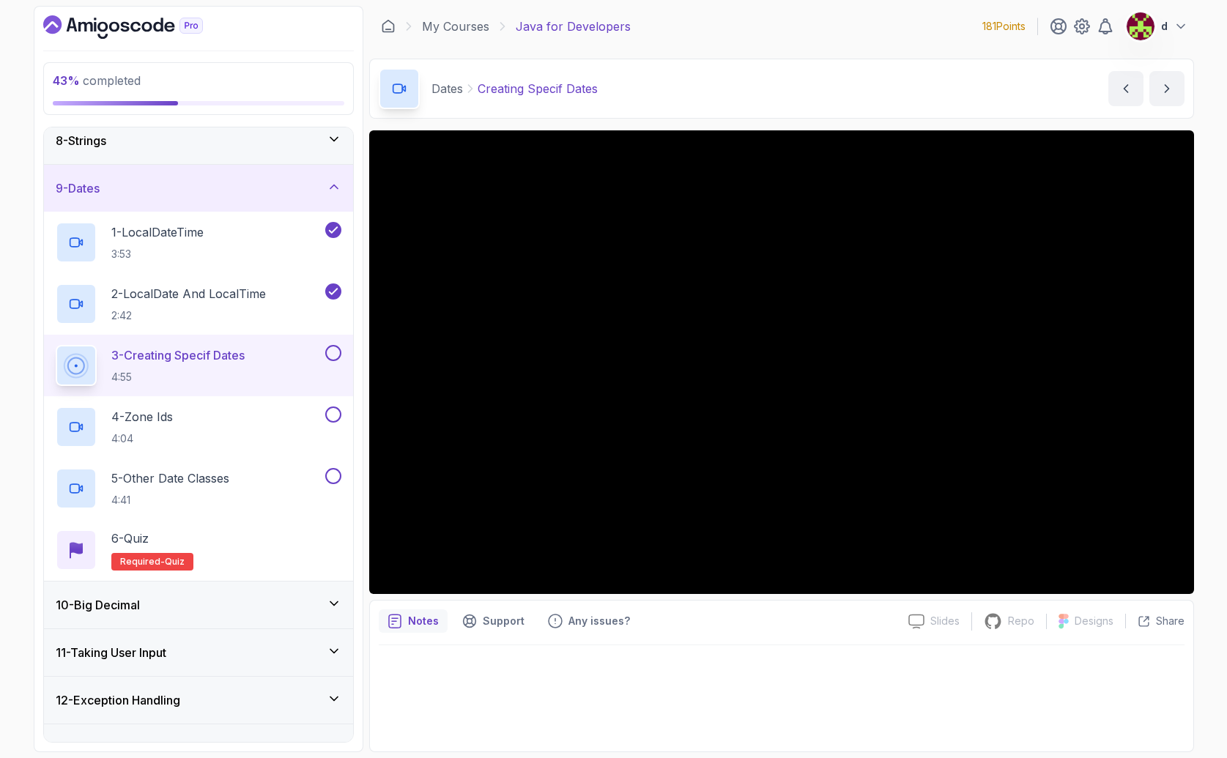
click at [1038, 694] on div at bounding box center [782, 693] width 806 height 97
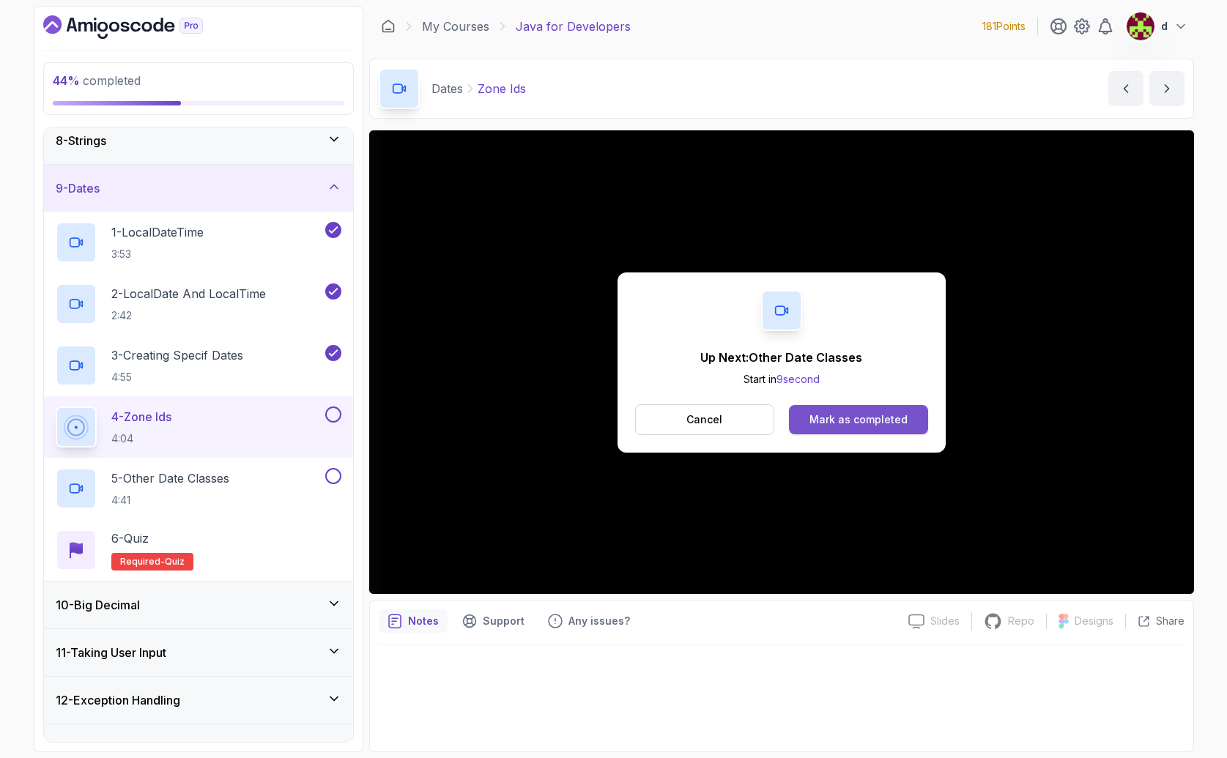
click at [859, 409] on button "Mark as completed" at bounding box center [858, 419] width 138 height 29
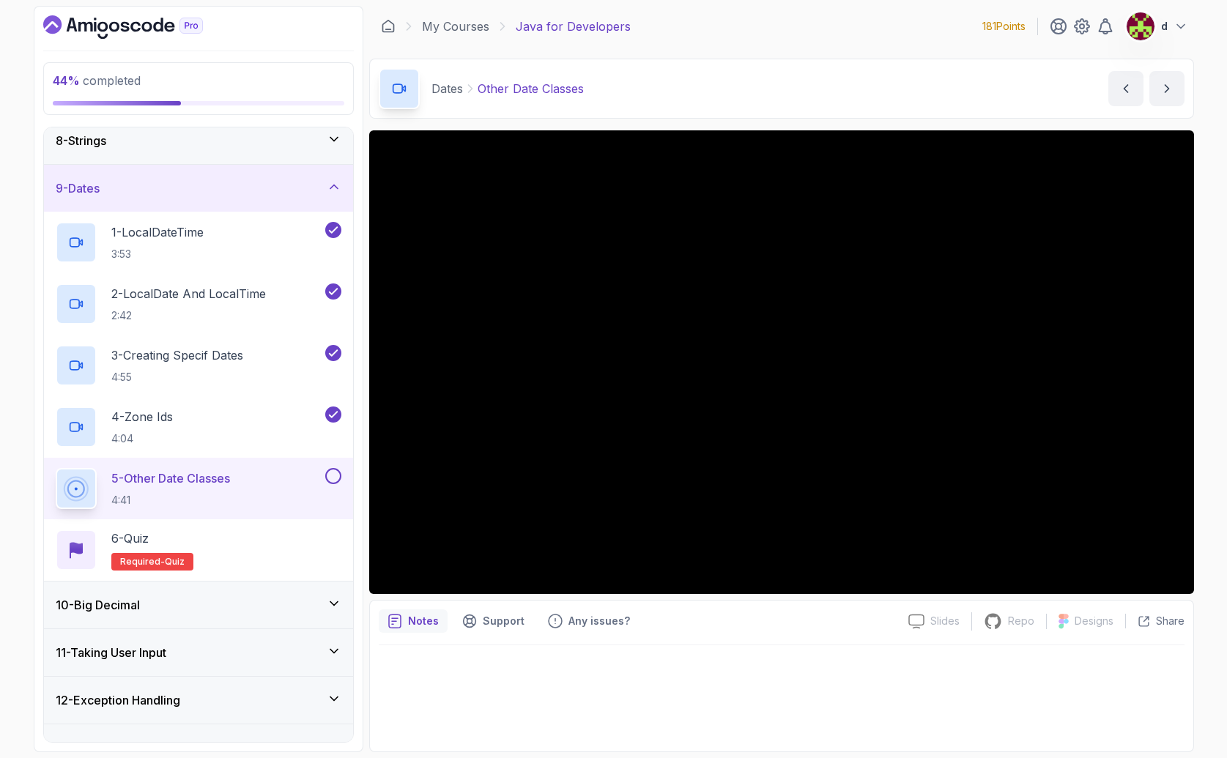
scroll to position [658, 0]
